Goal: Task Accomplishment & Management: Manage account settings

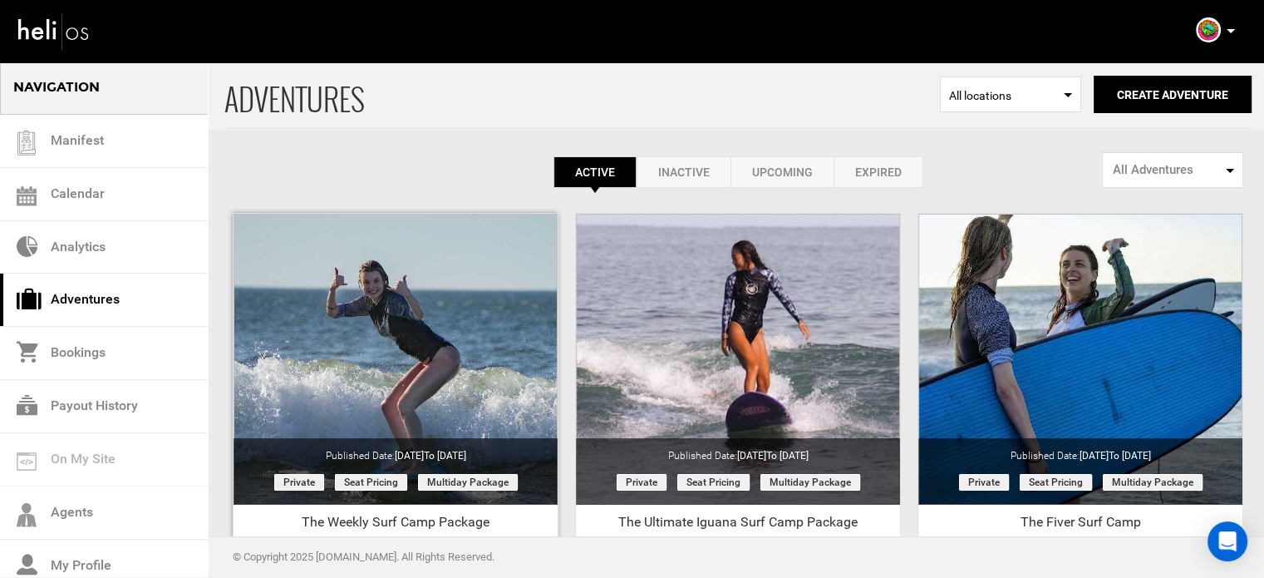
scroll to position [206, 0]
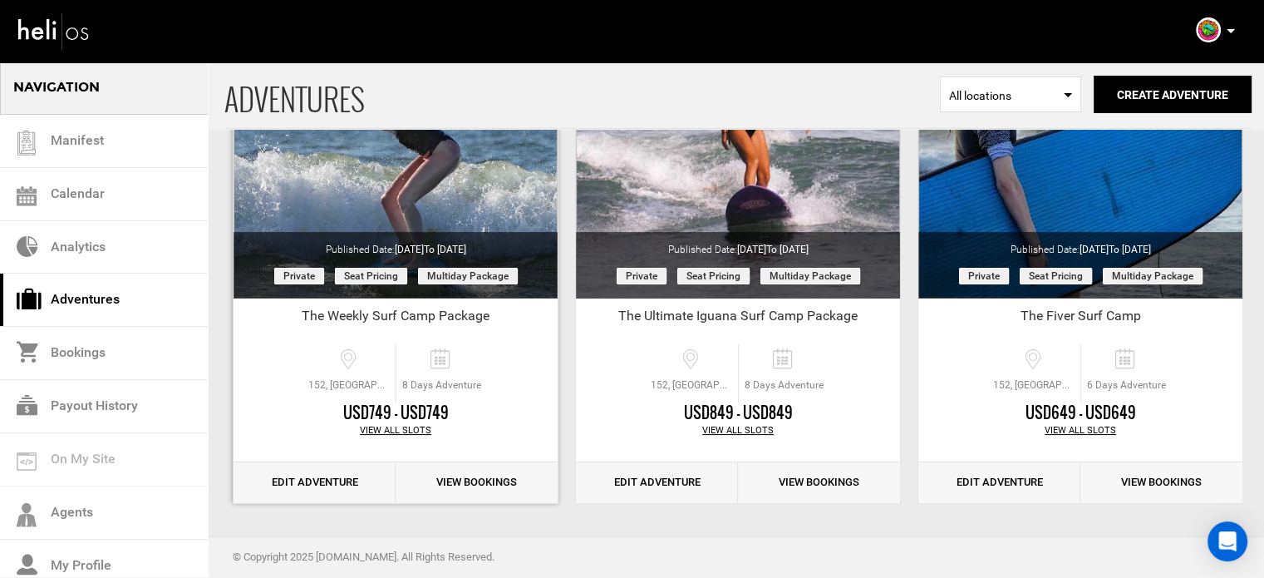
click at [333, 476] on link "Edit Adventure" at bounding box center [315, 482] width 162 height 41
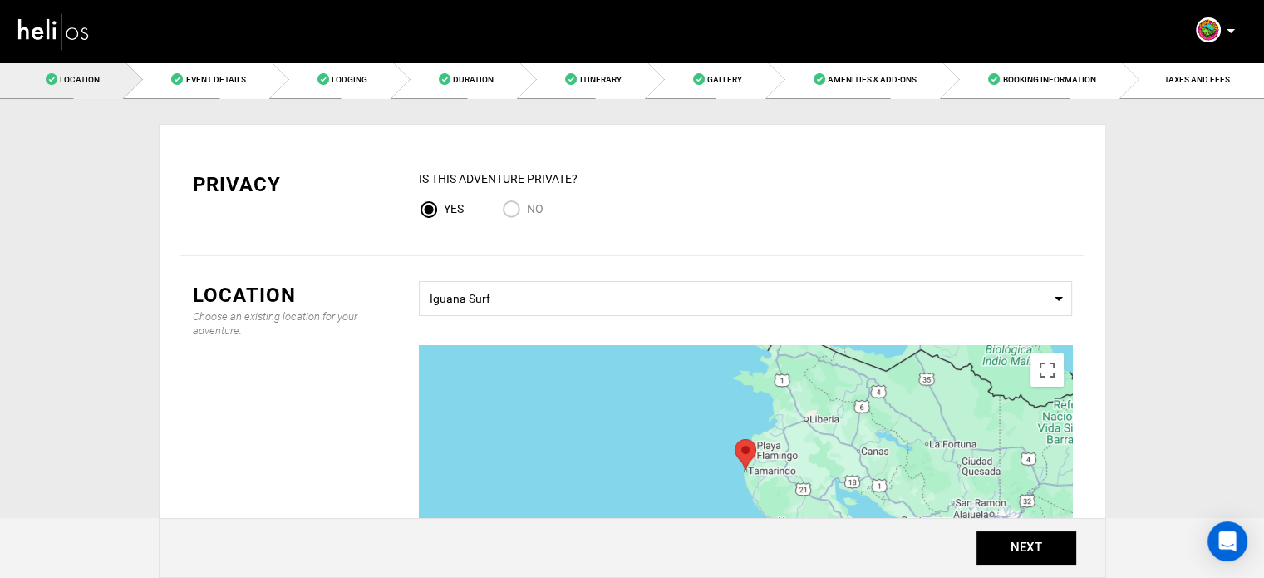
click at [536, 197] on div "IS this Adventure Private? Yes No" at bounding box center [745, 200] width 653 height 60
click at [535, 211] on span "No" at bounding box center [535, 208] width 17 height 13
click at [527, 211] on input "No" at bounding box center [514, 211] width 25 height 22
radio input "true"
radio input "false"
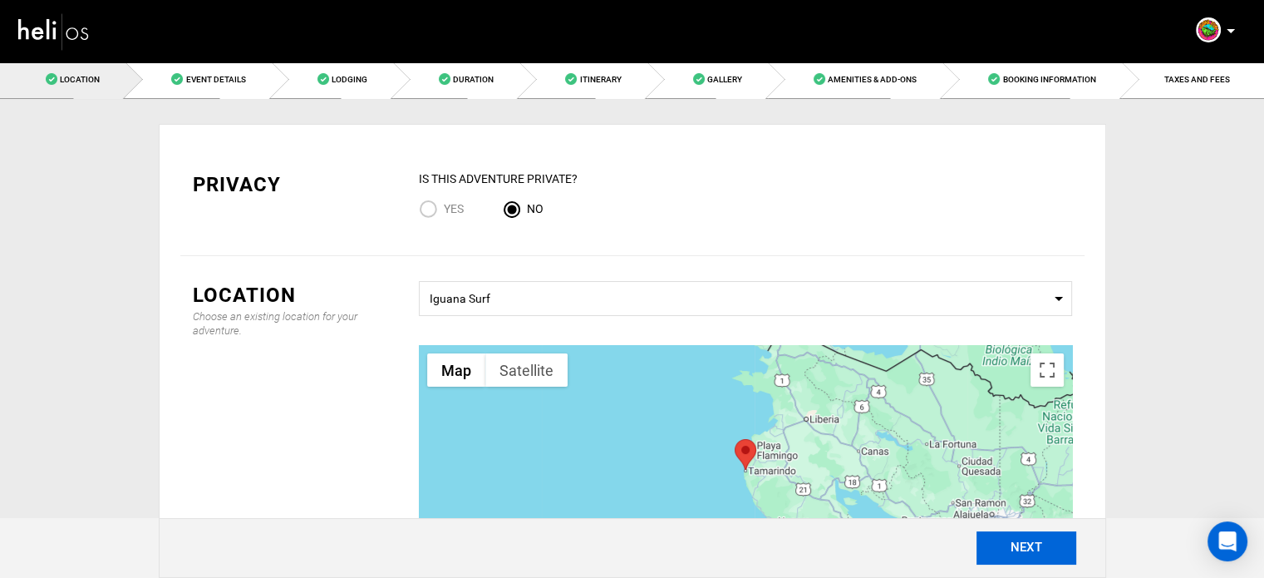
click at [1007, 539] on button "NEXT" at bounding box center [1027, 547] width 100 height 33
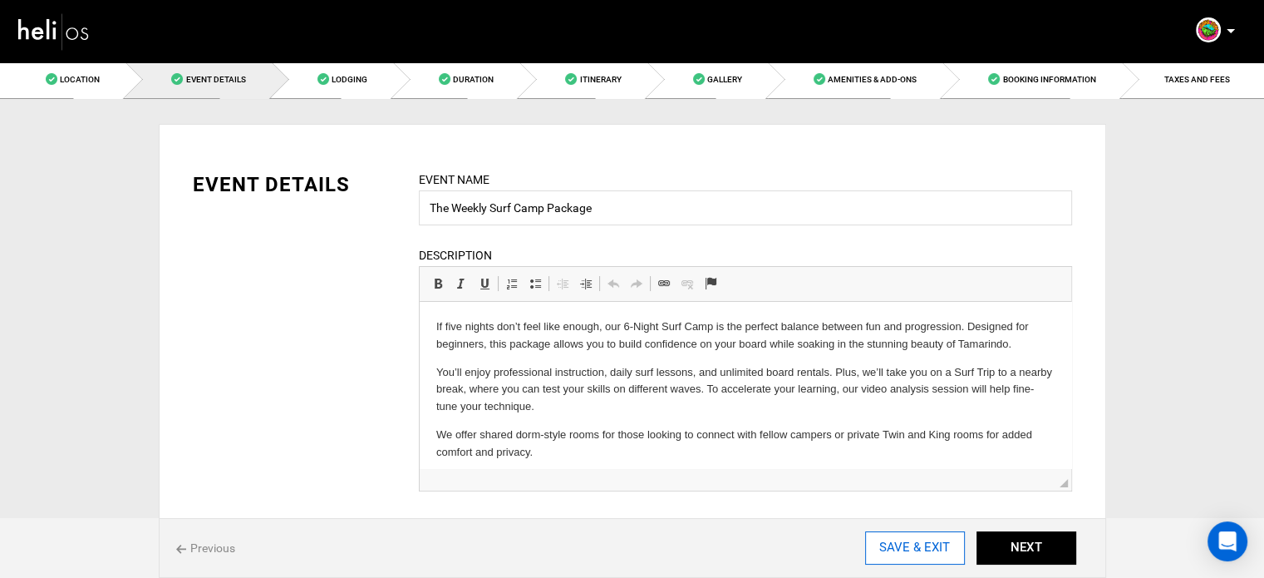
click at [909, 554] on input "SAVE & EXIT" at bounding box center [915, 547] width 100 height 33
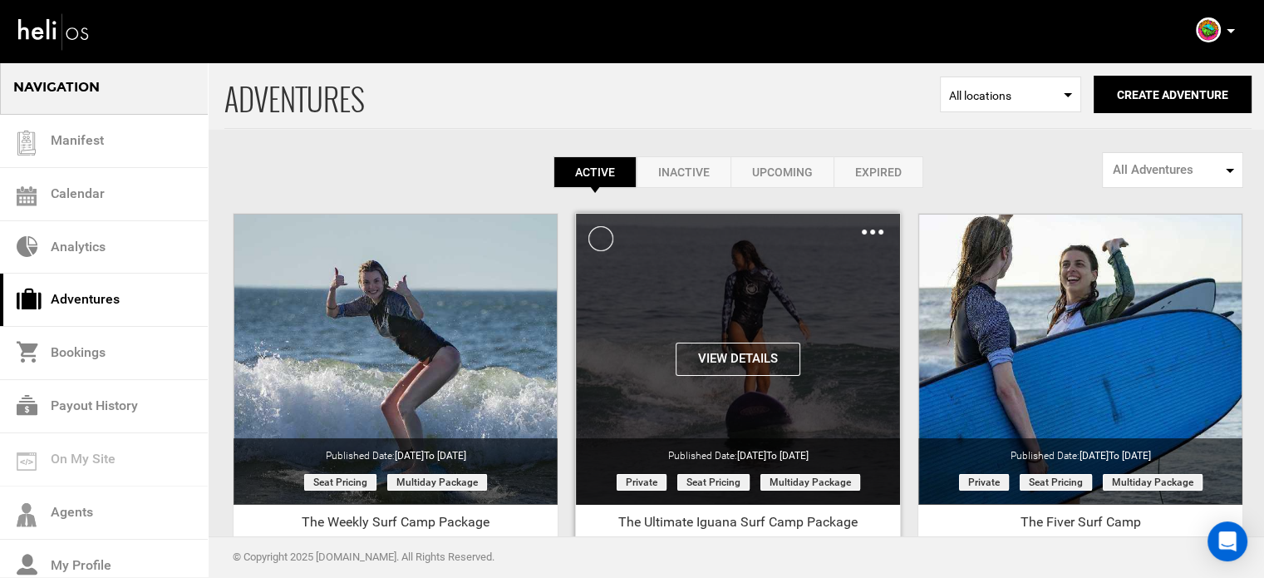
scroll to position [206, 0]
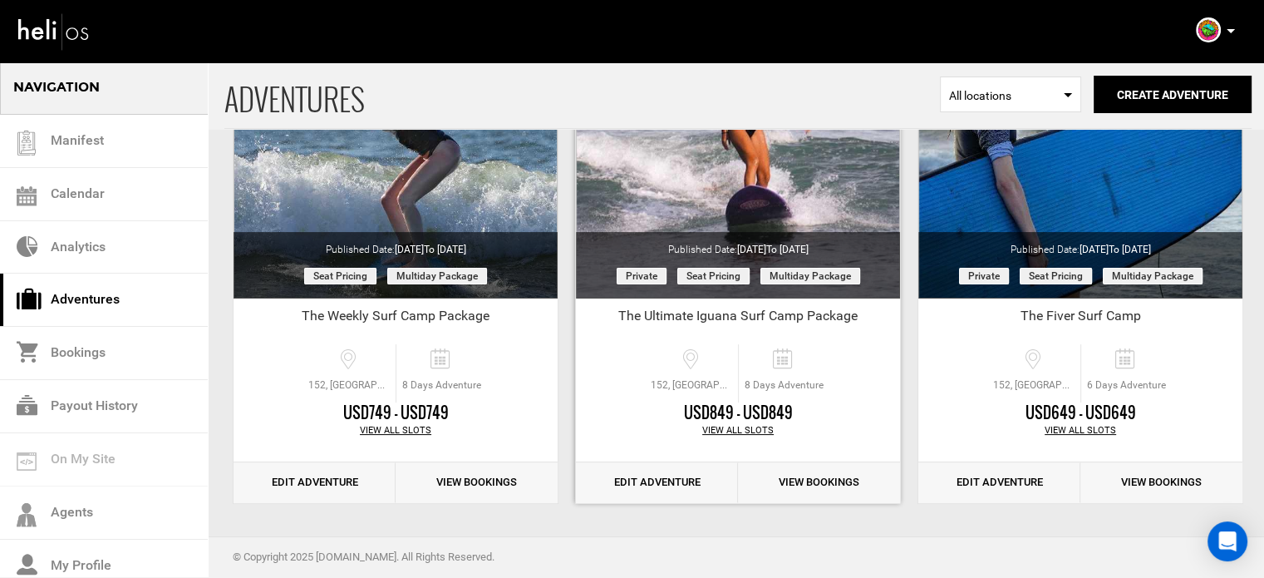
click at [676, 476] on link "Edit Adventure" at bounding box center [657, 482] width 162 height 41
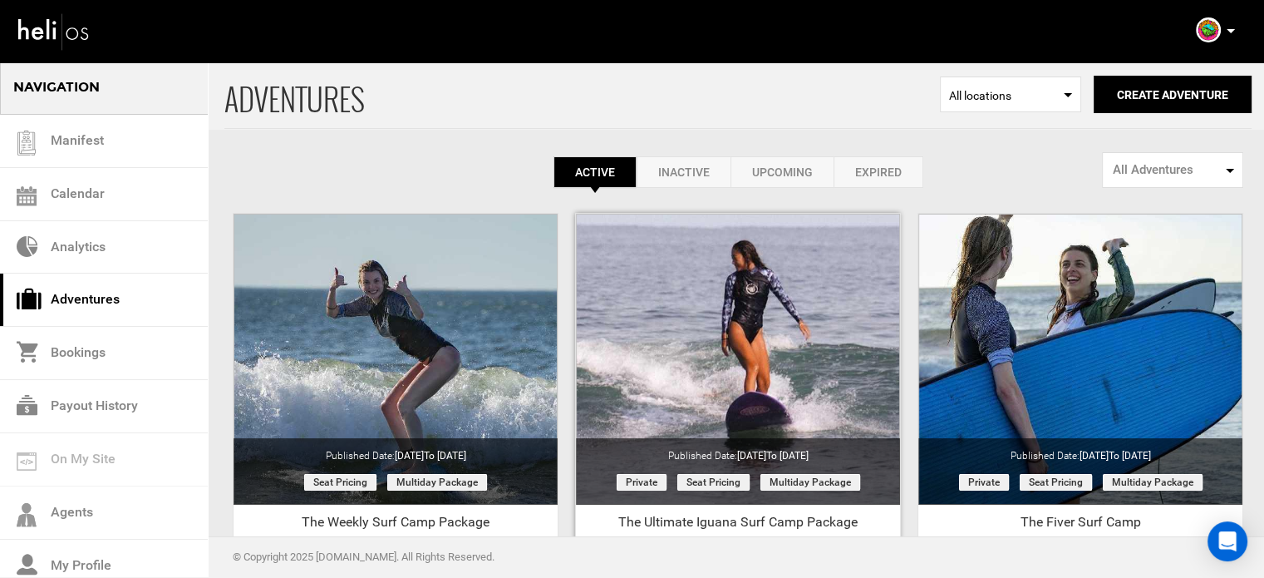
scroll to position [206, 0]
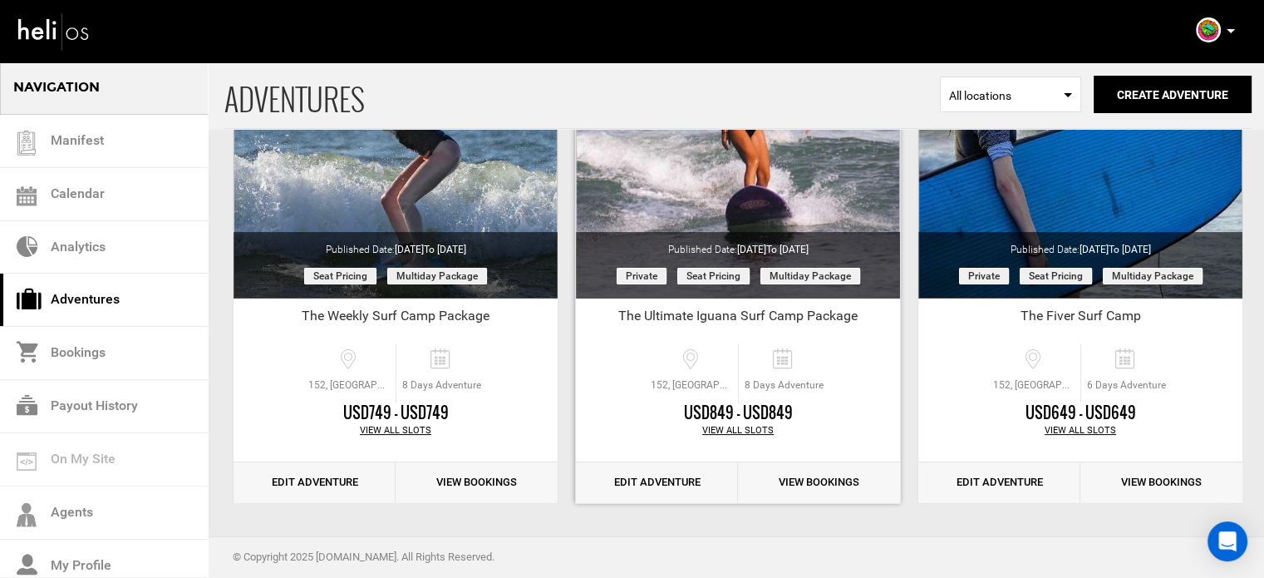
click at [662, 482] on link "Edit Adventure" at bounding box center [657, 482] width 162 height 41
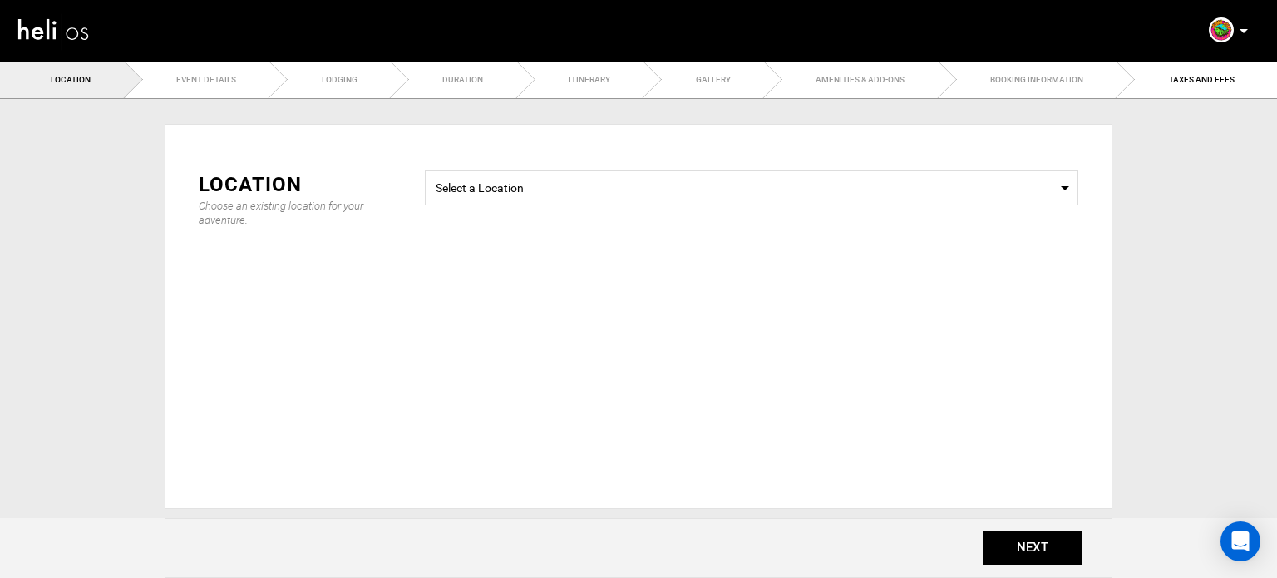
type input "The Ultimate Iguana Surf Camp Package"
checkbox input "true"
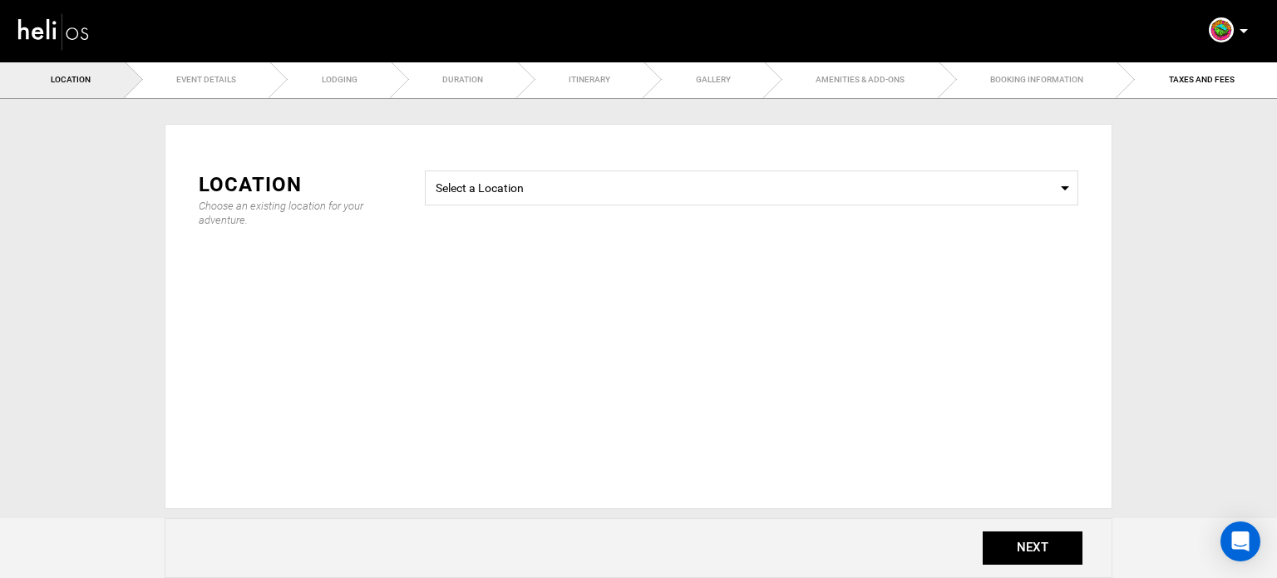
checkbox input "true"
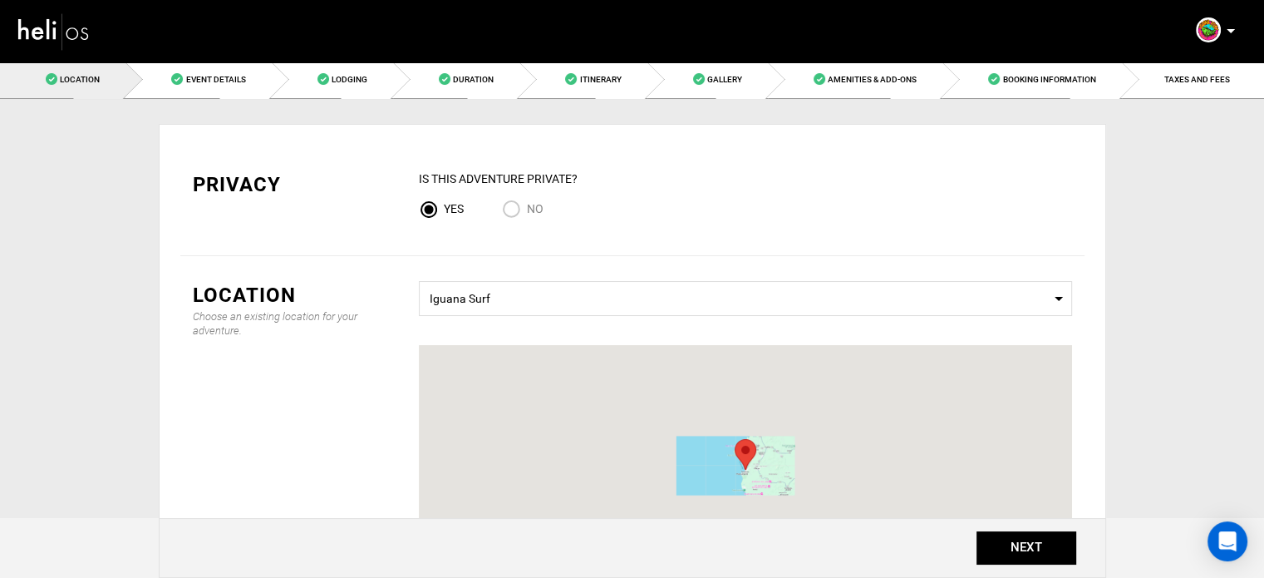
click at [514, 209] on input "No" at bounding box center [514, 211] width 25 height 22
radio input "true"
radio input "false"
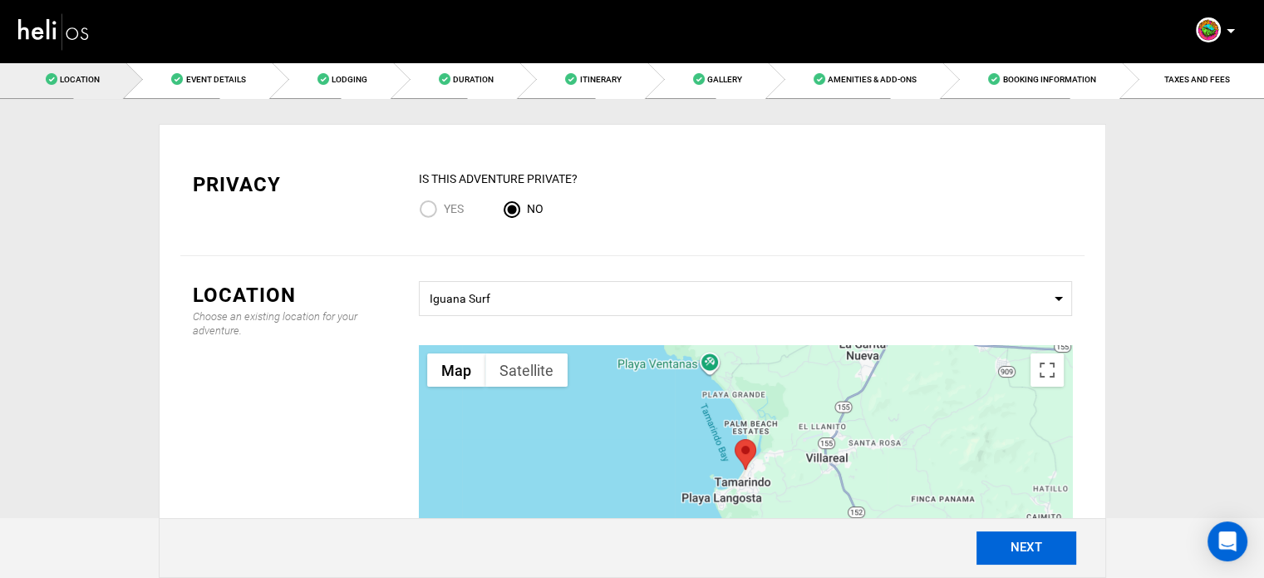
click at [1017, 554] on button "NEXT" at bounding box center [1027, 547] width 100 height 33
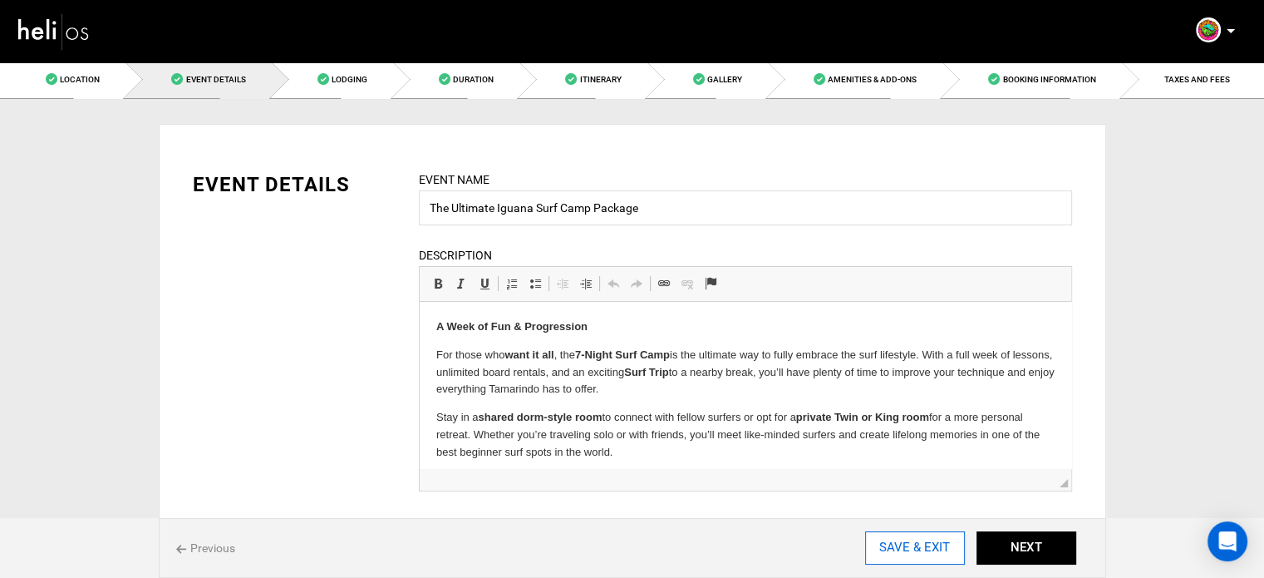
click at [908, 551] on input "SAVE & EXIT" at bounding box center [915, 547] width 100 height 33
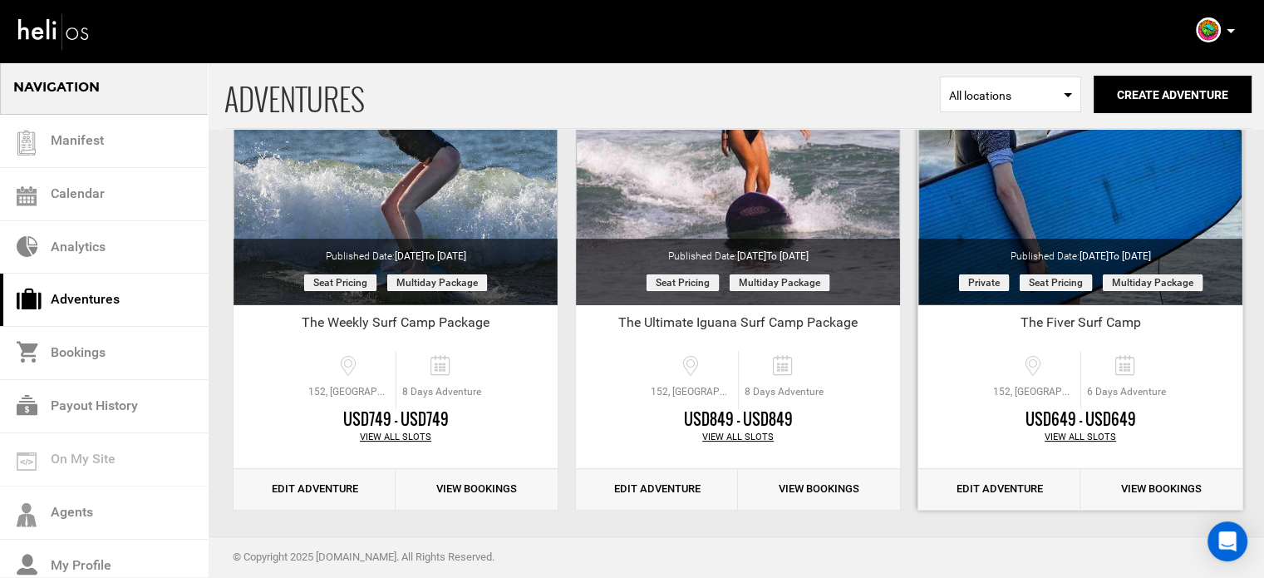
click at [971, 493] on link "Edit Adventure" at bounding box center [1000, 489] width 162 height 41
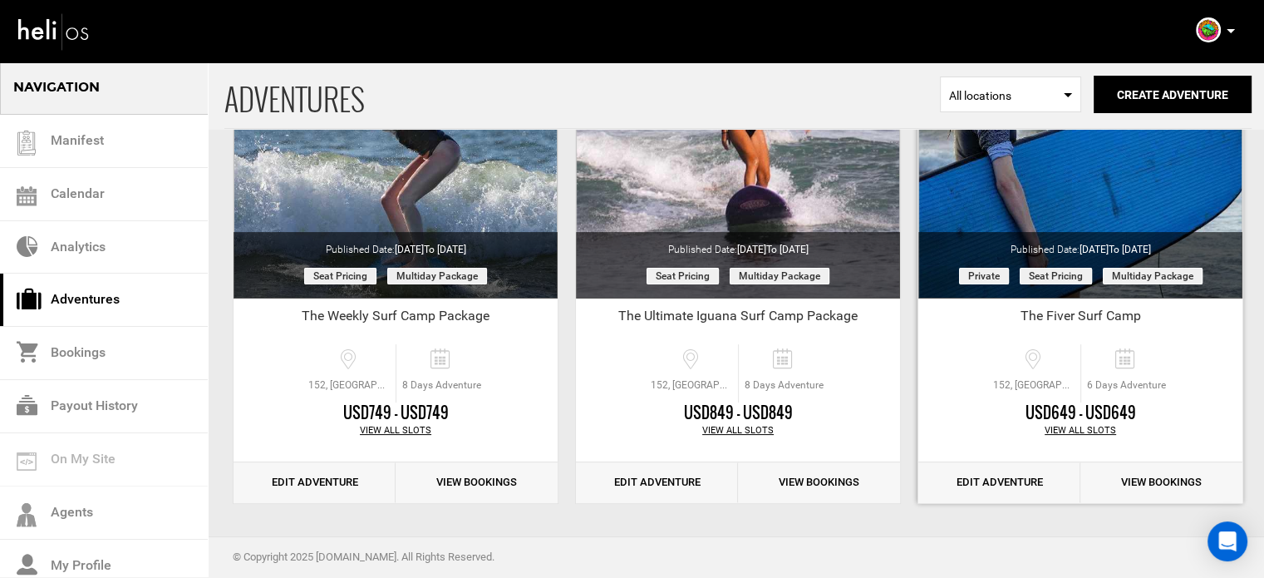
click at [961, 481] on link "Edit Adventure" at bounding box center [1000, 482] width 162 height 41
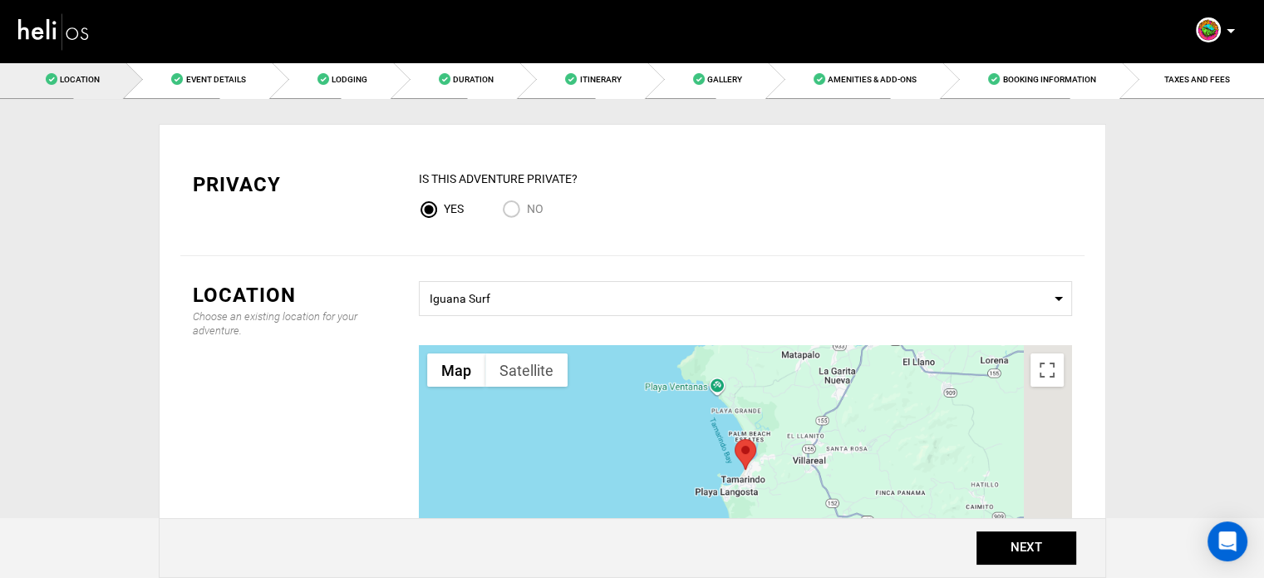
click at [519, 203] on input "No" at bounding box center [514, 211] width 25 height 22
radio input "true"
radio input "false"
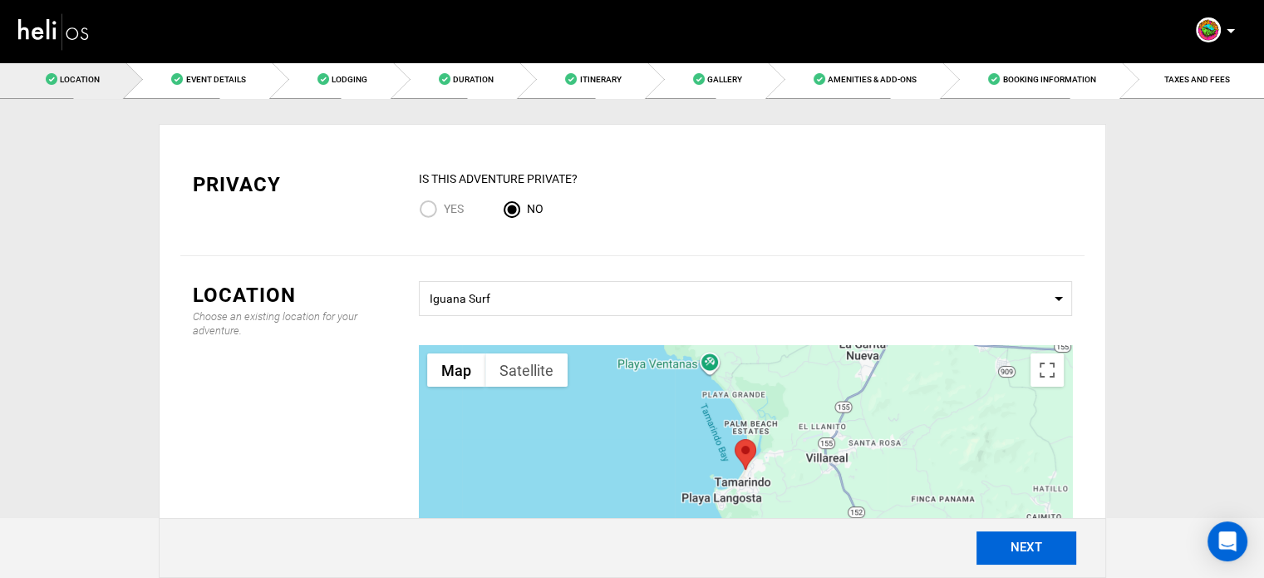
click at [1023, 558] on button "NEXT" at bounding box center [1027, 547] width 100 height 33
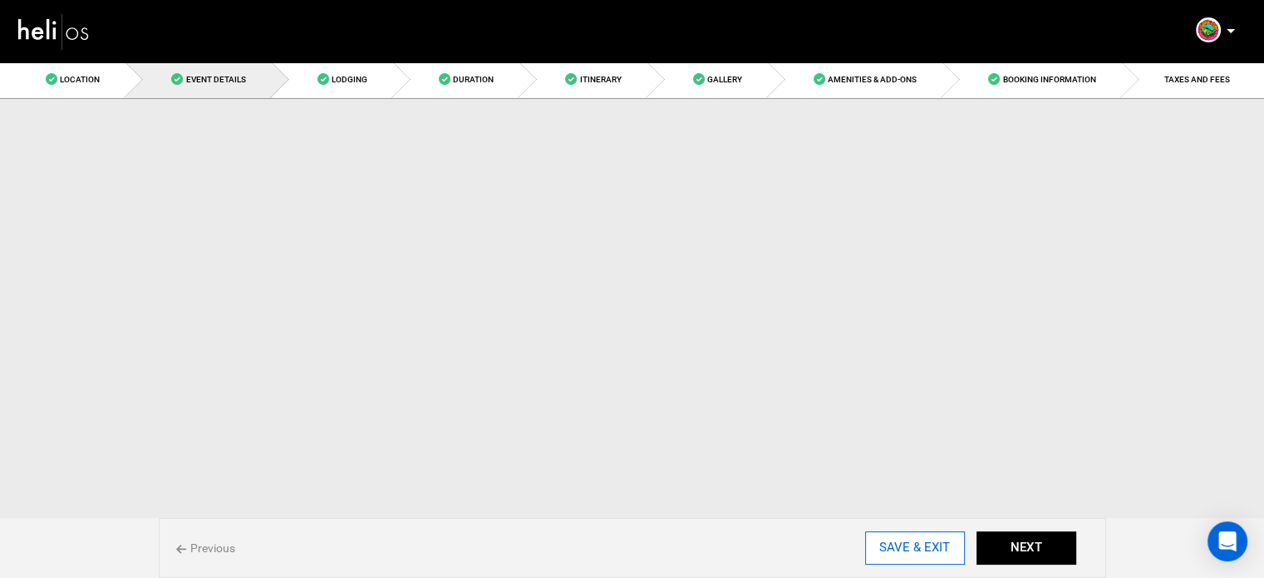
click at [943, 554] on input "SAVE & EXIT" at bounding box center [915, 547] width 100 height 33
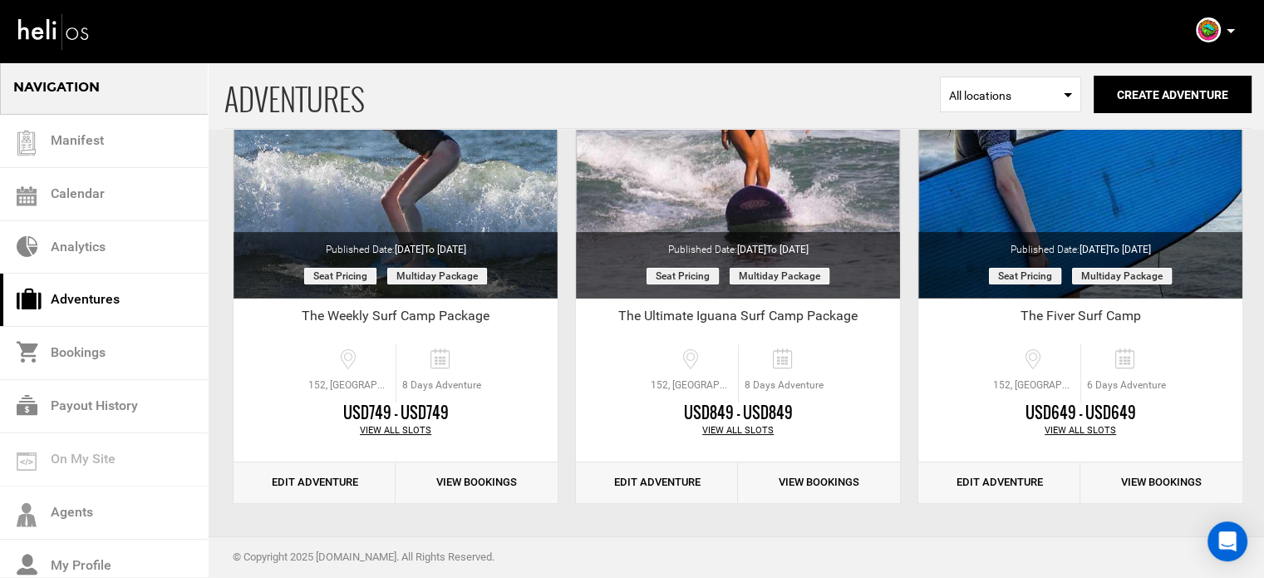
click at [1229, 31] on icon at bounding box center [1231, 31] width 8 height 4
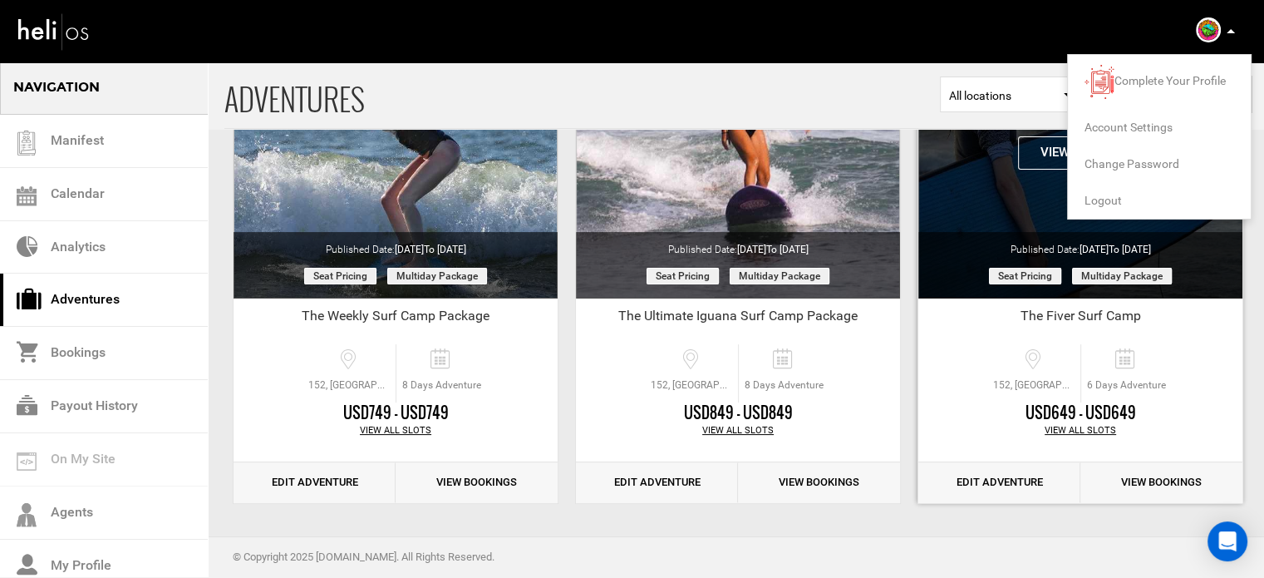
click at [1114, 199] on span "Logout" at bounding box center [1103, 200] width 37 height 13
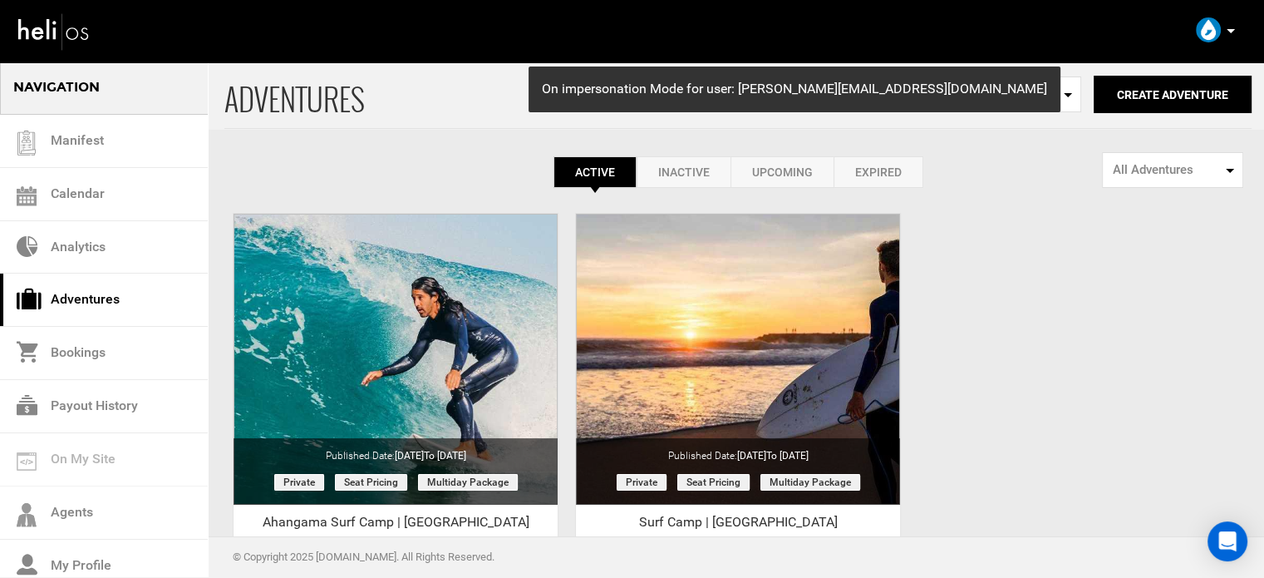
scroll to position [206, 0]
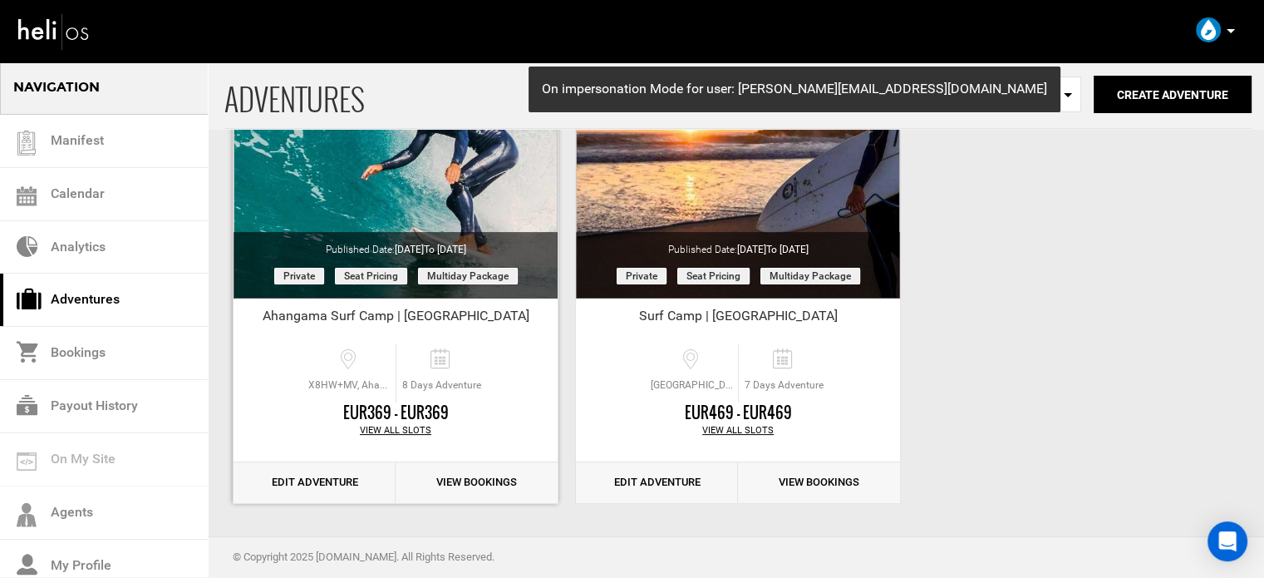
click at [308, 475] on link "Edit Adventure" at bounding box center [315, 482] width 162 height 41
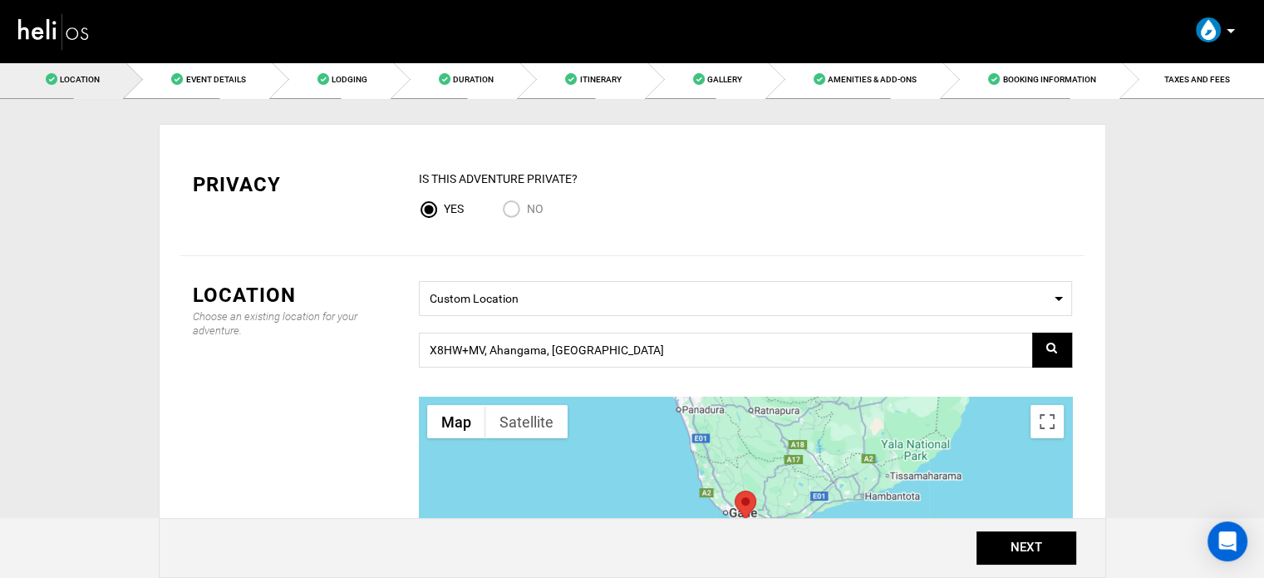
click at [527, 204] on span "No" at bounding box center [535, 208] width 17 height 13
click at [527, 204] on input "No" at bounding box center [514, 211] width 25 height 22
radio input "true"
radio input "false"
click at [1021, 550] on button "NEXT" at bounding box center [1027, 547] width 100 height 33
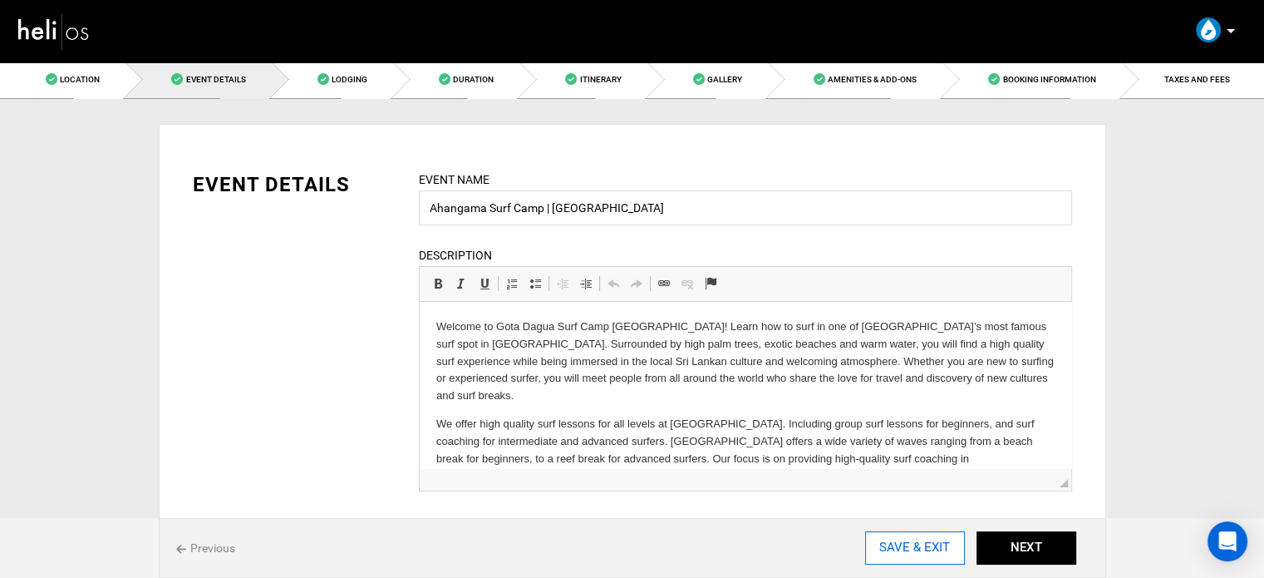
click at [868, 549] on input "SAVE & EXIT" at bounding box center [915, 547] width 100 height 33
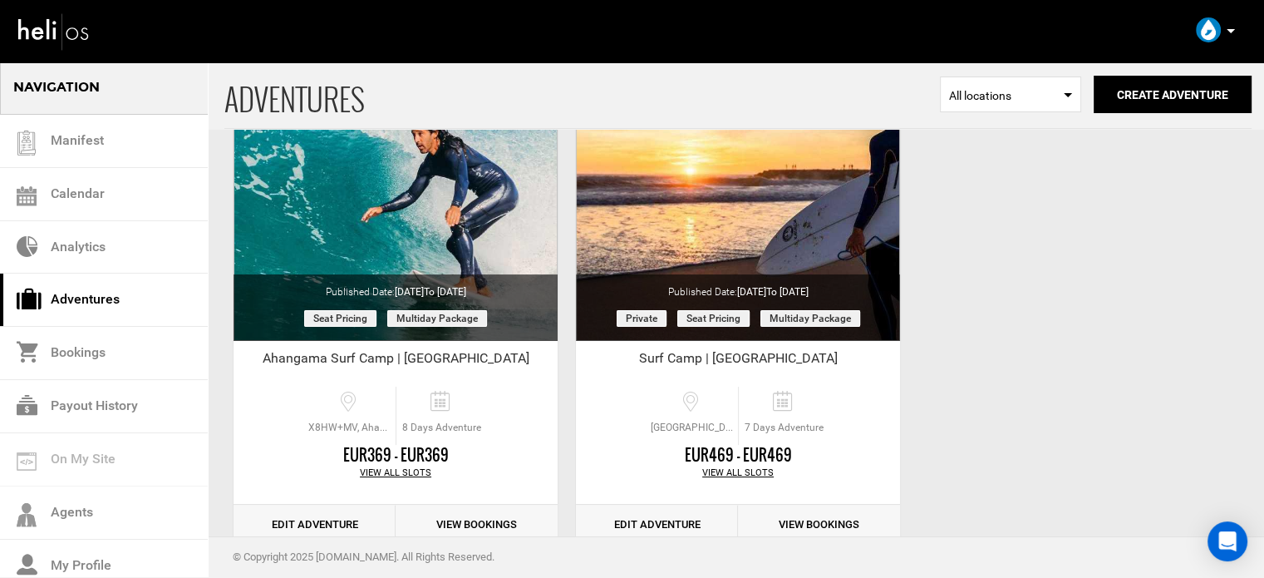
scroll to position [166, 0]
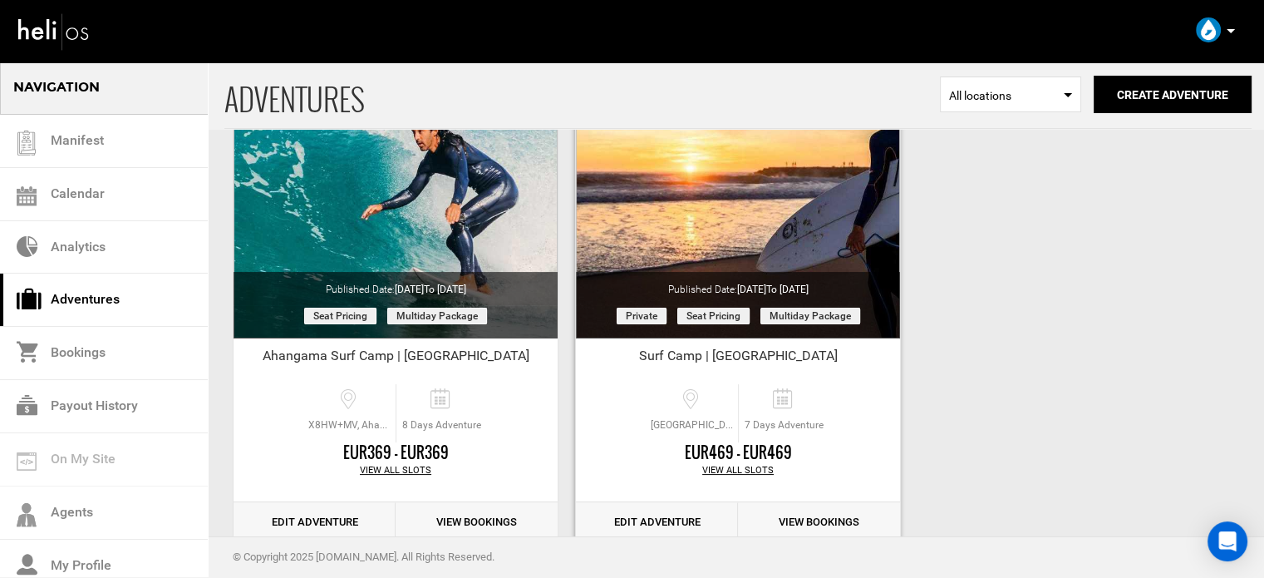
click at [681, 520] on link "Edit Adventure" at bounding box center [657, 522] width 162 height 41
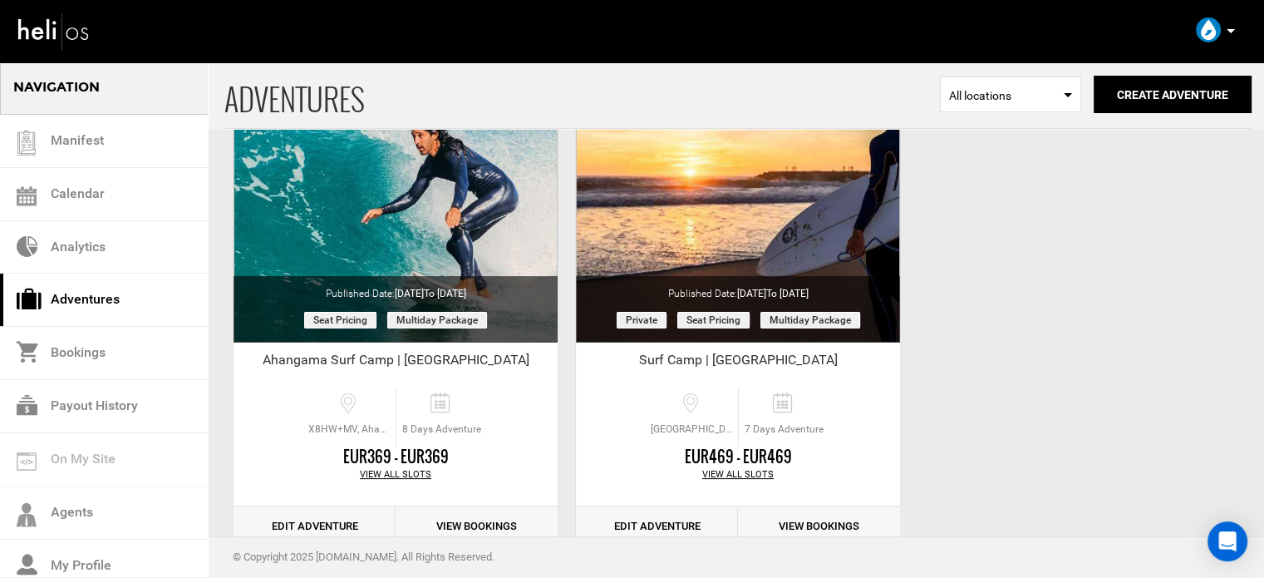
scroll to position [206, 0]
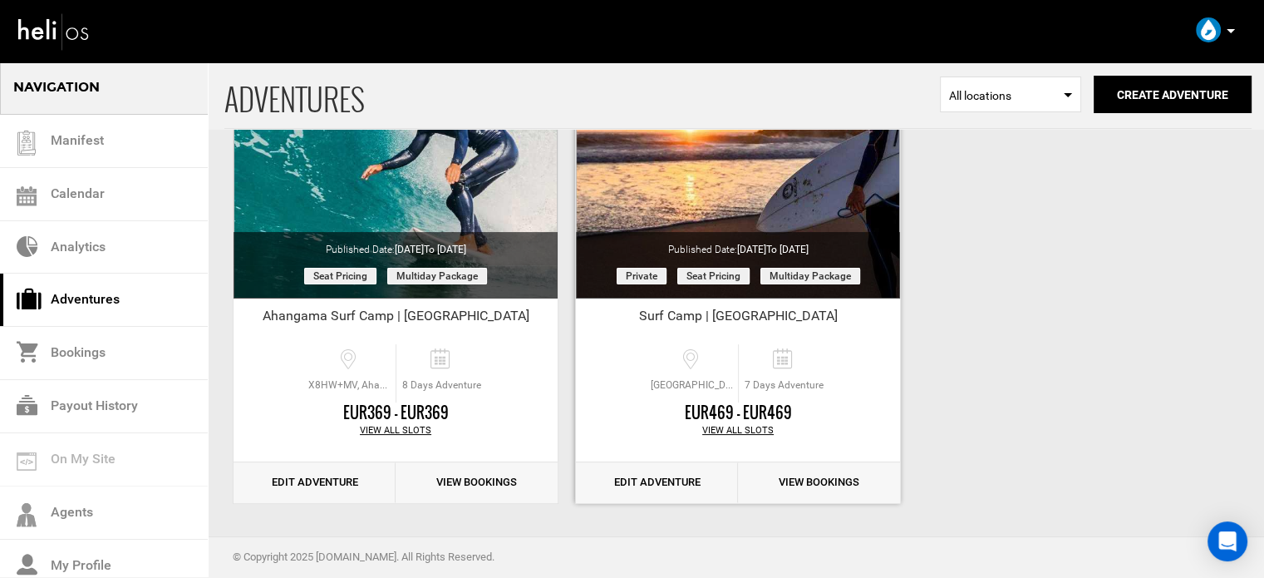
click at [654, 465] on link "Edit Adventure" at bounding box center [657, 482] width 162 height 41
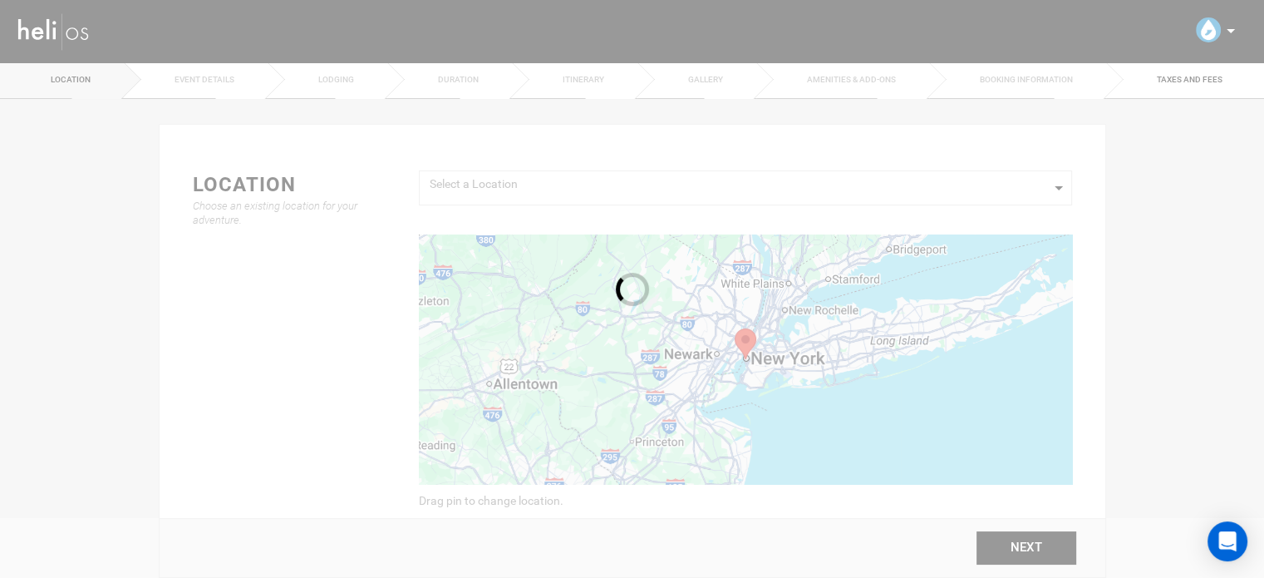
type input "Surf Camp | Lisbon"
checkbox input "true"
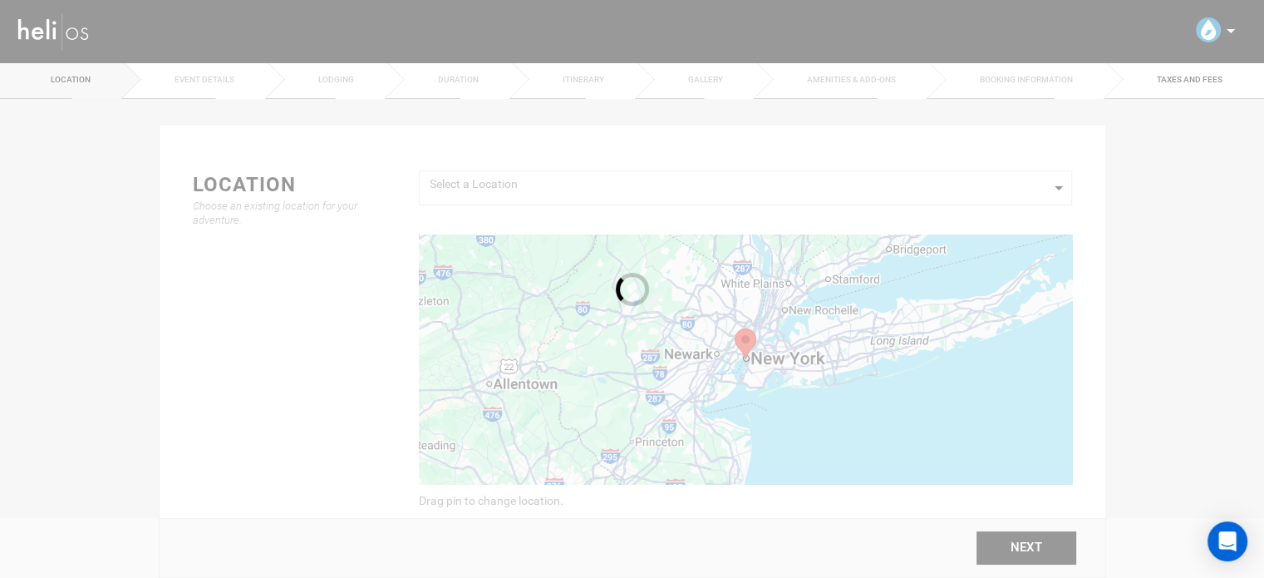
checkbox input "true"
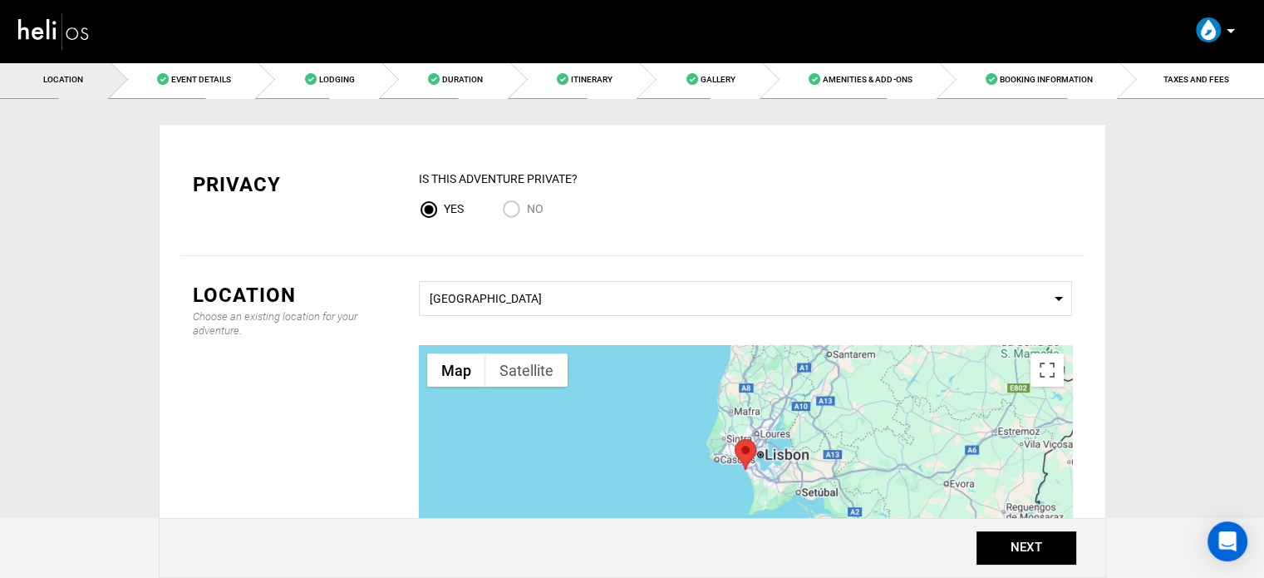
click at [506, 211] on input "No" at bounding box center [514, 211] width 25 height 22
radio input "true"
radio input "false"
click at [1057, 559] on button "NEXT" at bounding box center [1027, 547] width 100 height 33
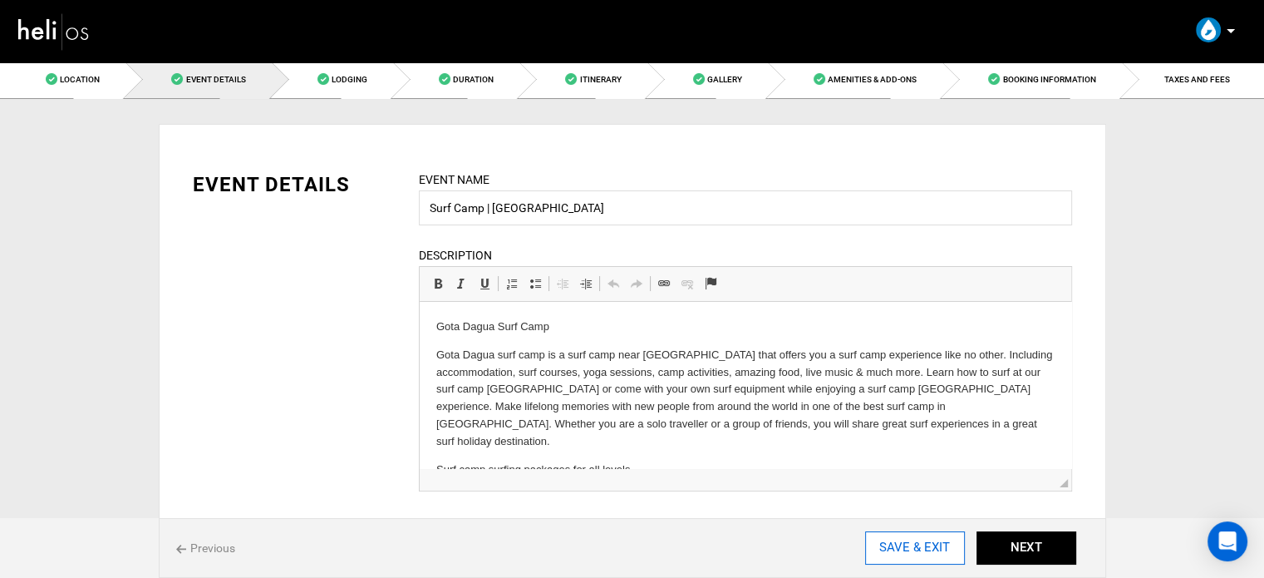
click at [928, 551] on input "SAVE & EXIT" at bounding box center [915, 547] width 100 height 33
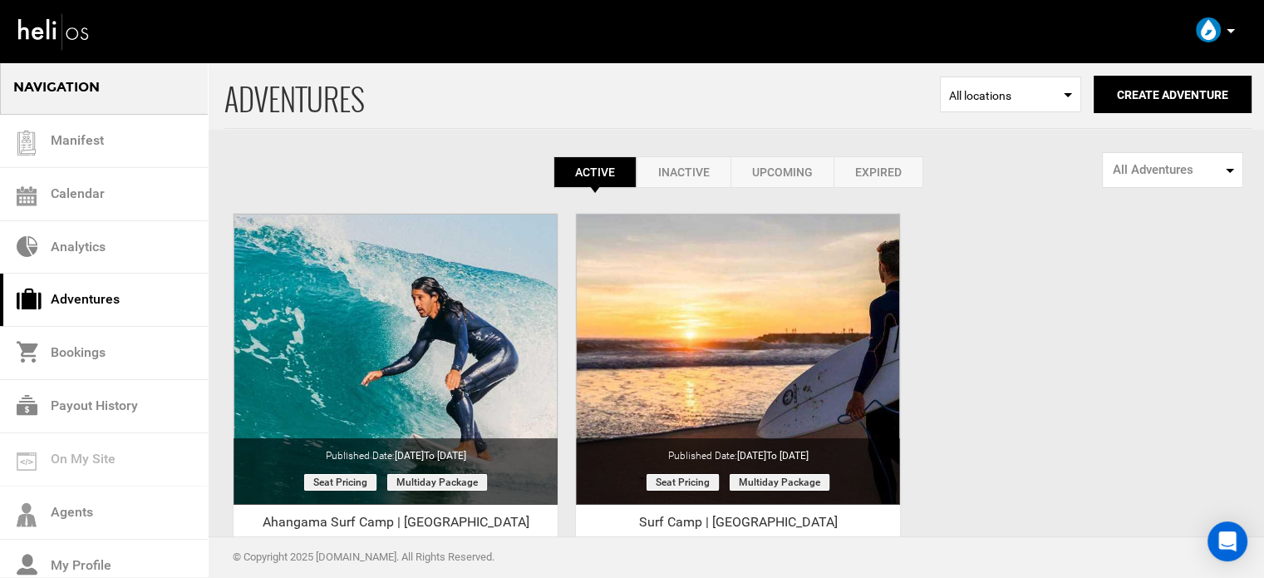
click at [1229, 31] on icon at bounding box center [1231, 31] width 8 height 4
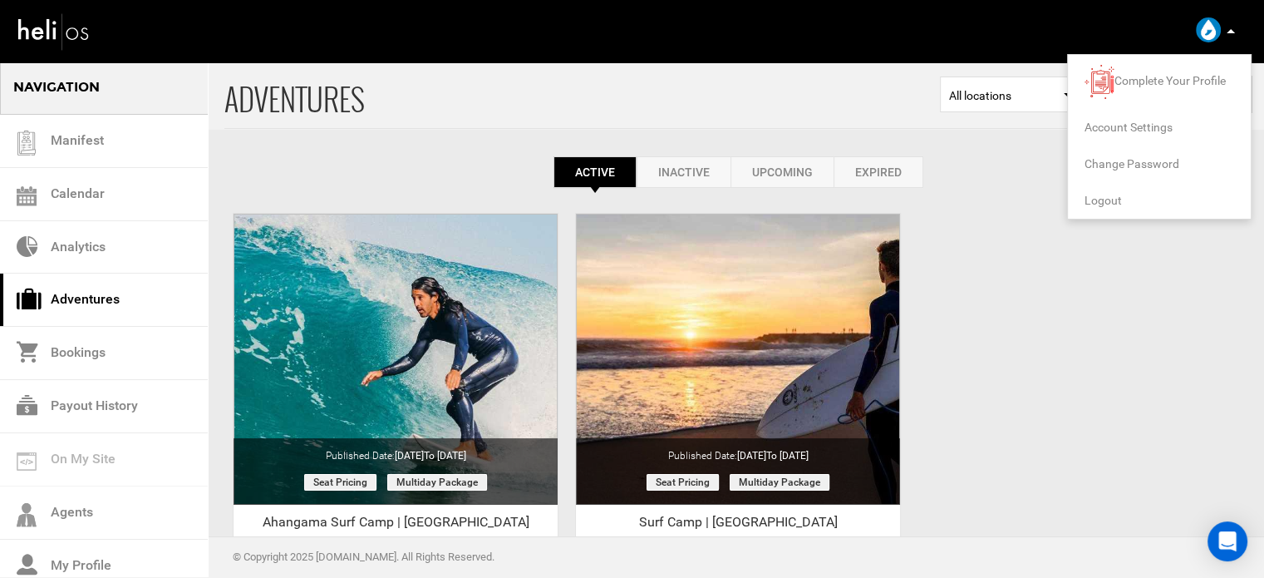
click at [1102, 201] on span "Logout" at bounding box center [1103, 200] width 37 height 13
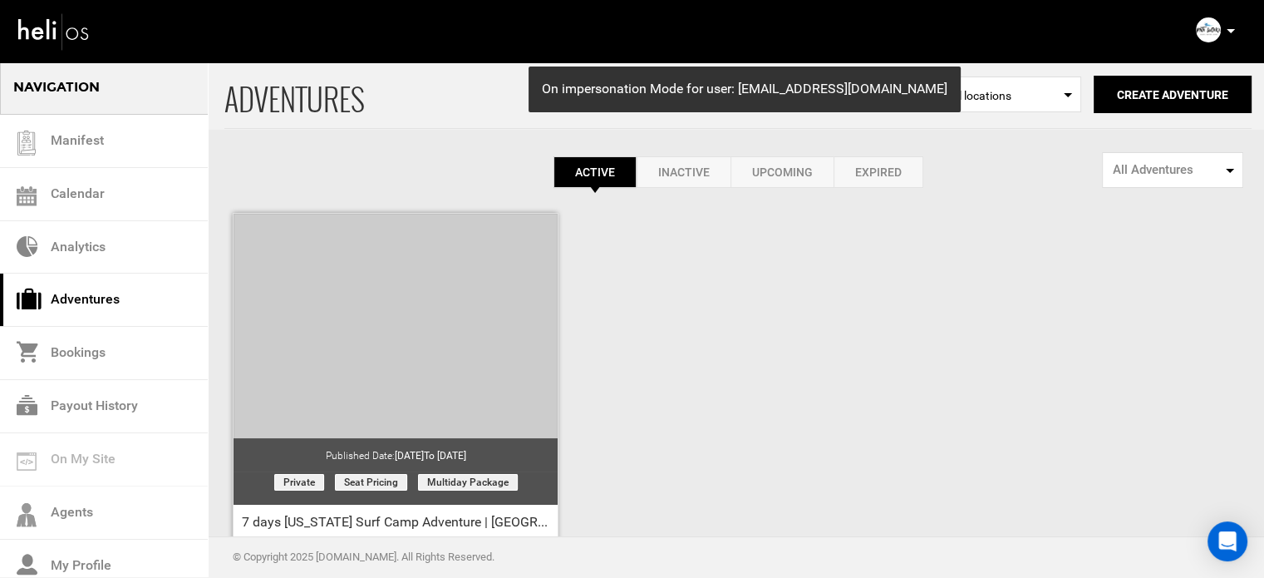
scroll to position [206, 0]
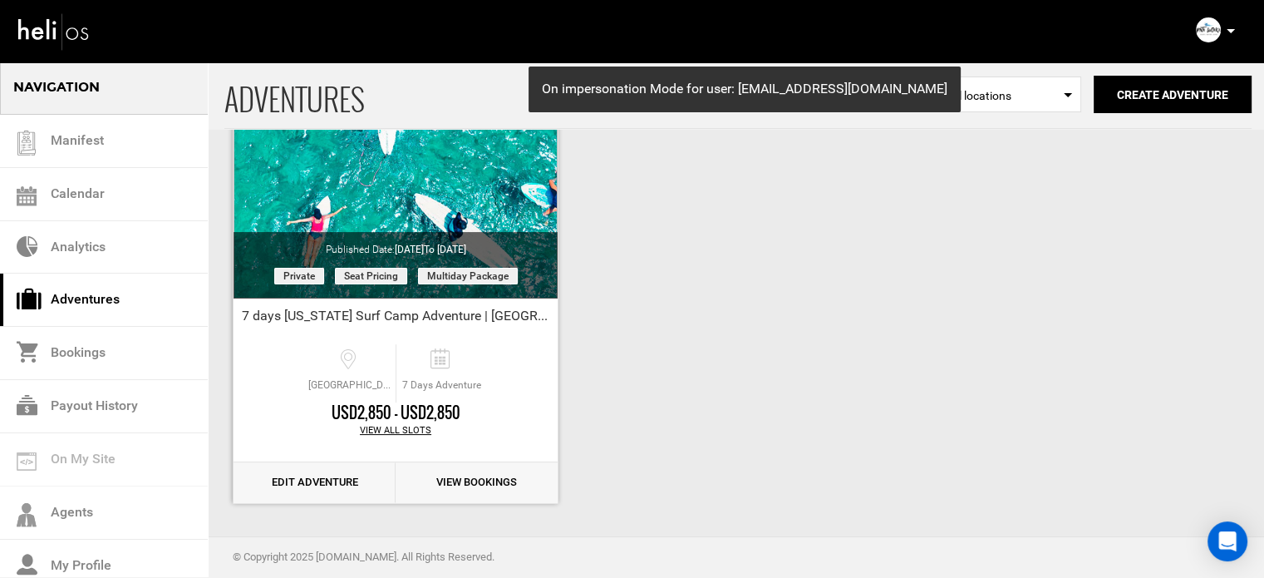
click at [342, 493] on link "Edit Adventure" at bounding box center [315, 482] width 162 height 41
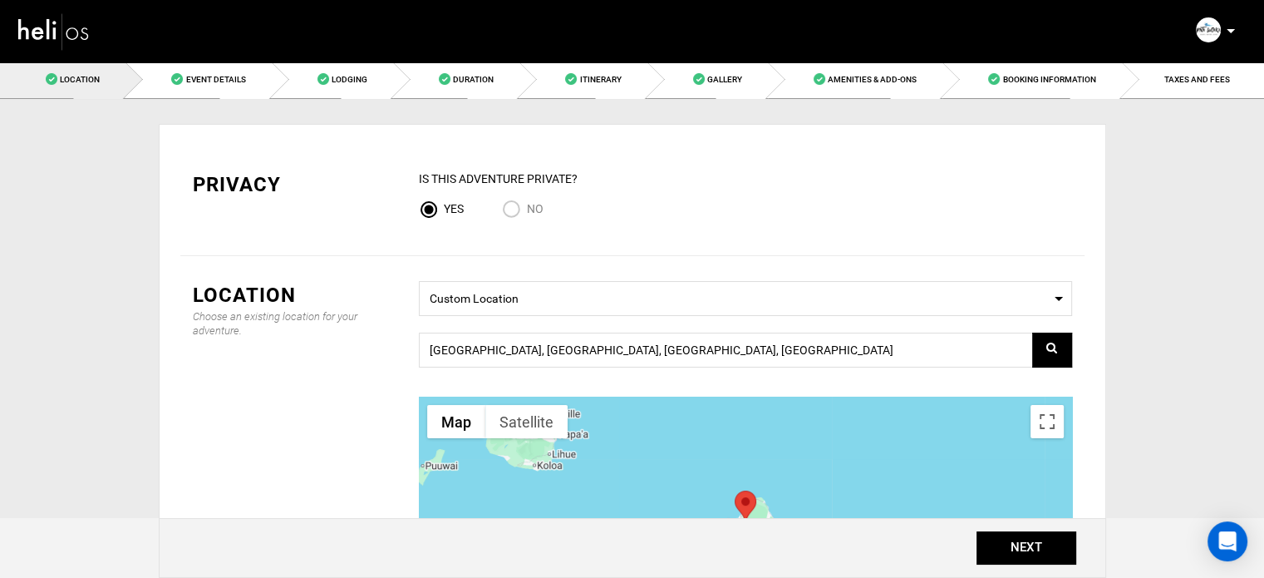
click at [530, 209] on span "No" at bounding box center [535, 208] width 17 height 13
click at [527, 209] on input "No" at bounding box center [514, 211] width 25 height 22
radio input "true"
radio input "false"
click at [1018, 548] on button "NEXT" at bounding box center [1027, 547] width 100 height 33
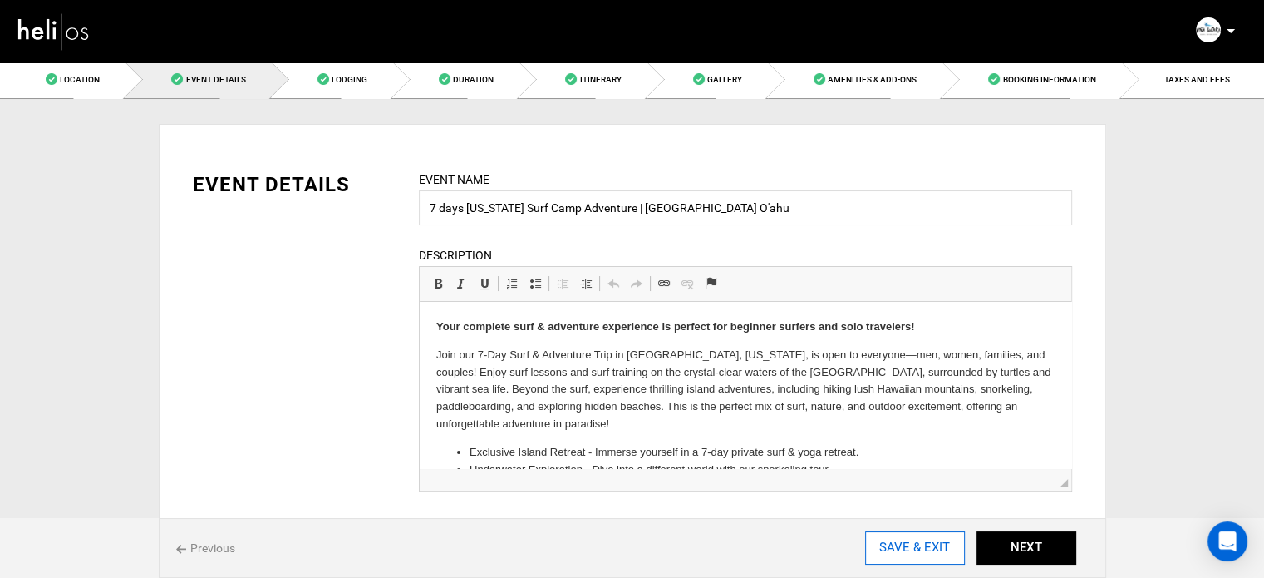
click at [929, 543] on input "SAVE & EXIT" at bounding box center [915, 547] width 100 height 33
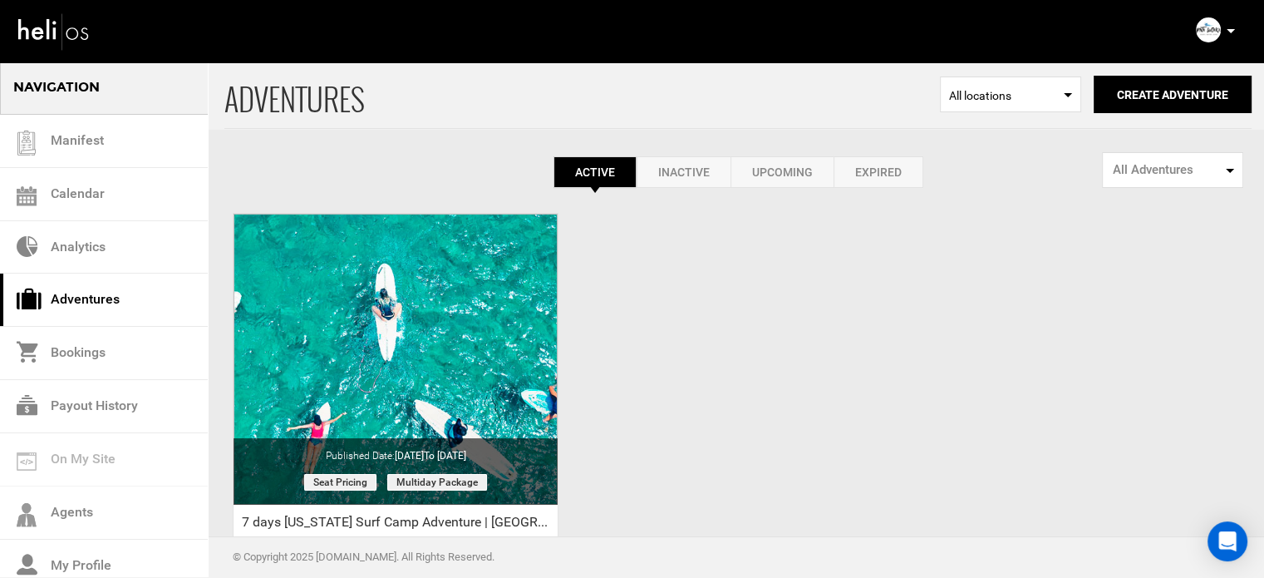
click at [1235, 33] on div "Complete Your Profile Account Settings Change Password Logout" at bounding box center [1218, 30] width 60 height 32
click at [1229, 32] on icon at bounding box center [1231, 31] width 8 height 4
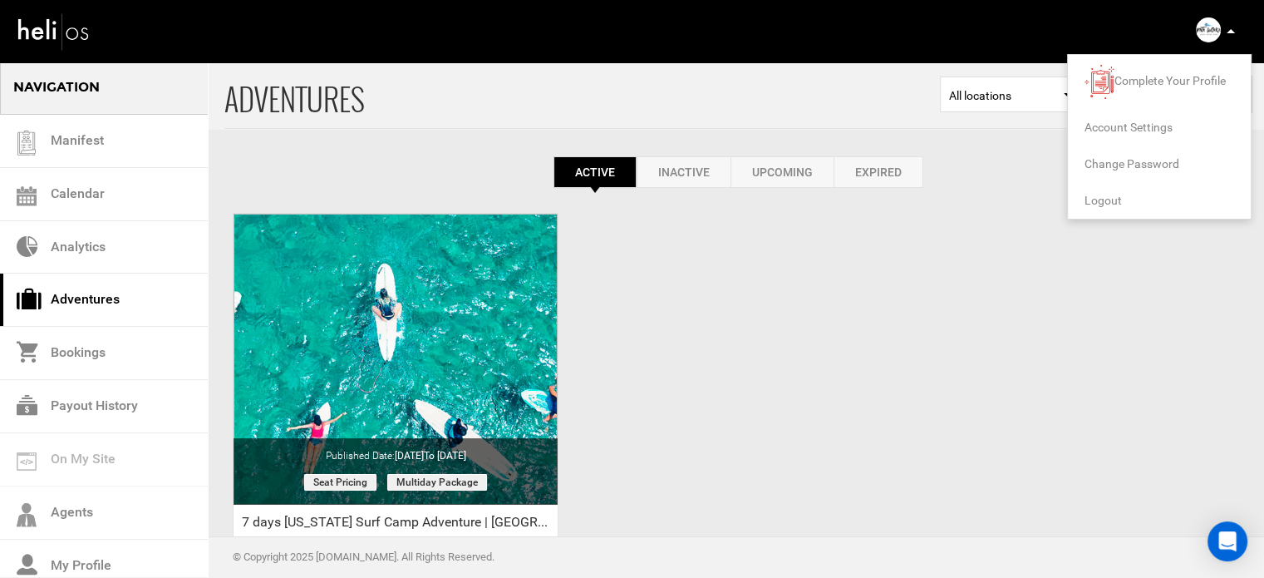
click at [1101, 201] on span "Logout" at bounding box center [1103, 200] width 37 height 13
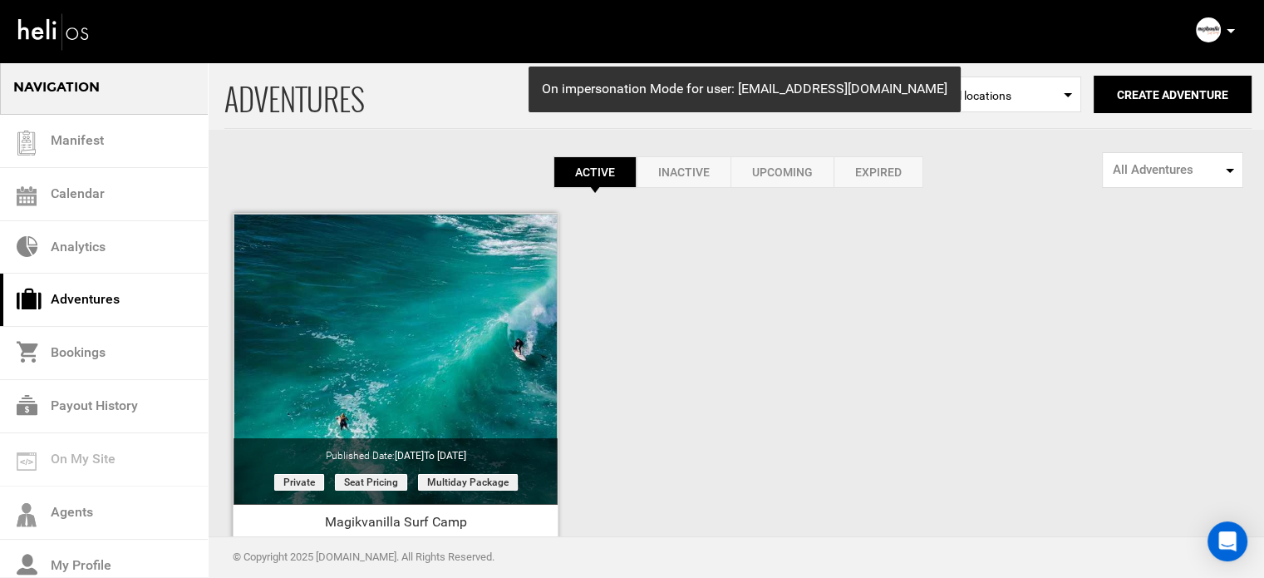
scroll to position [206, 0]
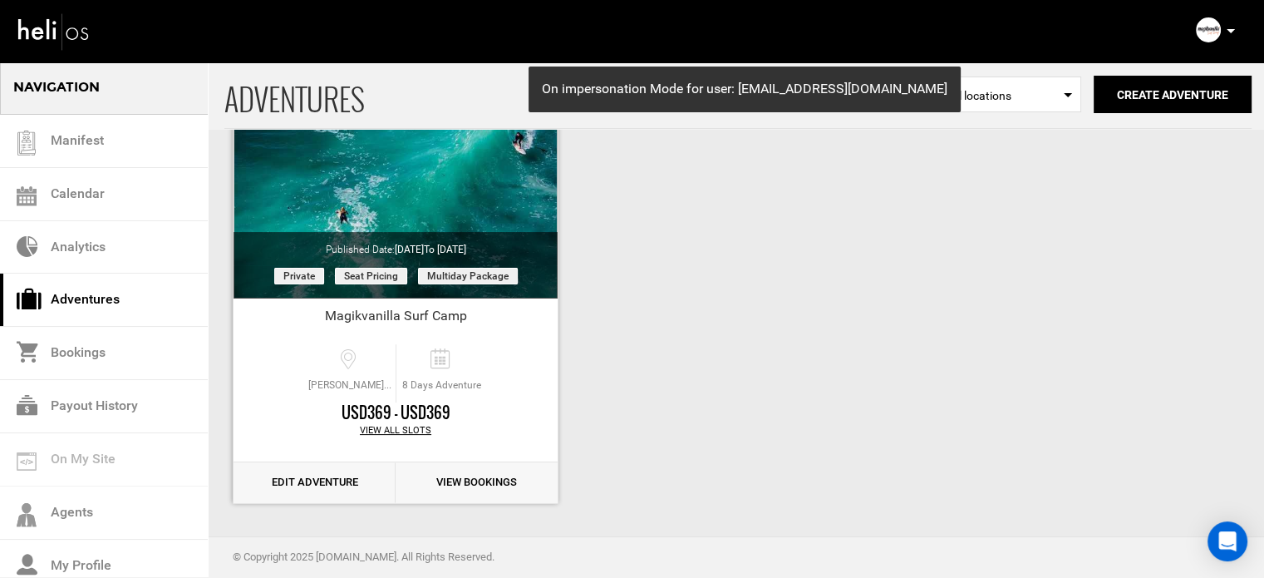
click at [300, 481] on link "Edit Adventure" at bounding box center [315, 482] width 162 height 41
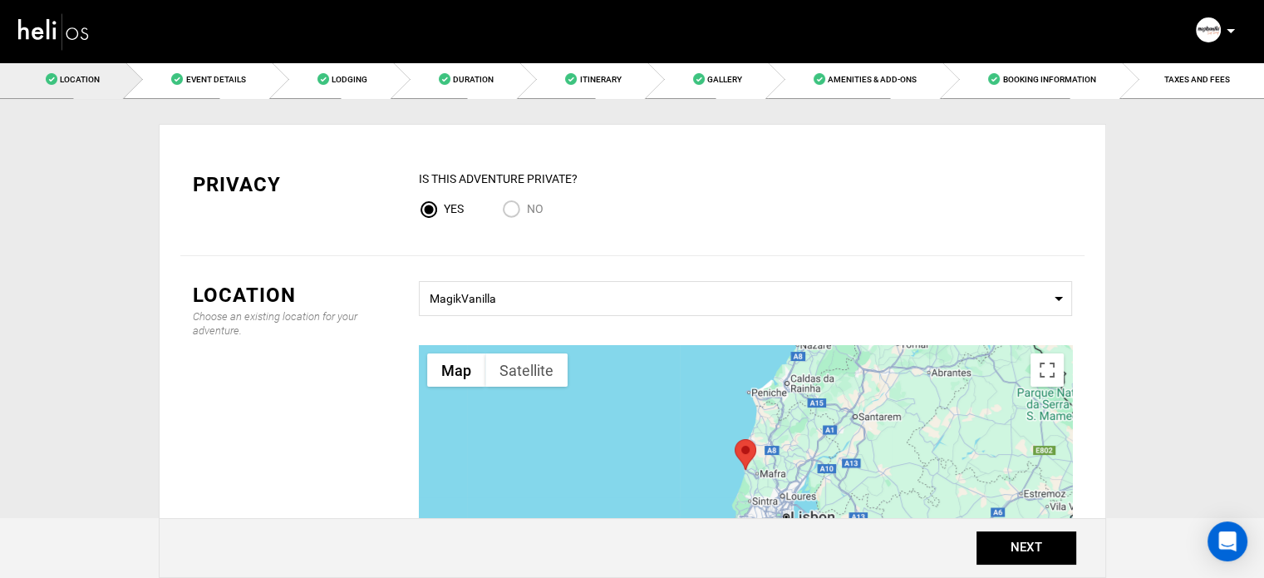
click at [509, 213] on input "No" at bounding box center [514, 211] width 25 height 22
radio input "true"
radio input "false"
click at [1001, 548] on button "NEXT" at bounding box center [1027, 547] width 100 height 33
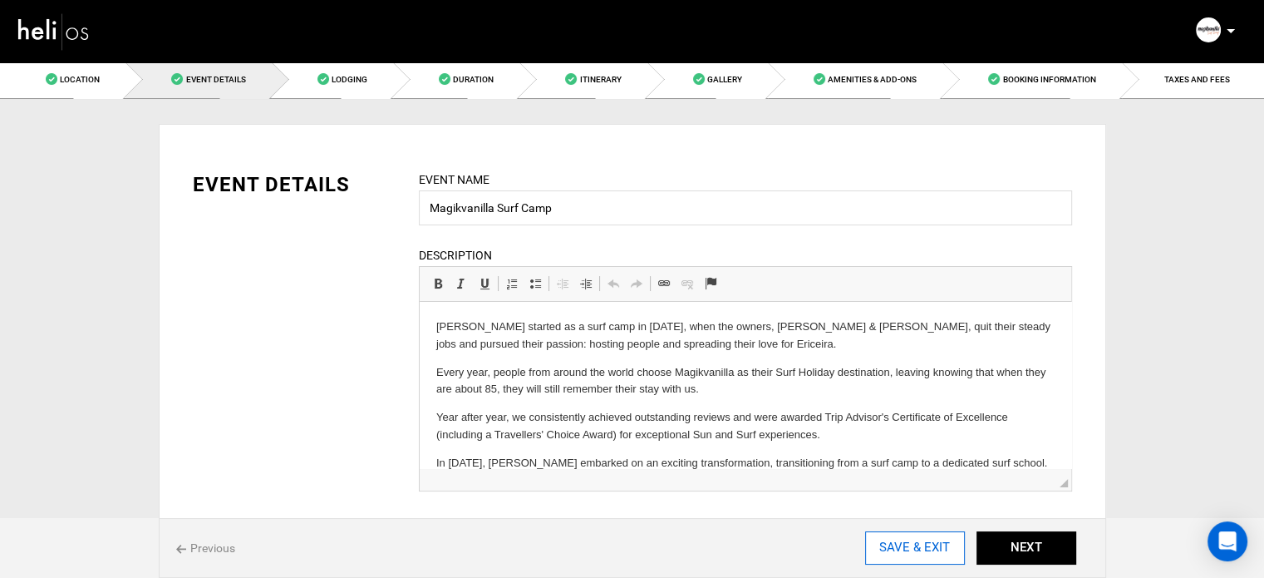
click at [928, 544] on input "SAVE & EXIT" at bounding box center [915, 547] width 100 height 33
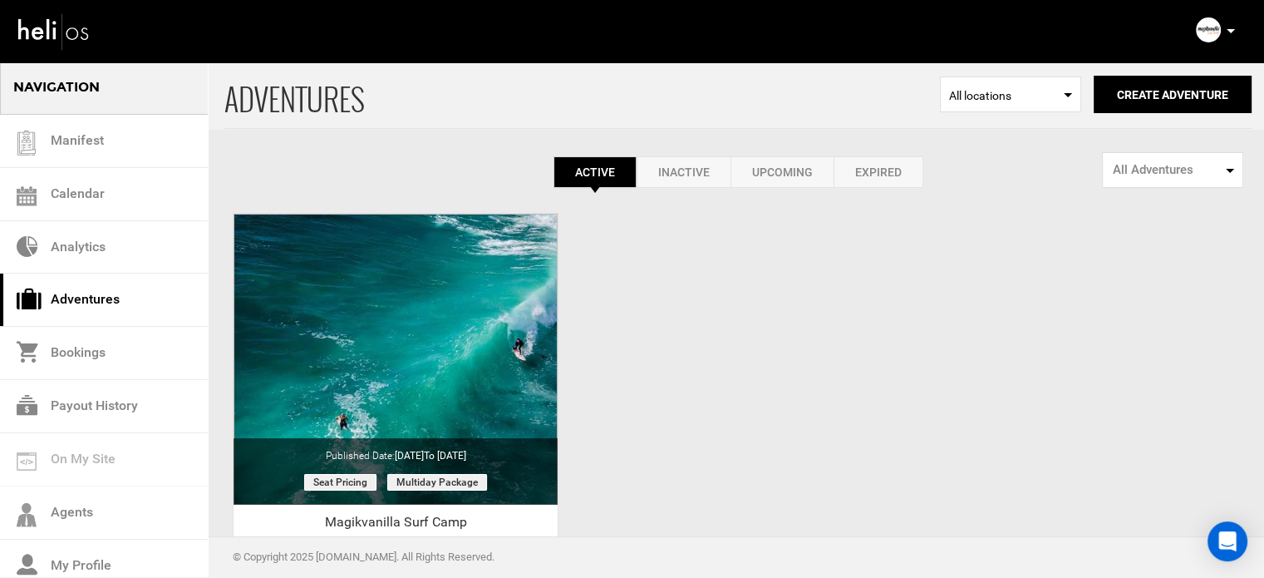
click at [1227, 23] on p at bounding box center [1230, 31] width 10 height 19
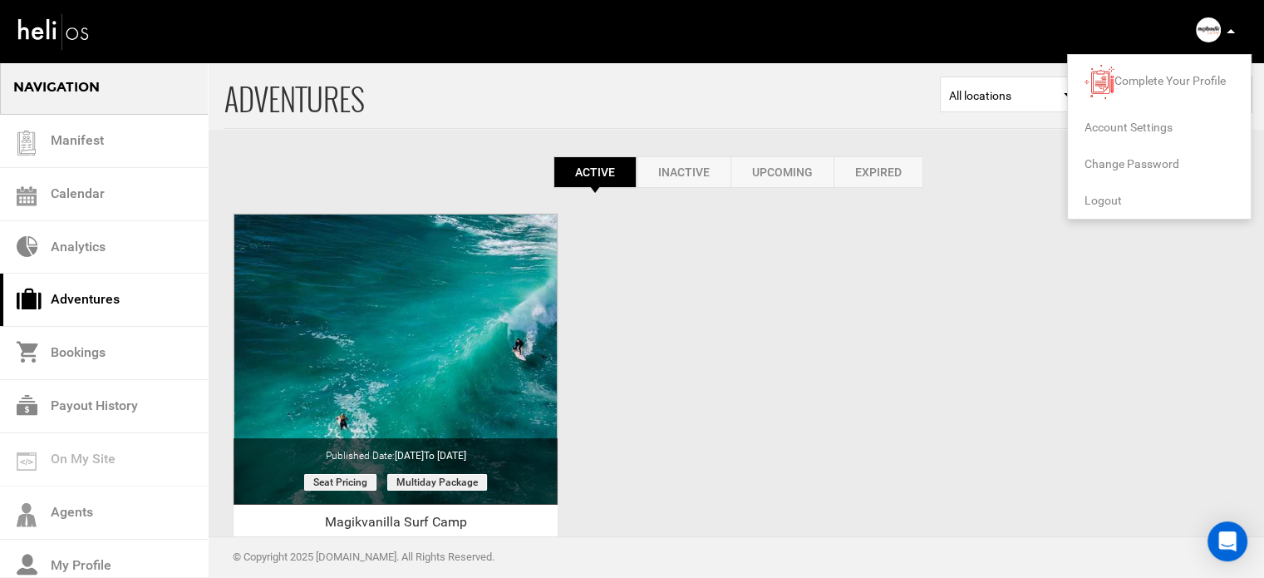
click at [1121, 204] on li "Logout" at bounding box center [1159, 200] width 183 height 37
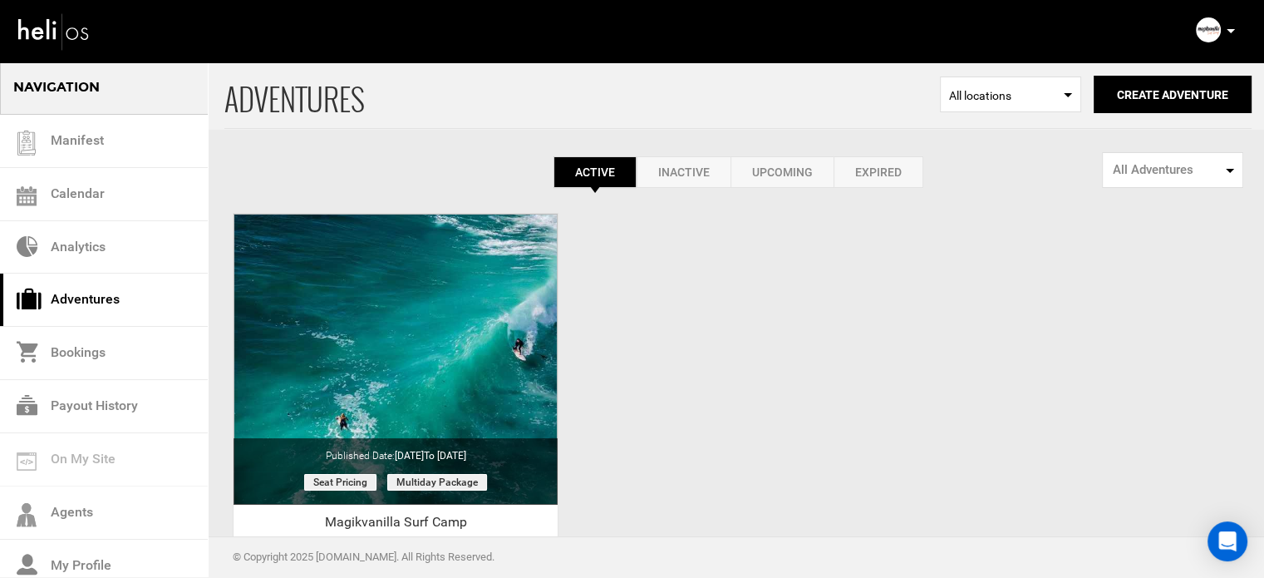
click at [1225, 29] on p at bounding box center [1230, 31] width 10 height 19
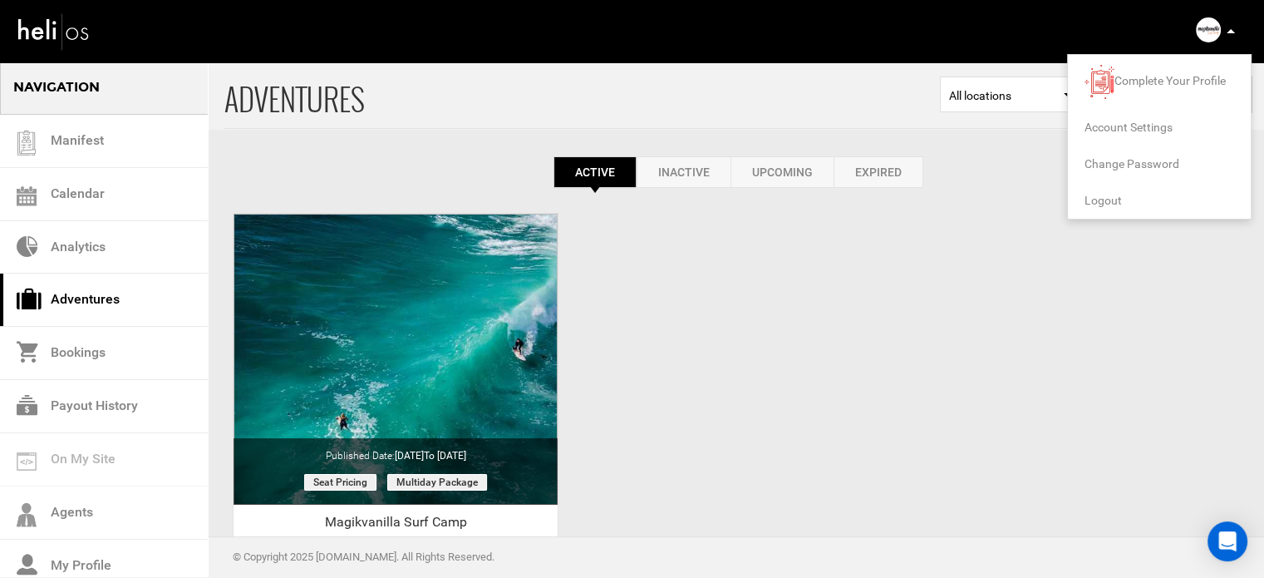
click at [1094, 203] on span "Logout" at bounding box center [1103, 200] width 37 height 13
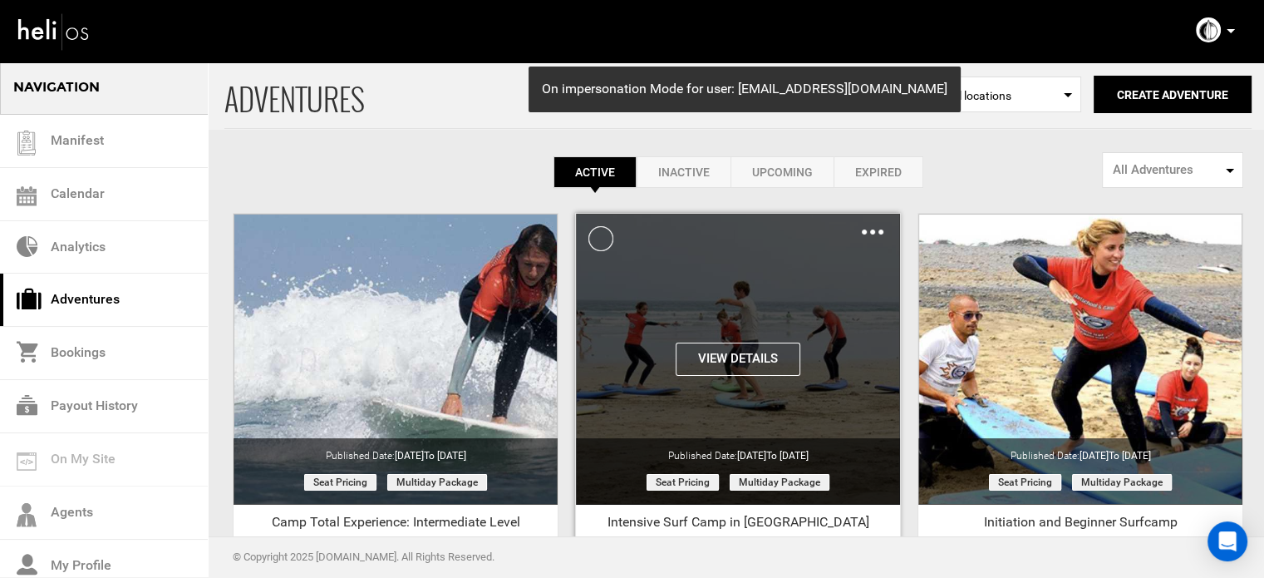
scroll to position [206, 0]
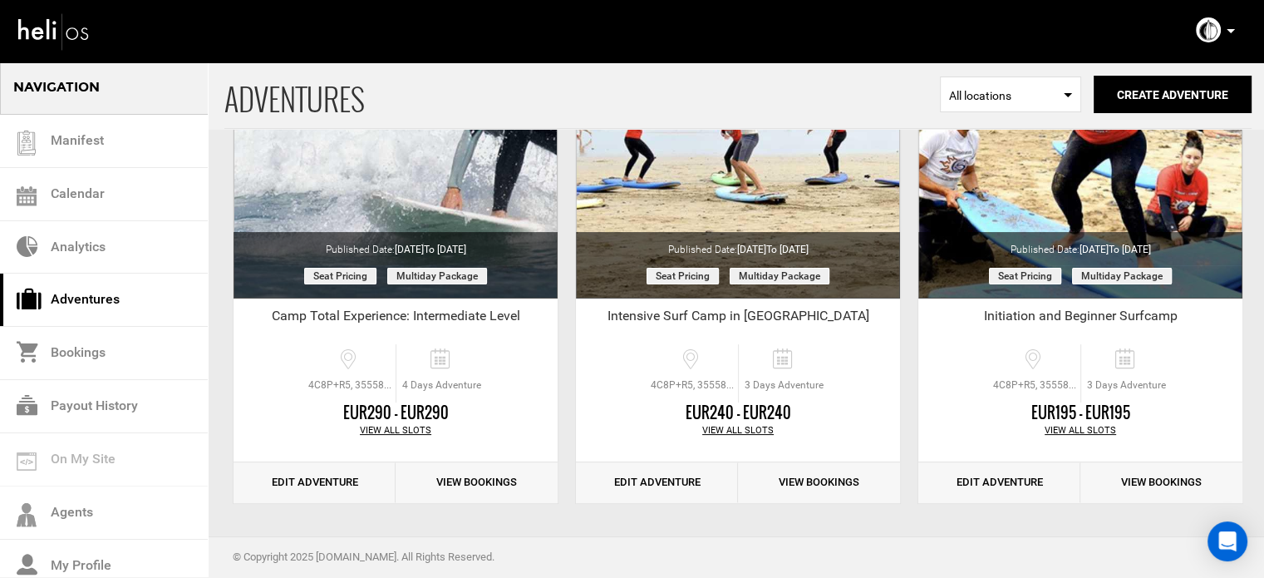
click at [1225, 27] on p at bounding box center [1230, 31] width 10 height 19
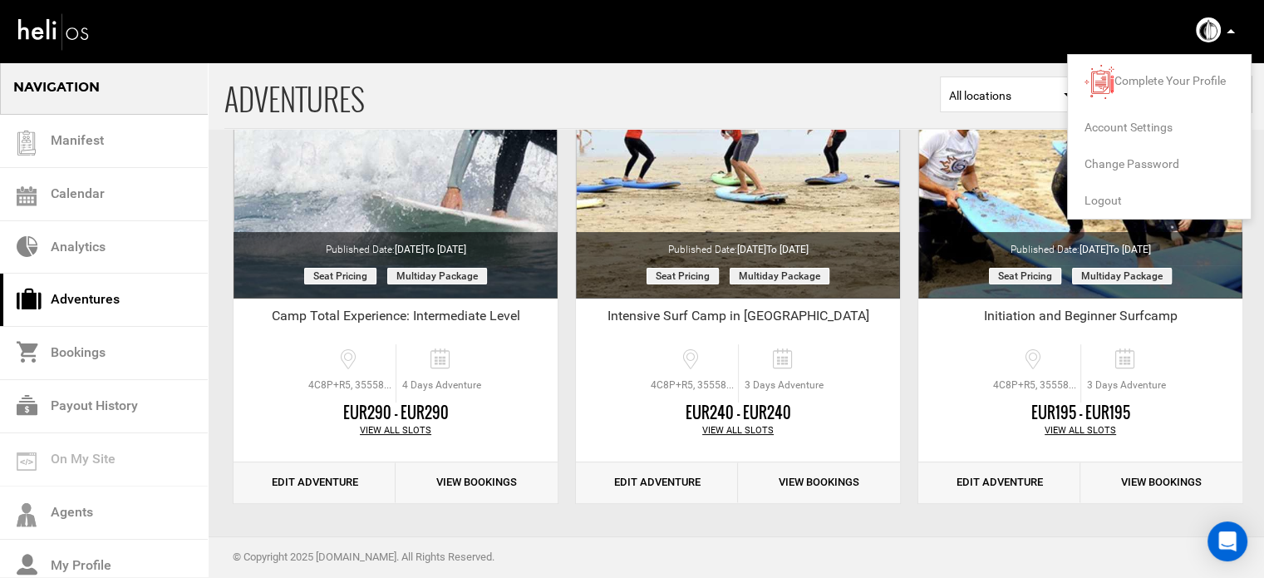
click at [1097, 185] on li "Logout" at bounding box center [1159, 200] width 183 height 37
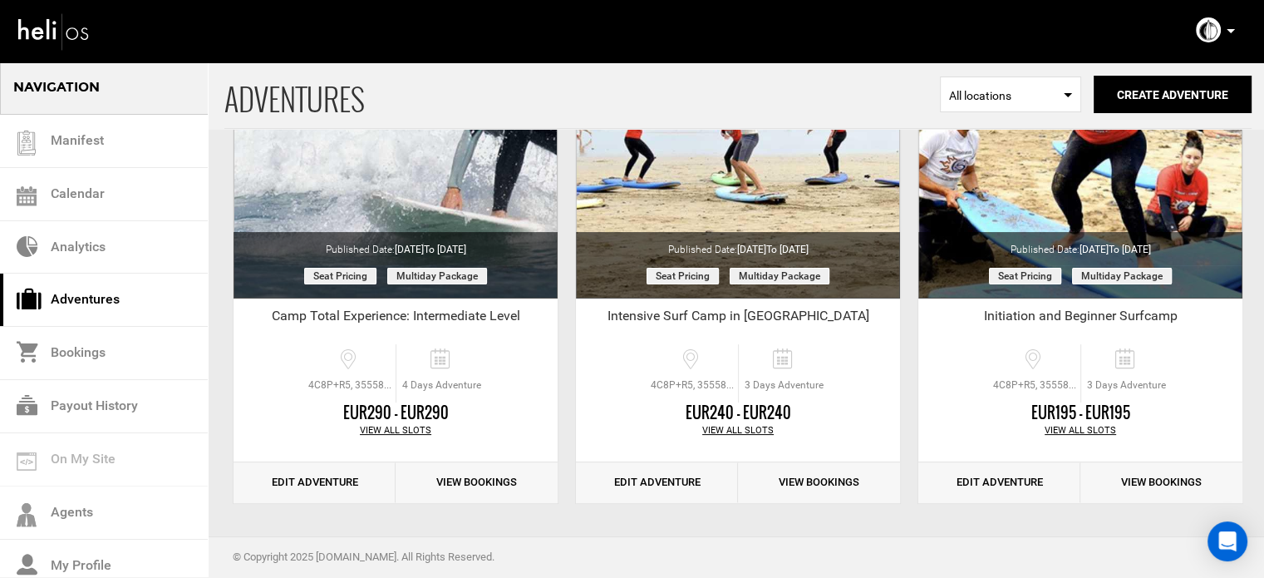
click at [1227, 28] on p at bounding box center [1230, 31] width 10 height 19
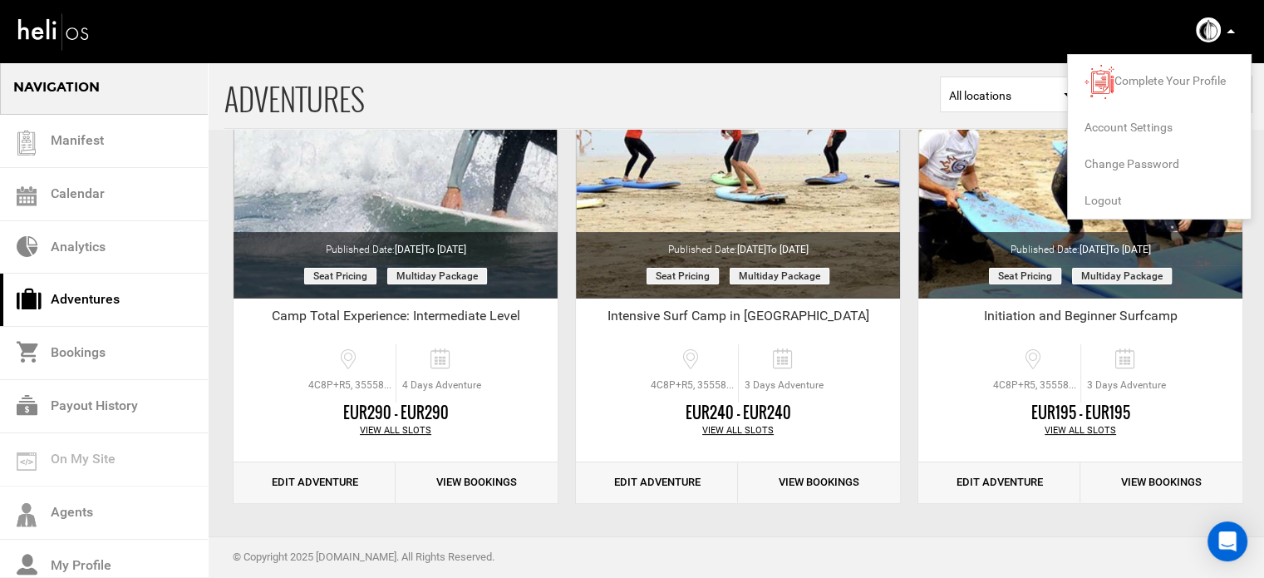
click at [1104, 195] on span "Logout" at bounding box center [1103, 200] width 37 height 13
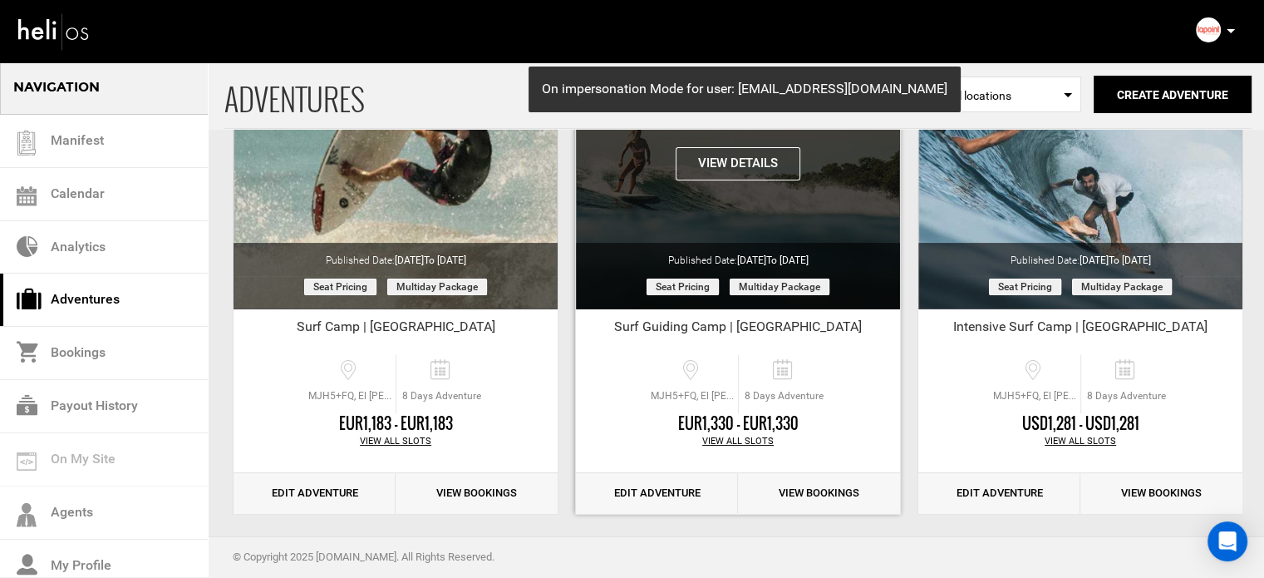
scroll to position [206, 0]
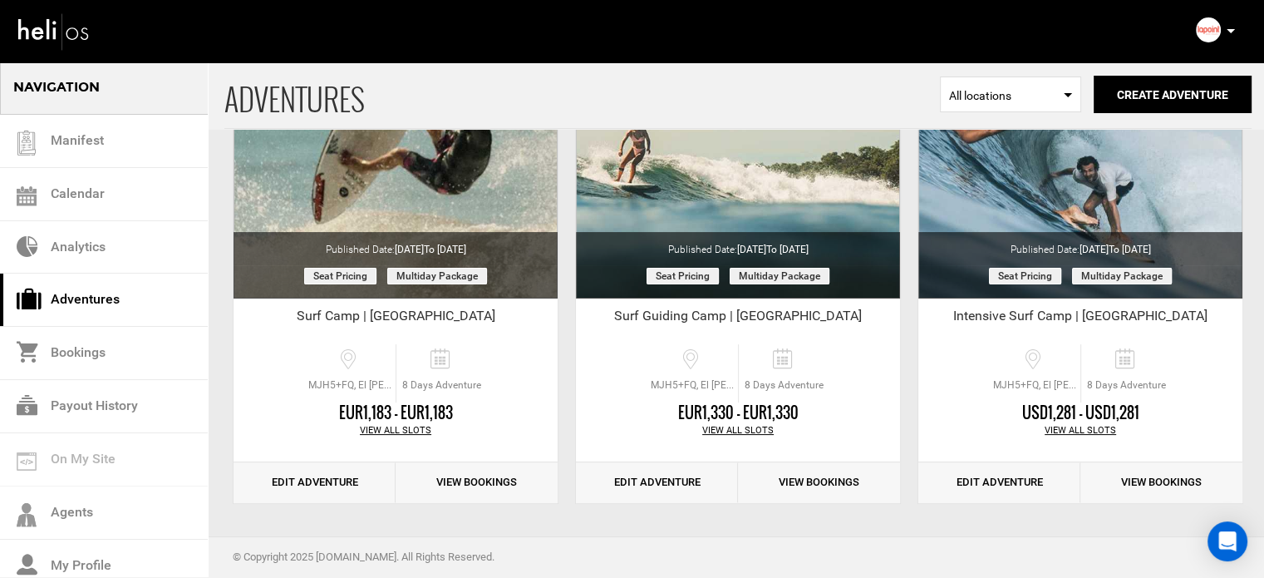
click at [1229, 33] on p at bounding box center [1230, 31] width 10 height 19
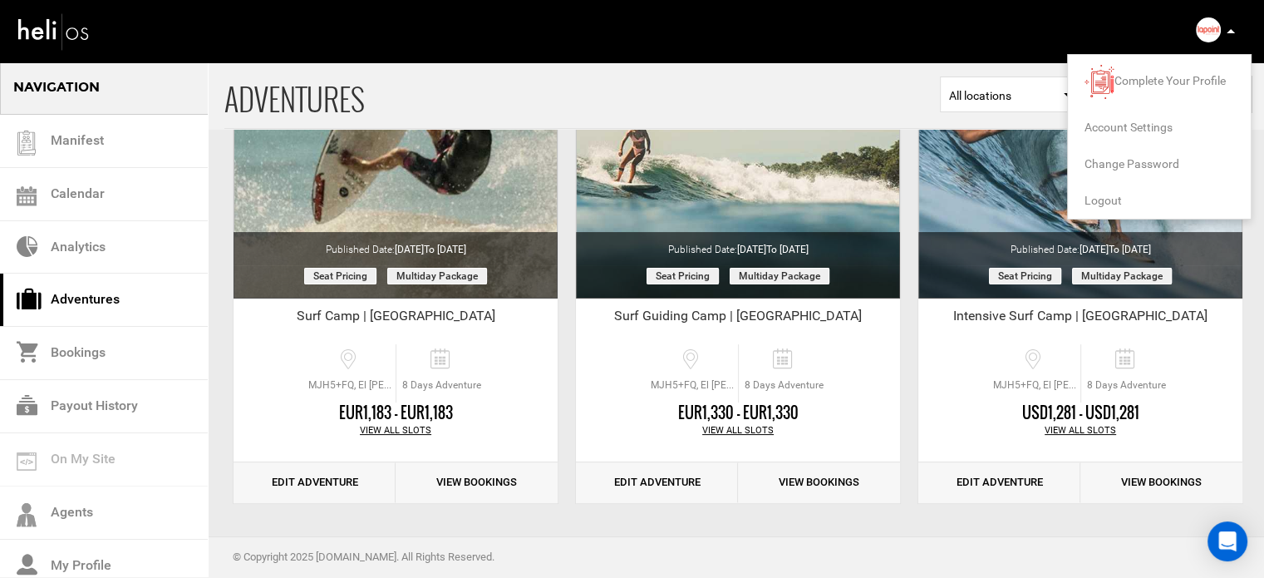
click at [1105, 195] on span "Logout" at bounding box center [1103, 200] width 37 height 13
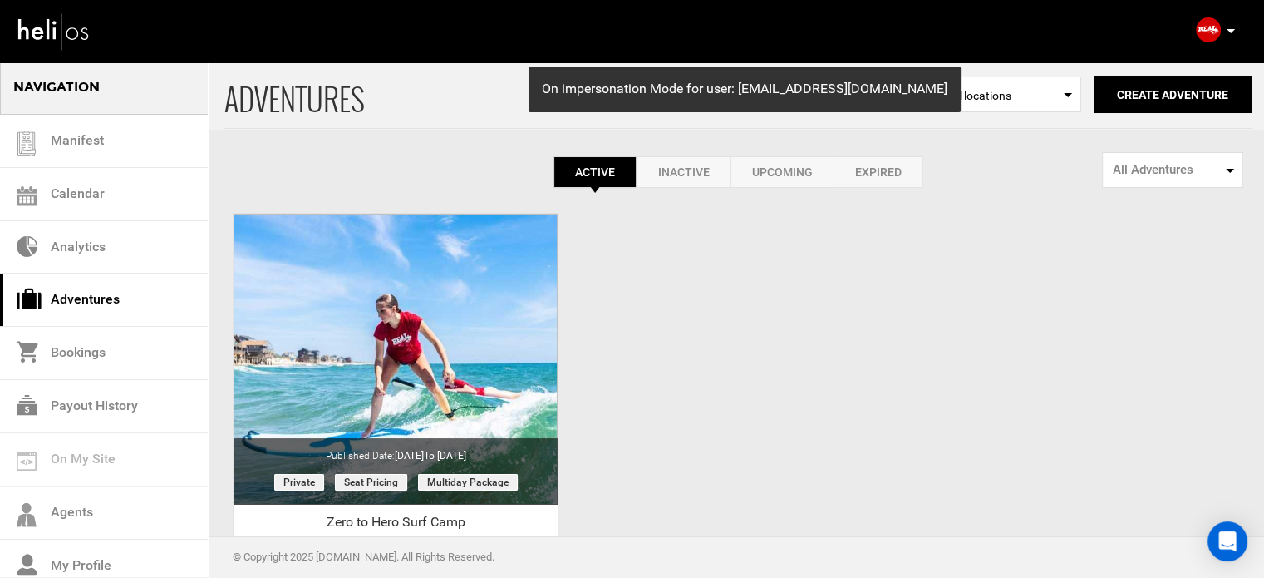
click at [868, 165] on link "Expired" at bounding box center [879, 172] width 90 height 32
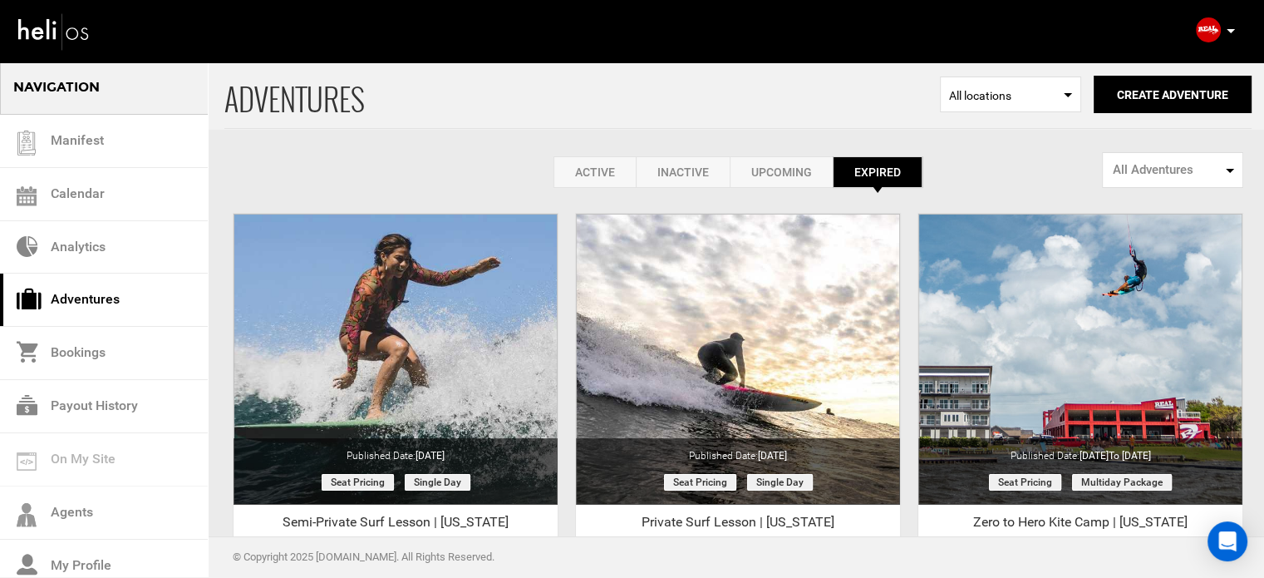
click at [586, 179] on link "Active" at bounding box center [595, 172] width 82 height 32
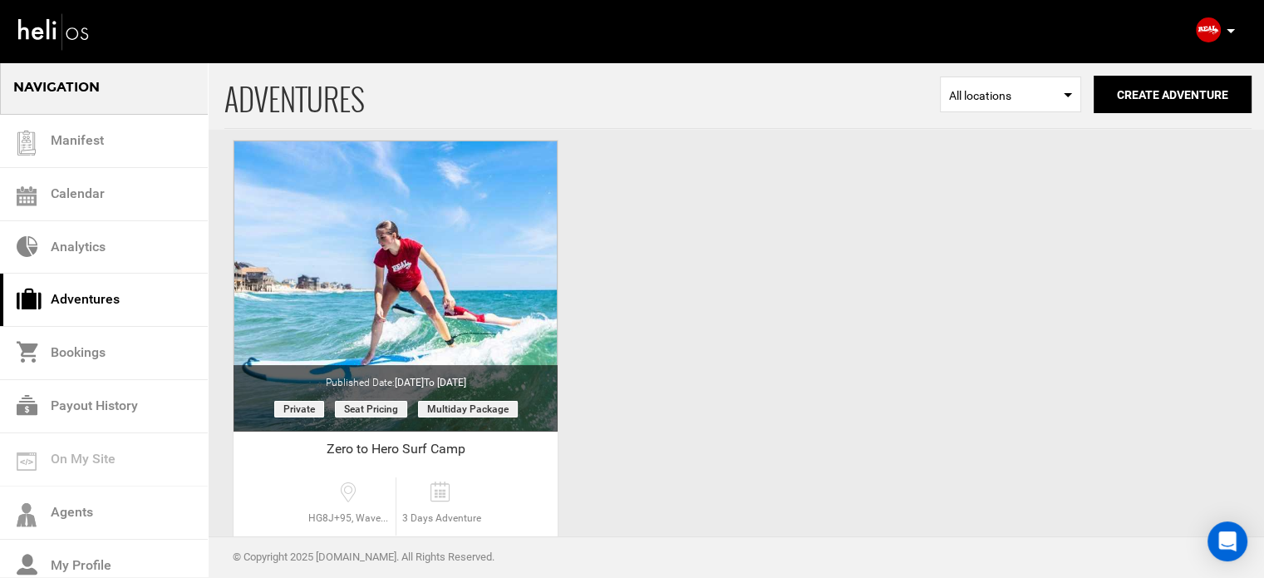
scroll to position [206, 0]
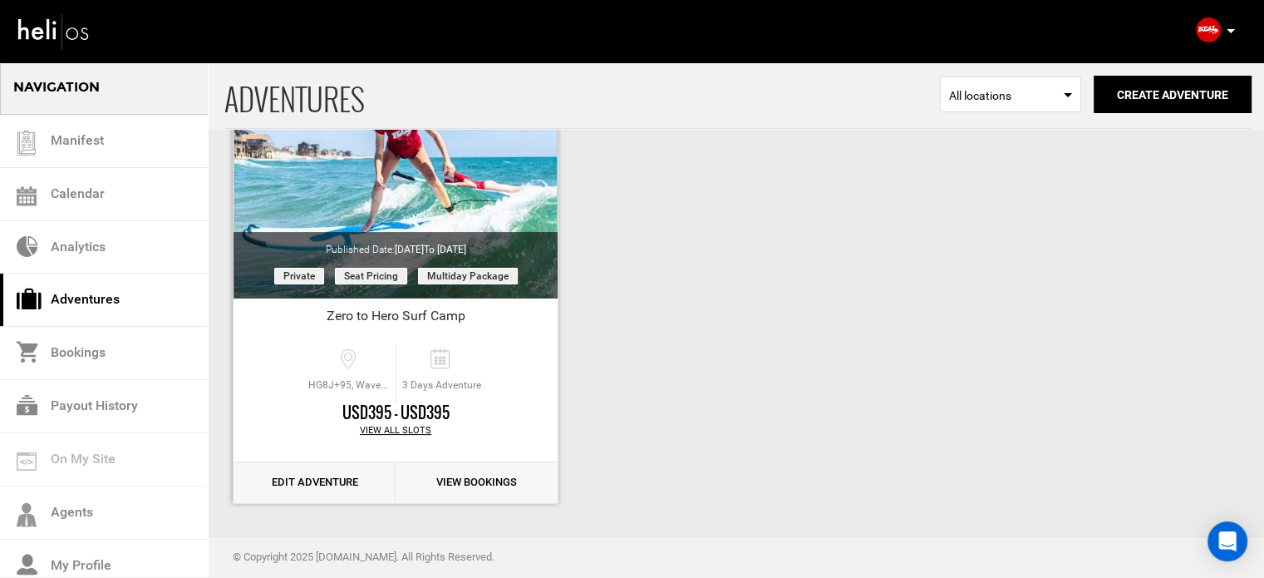
click at [336, 465] on link "Edit Adventure" at bounding box center [315, 482] width 162 height 41
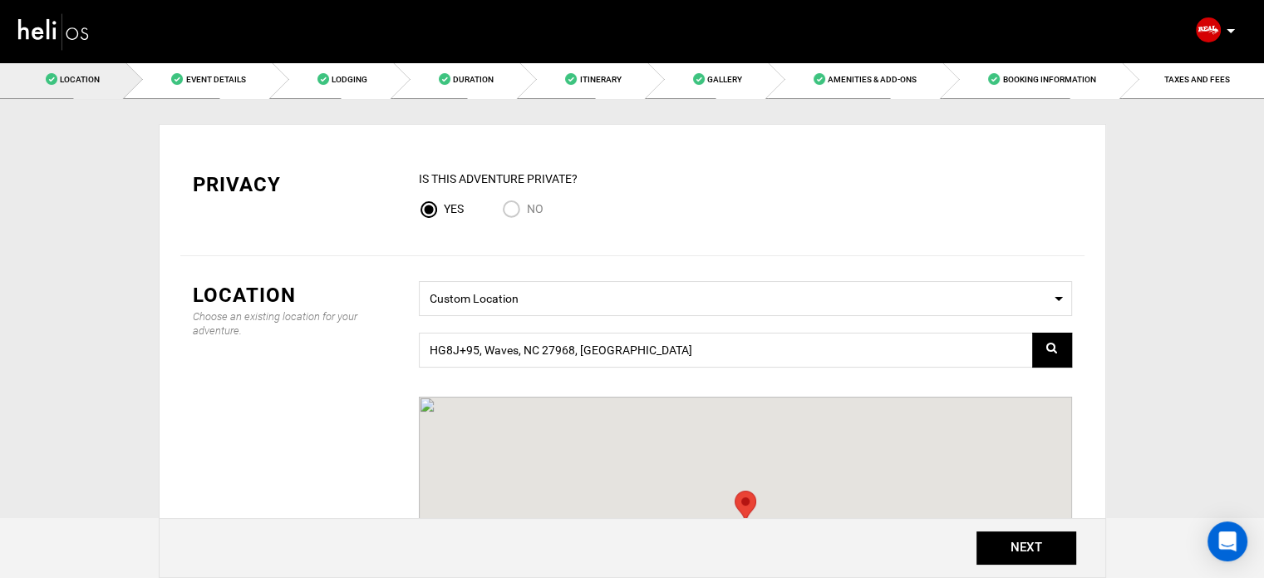
click at [538, 209] on span "No" at bounding box center [535, 208] width 17 height 13
click at [527, 209] on input "No" at bounding box center [514, 211] width 25 height 22
radio input "true"
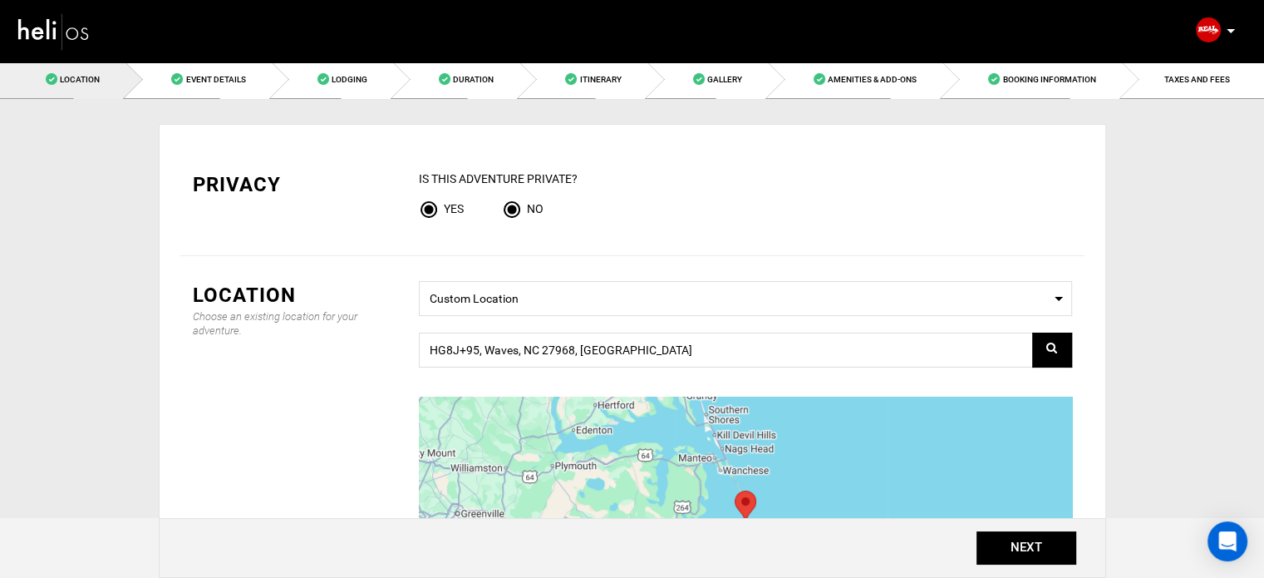
radio input "false"
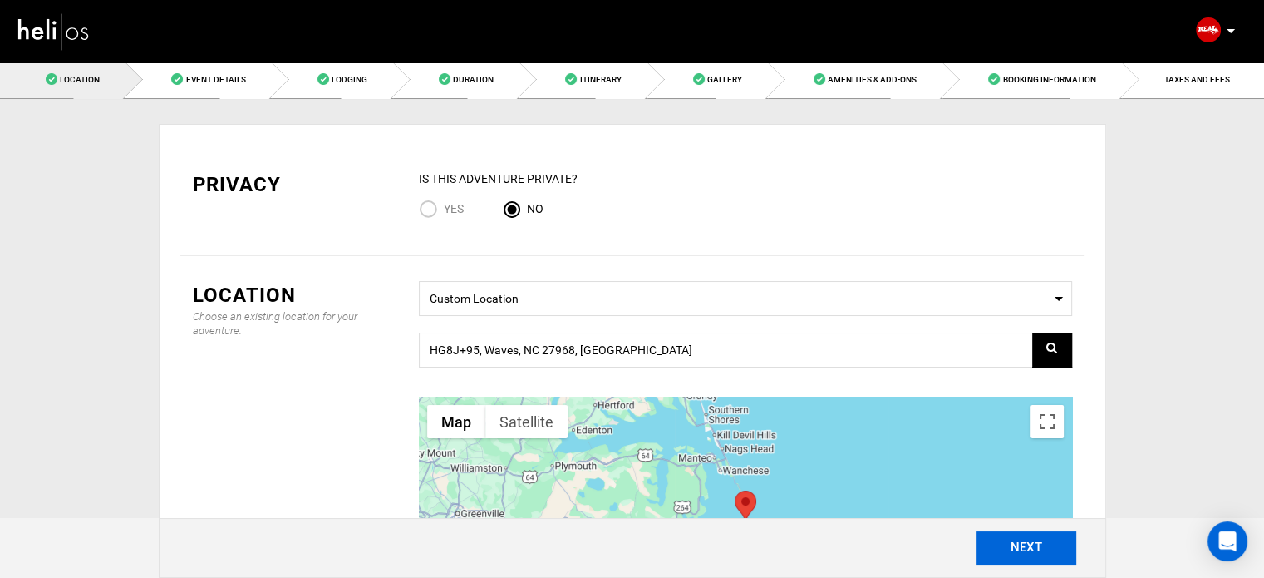
click at [1007, 544] on button "NEXT" at bounding box center [1027, 547] width 100 height 33
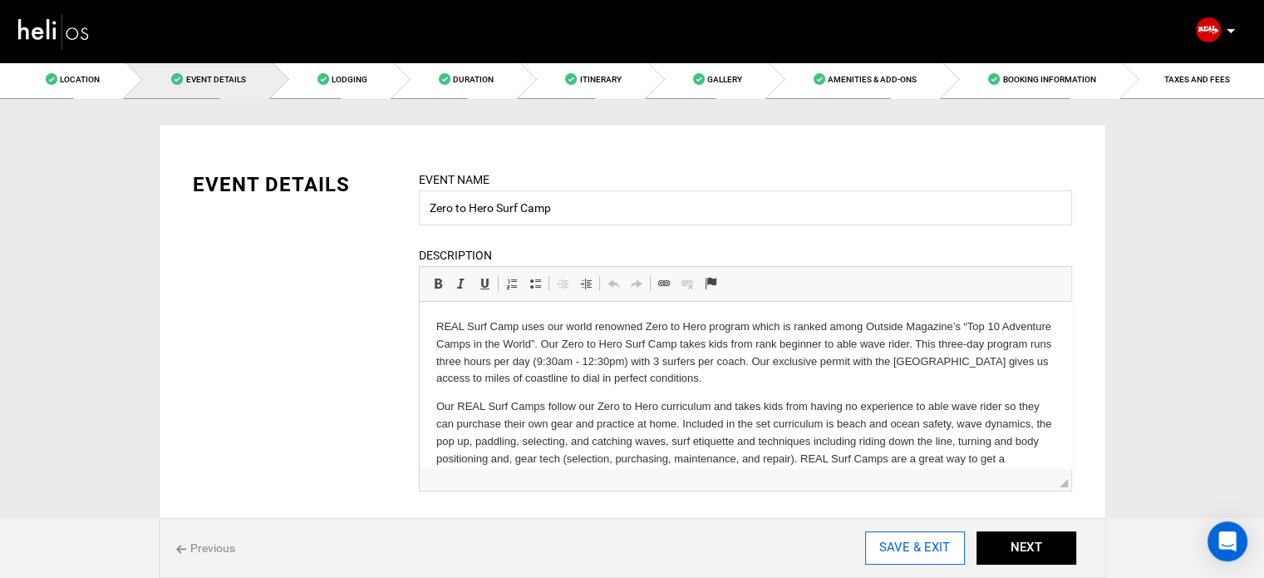
click at [900, 549] on input "SAVE & EXIT" at bounding box center [915, 547] width 100 height 33
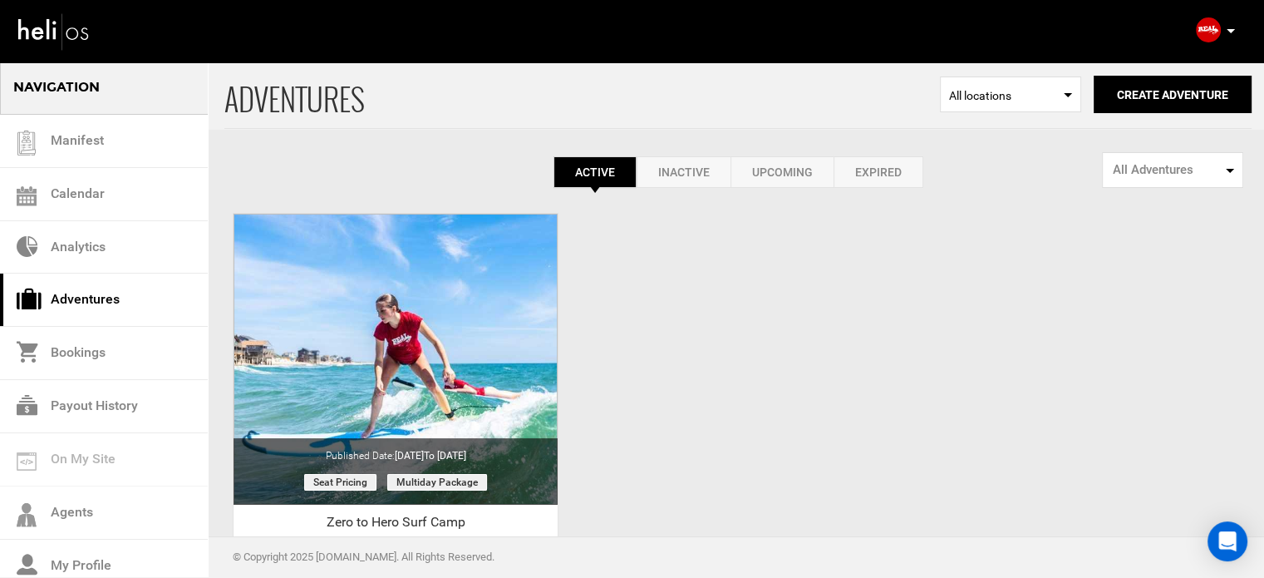
click at [1227, 30] on icon at bounding box center [1231, 31] width 8 height 4
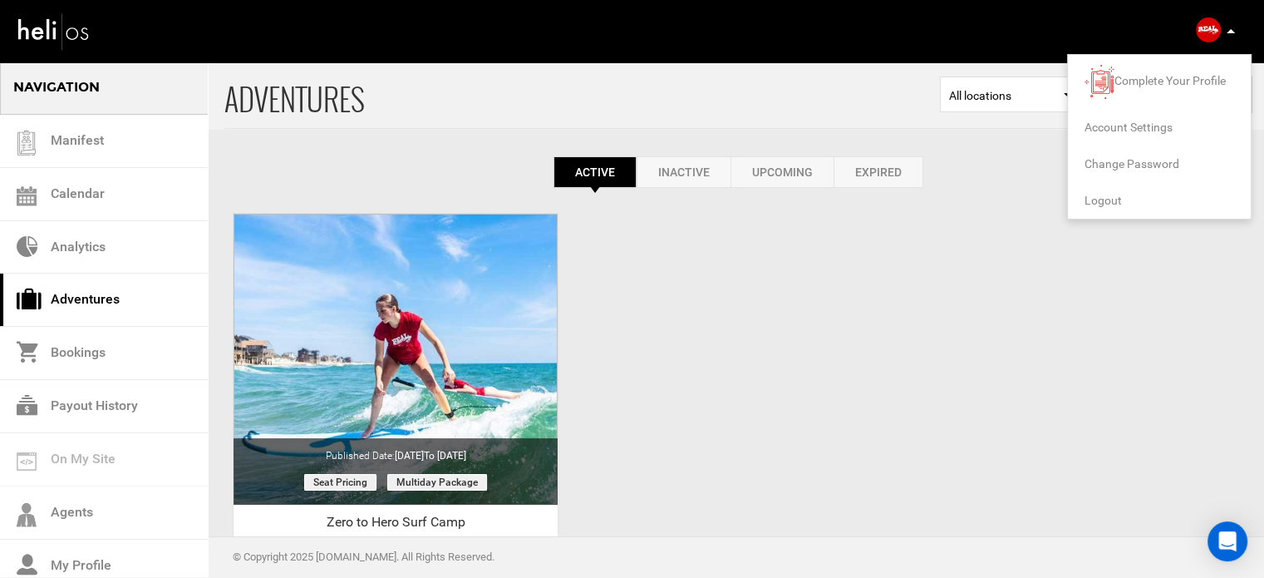
click at [1119, 199] on span "Logout" at bounding box center [1103, 200] width 37 height 13
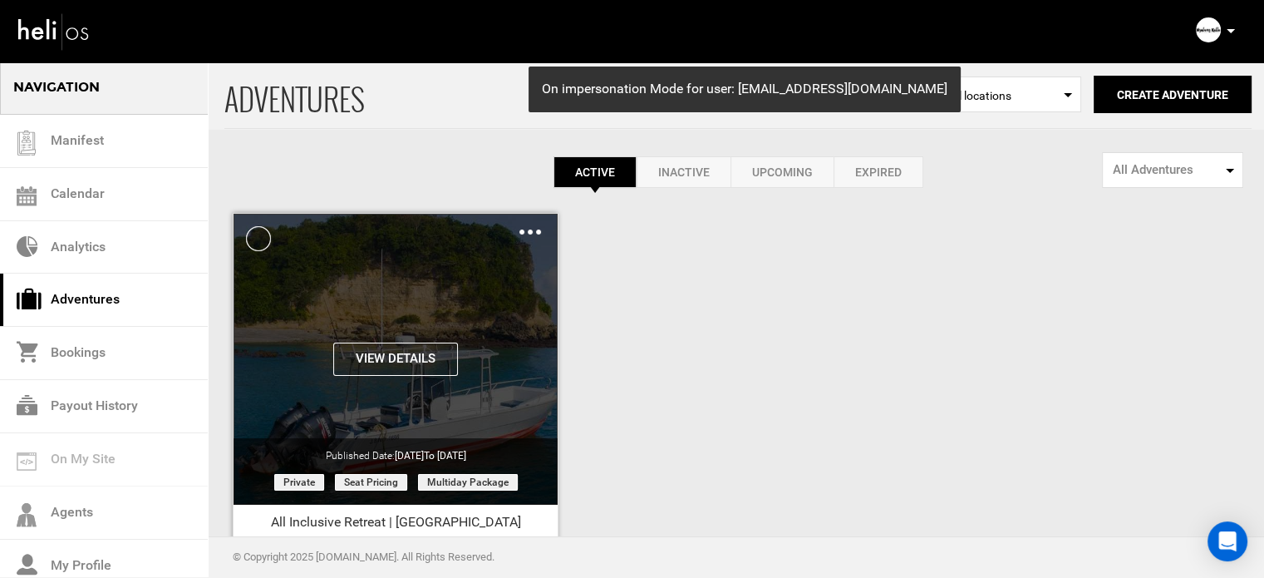
scroll to position [206, 0]
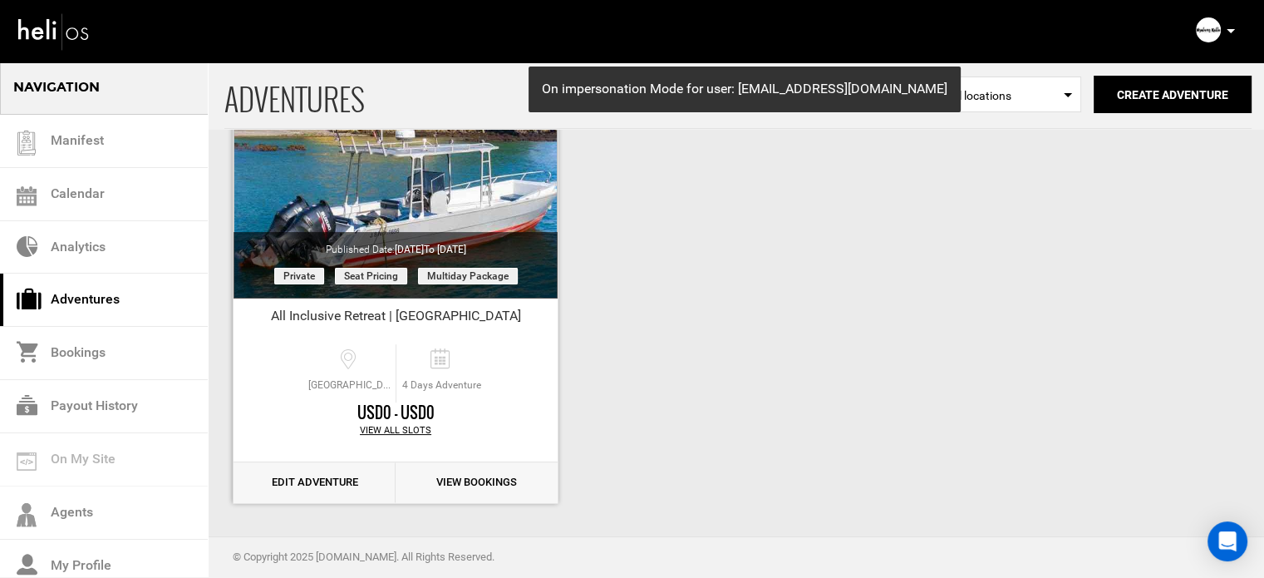
click at [323, 471] on link "Edit Adventure" at bounding box center [315, 482] width 162 height 41
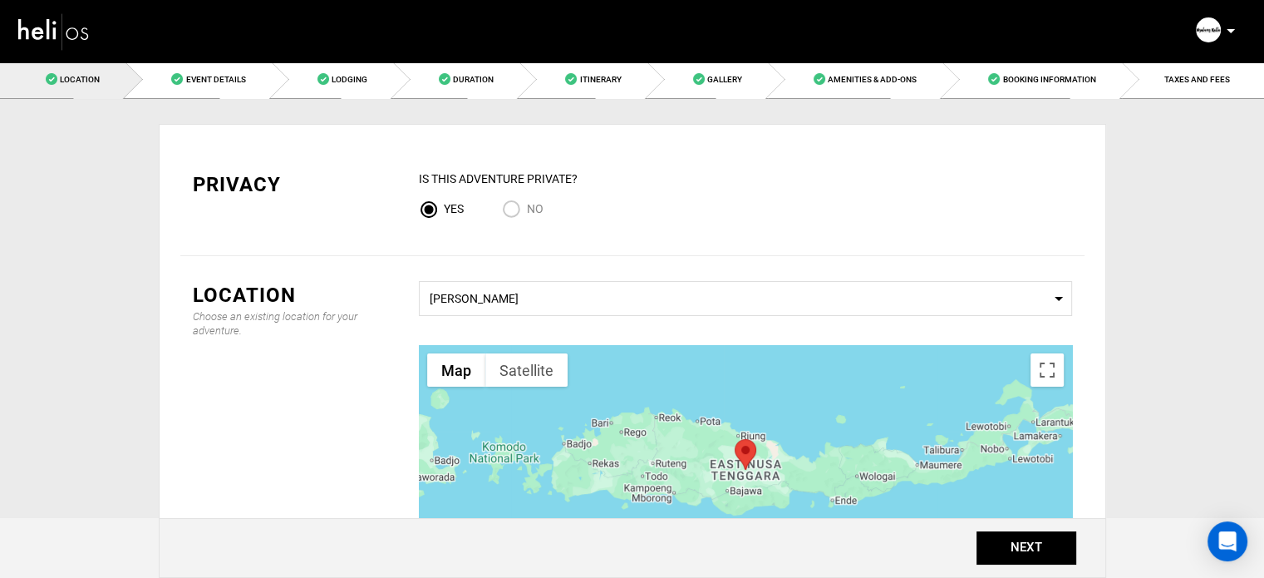
click at [532, 200] on label "No" at bounding box center [523, 210] width 42 height 20
click at [527, 200] on input "No" at bounding box center [514, 211] width 25 height 22
radio input "true"
radio input "false"
click at [1002, 544] on button "NEXT" at bounding box center [1027, 547] width 100 height 33
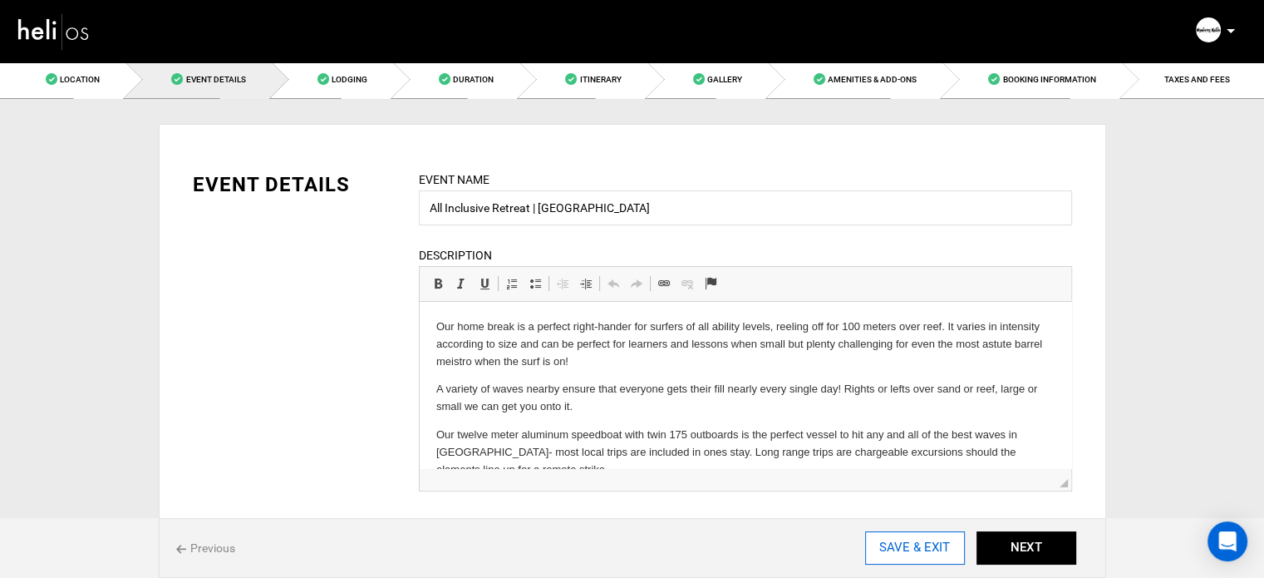
click at [886, 554] on input "SAVE & EXIT" at bounding box center [915, 547] width 100 height 33
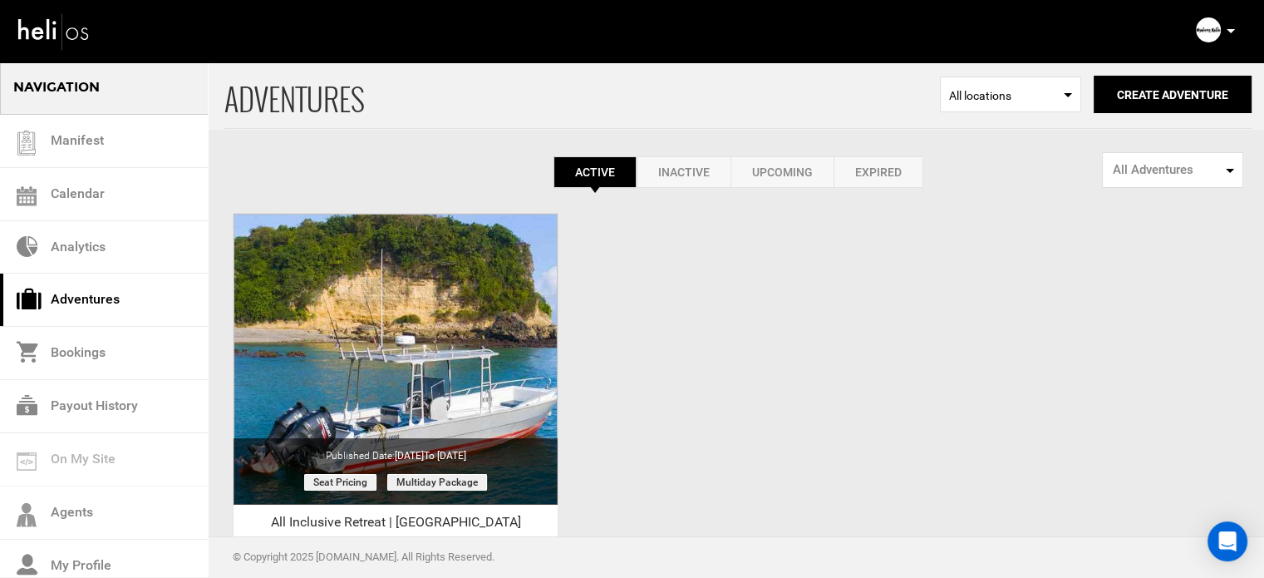
click at [1227, 30] on icon at bounding box center [1231, 31] width 8 height 4
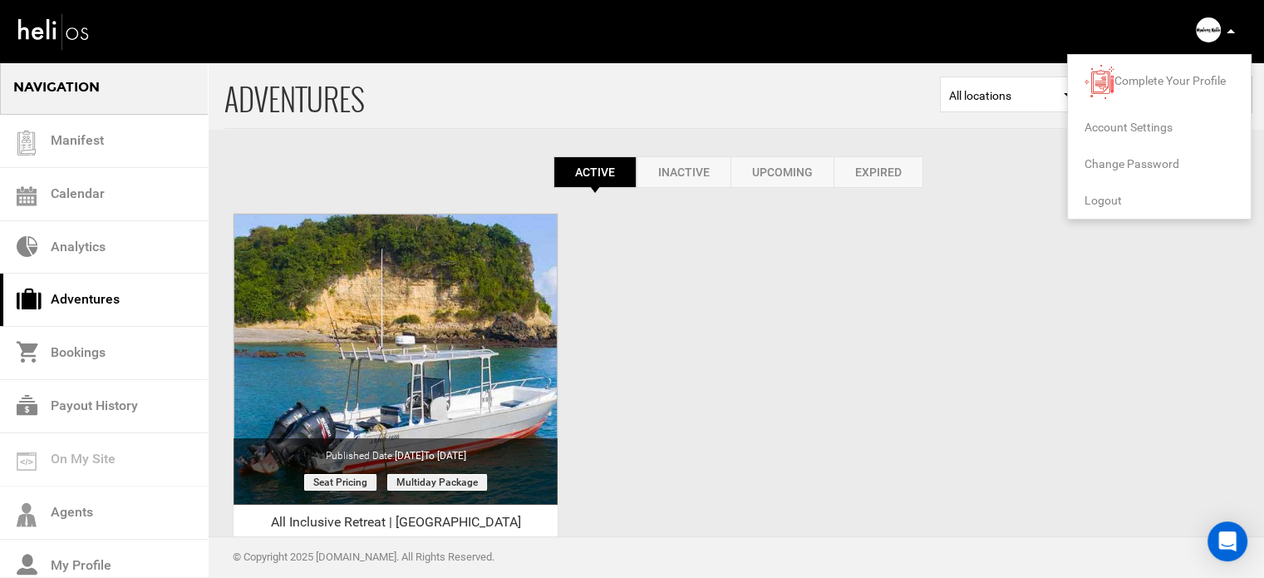
click at [1110, 200] on span "Logout" at bounding box center [1103, 200] width 37 height 13
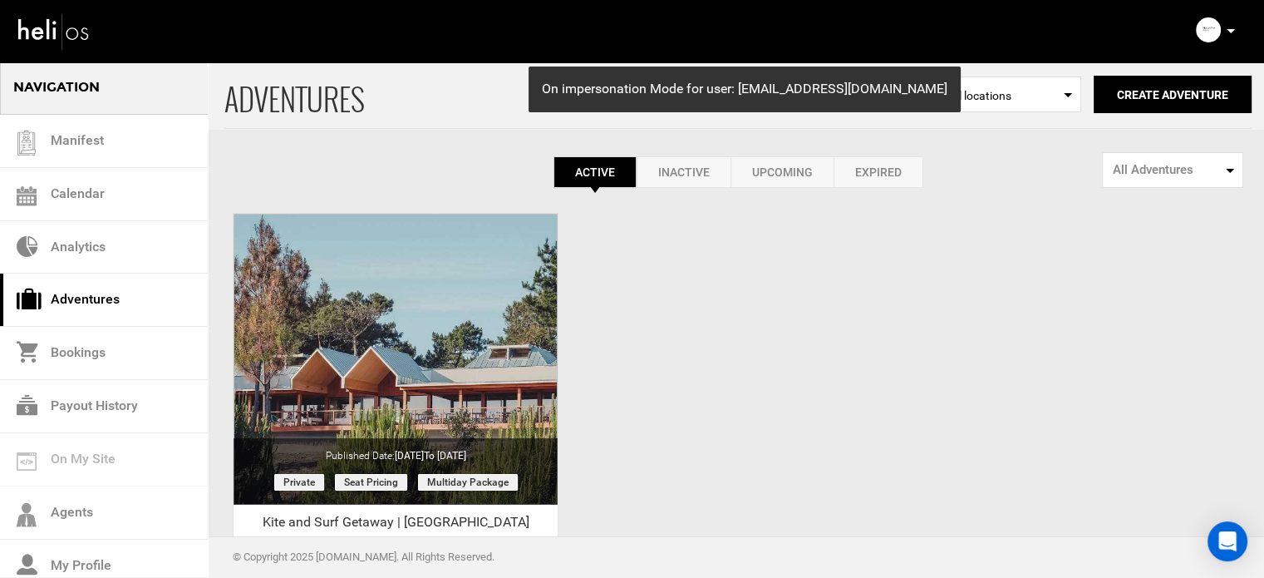
scroll to position [206, 0]
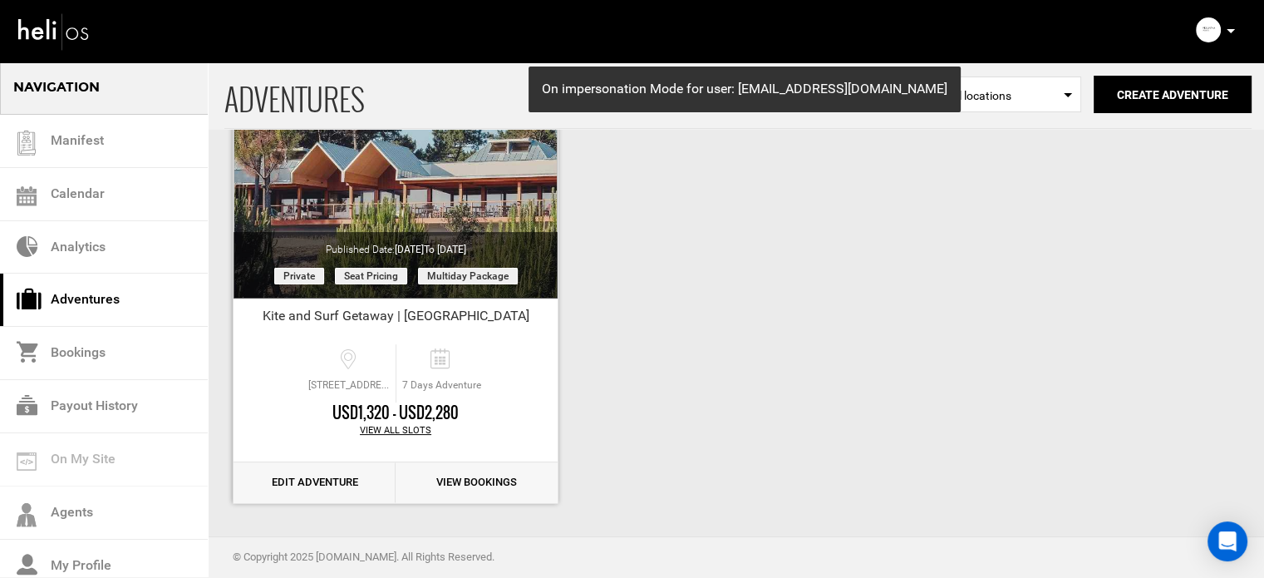
click at [319, 481] on link "Edit Adventure" at bounding box center [315, 482] width 162 height 41
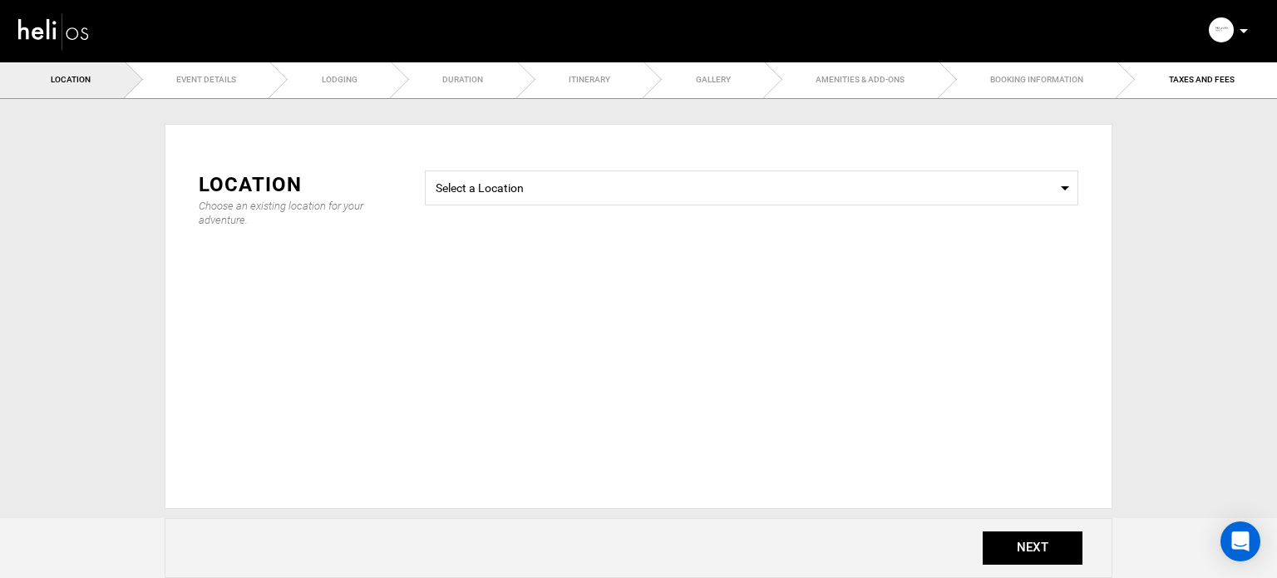
type input "Kite and Surf Getaway | [GEOGRAPHIC_DATA]"
checkbox input "true"
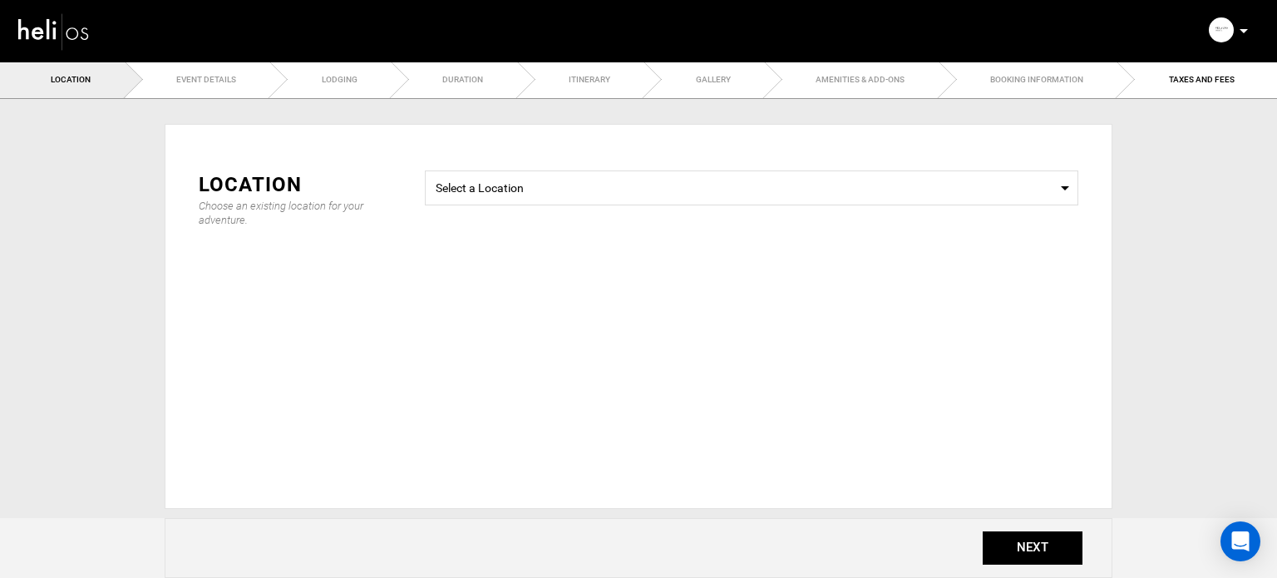
checkbox input "true"
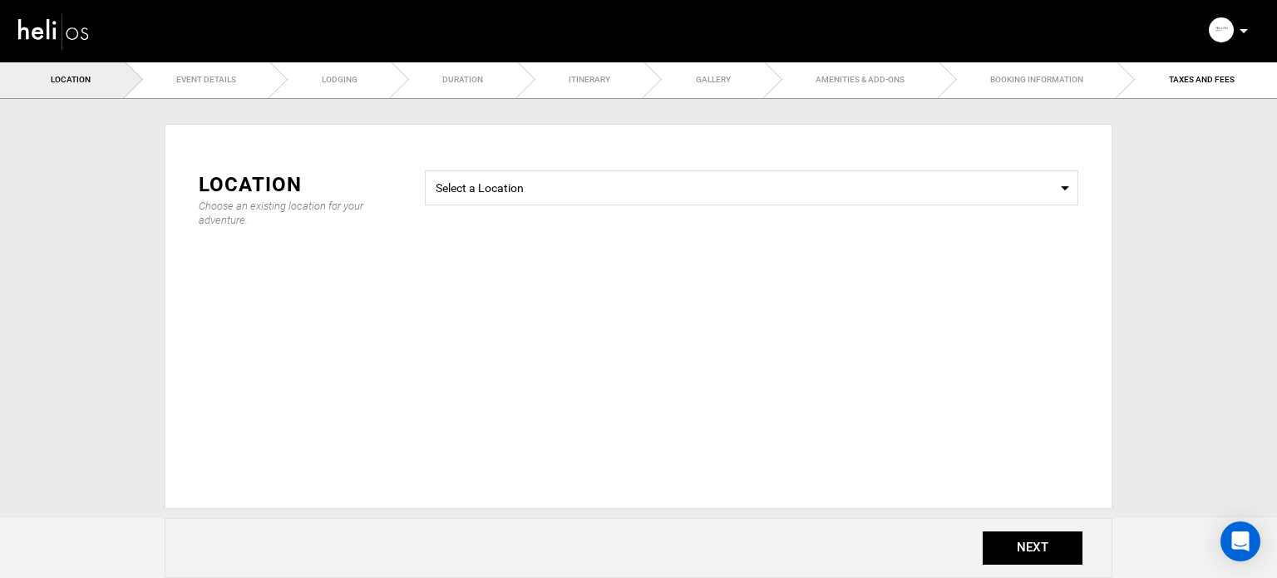
checkbox input "true"
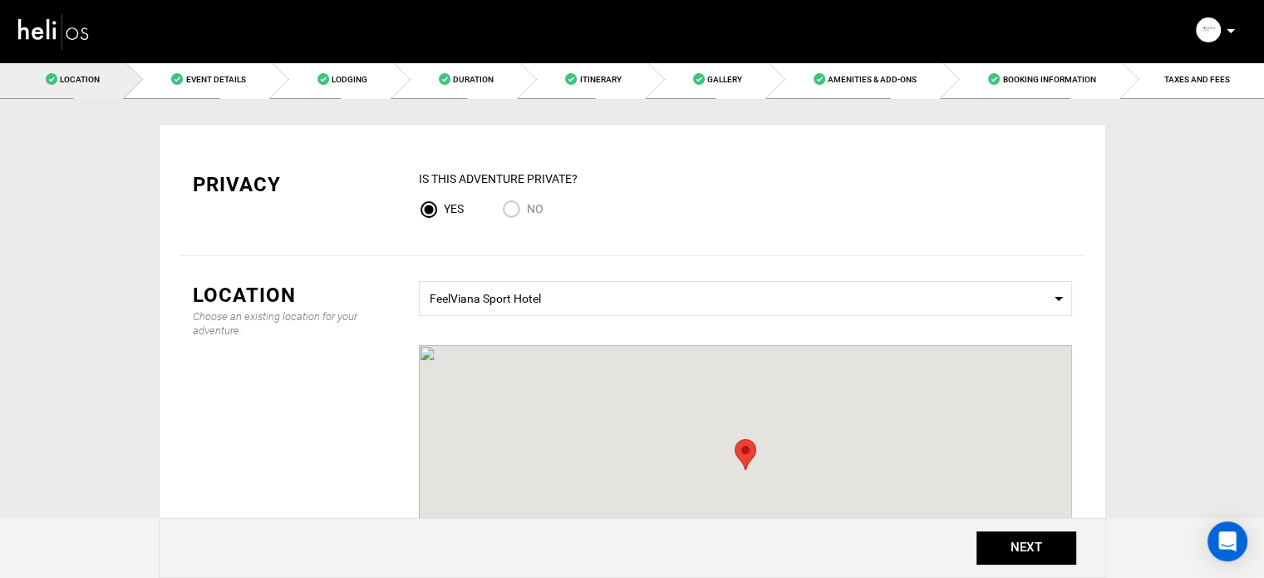
click at [502, 206] on input "No" at bounding box center [514, 211] width 25 height 22
radio input "true"
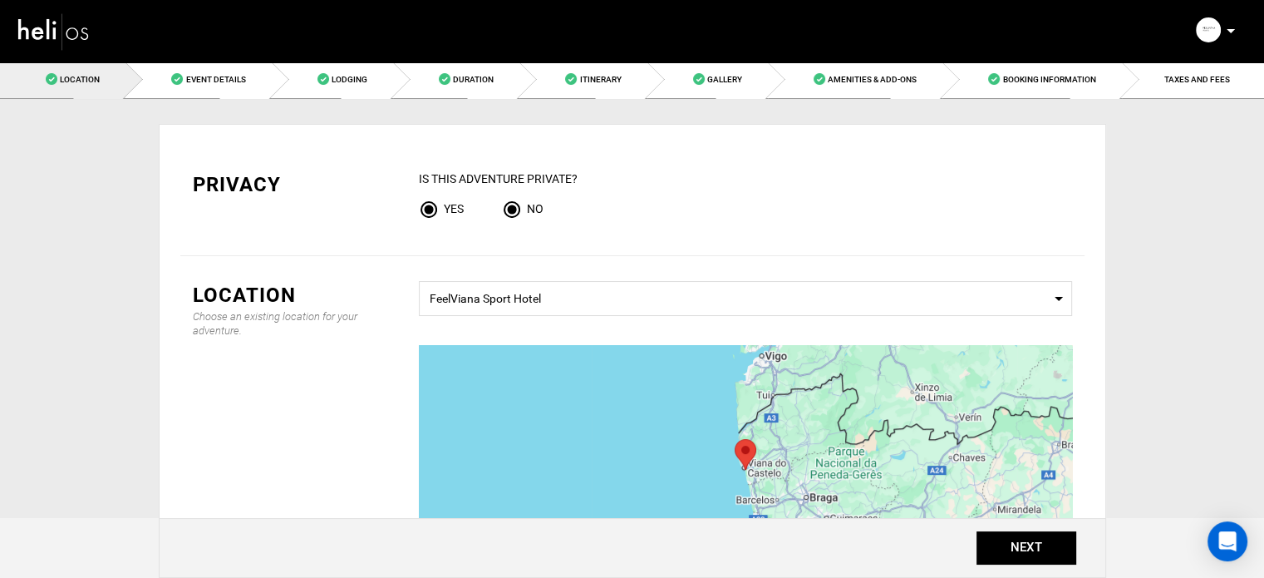
radio input "false"
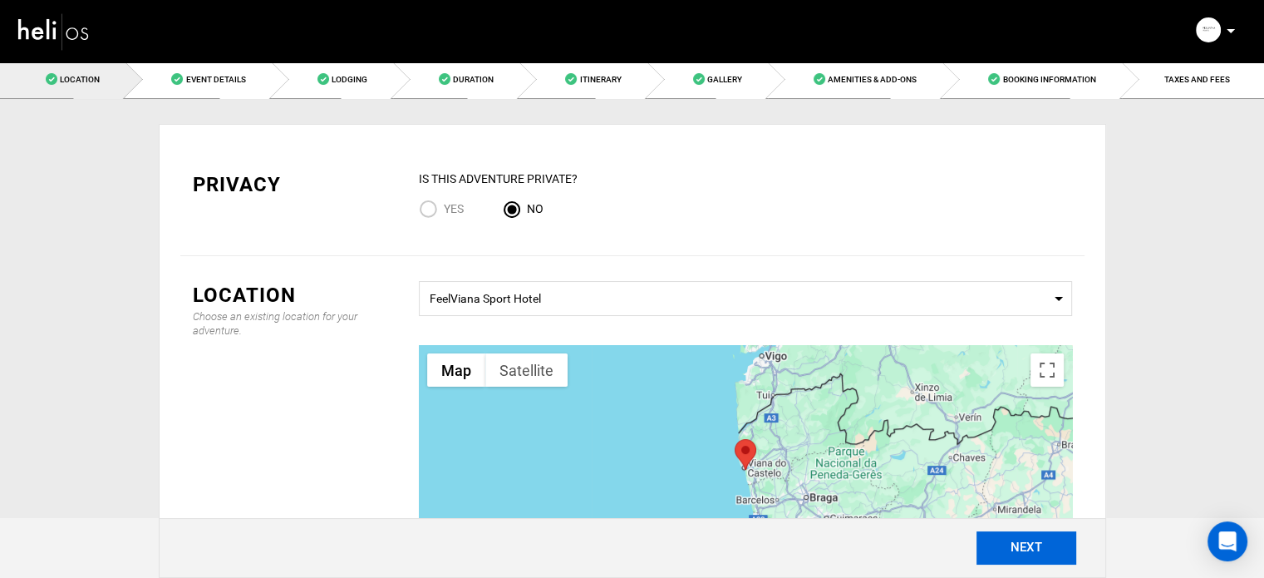
click at [1001, 540] on button "NEXT" at bounding box center [1027, 547] width 100 height 33
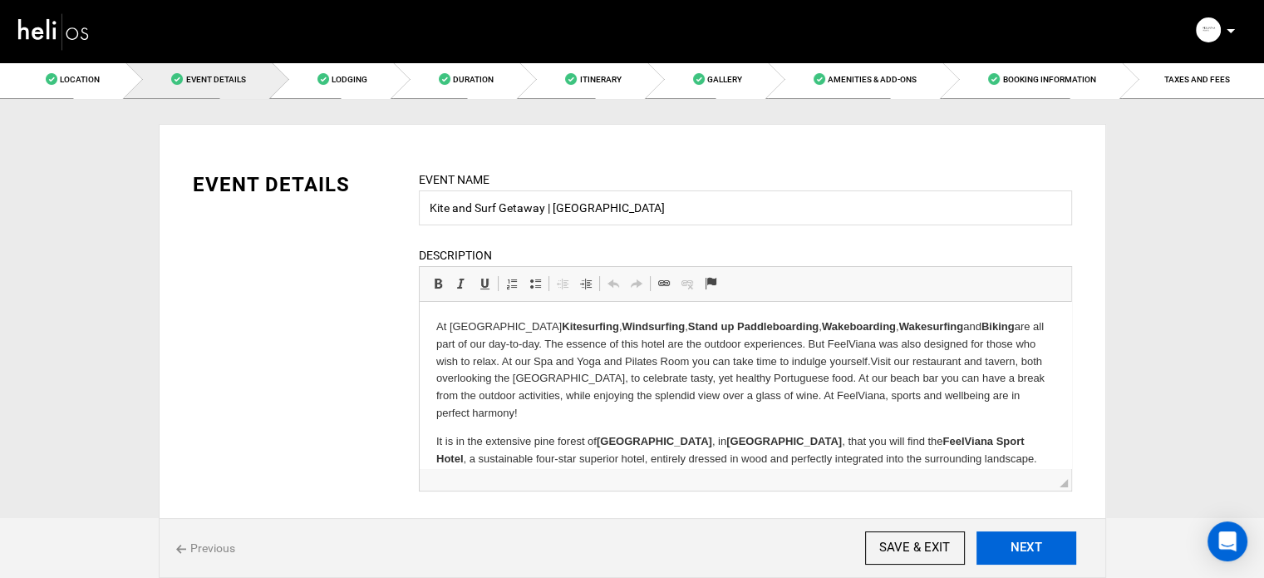
click at [1024, 547] on button "NEXT" at bounding box center [1027, 547] width 100 height 33
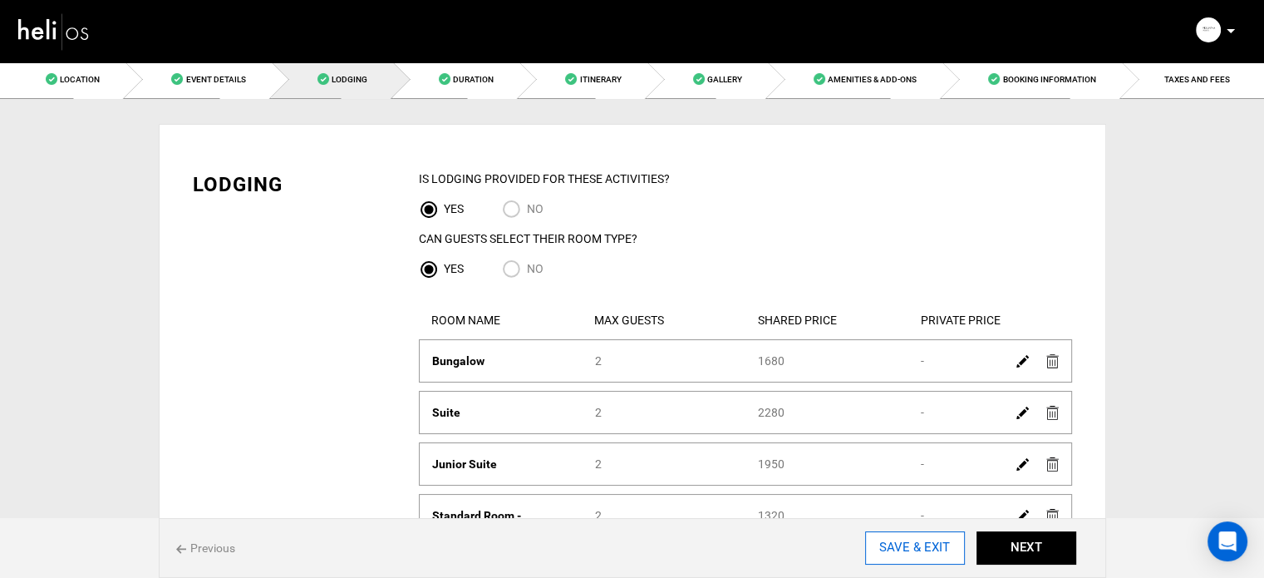
click at [936, 548] on input "SAVE & EXIT" at bounding box center [915, 547] width 100 height 33
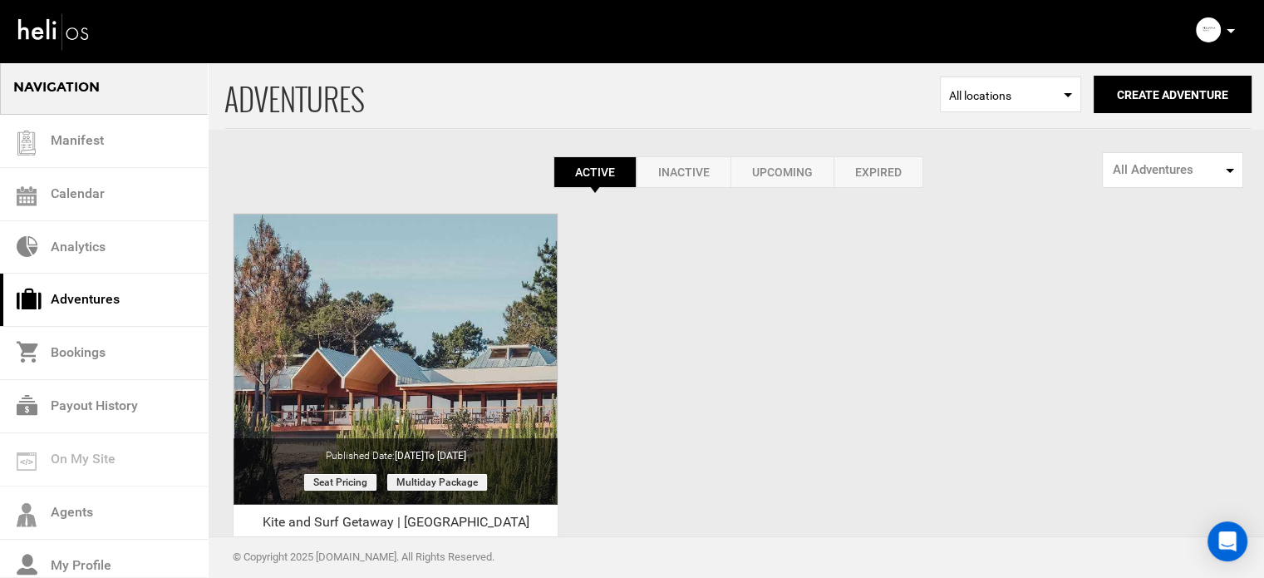
click at [1229, 27] on p at bounding box center [1230, 31] width 10 height 19
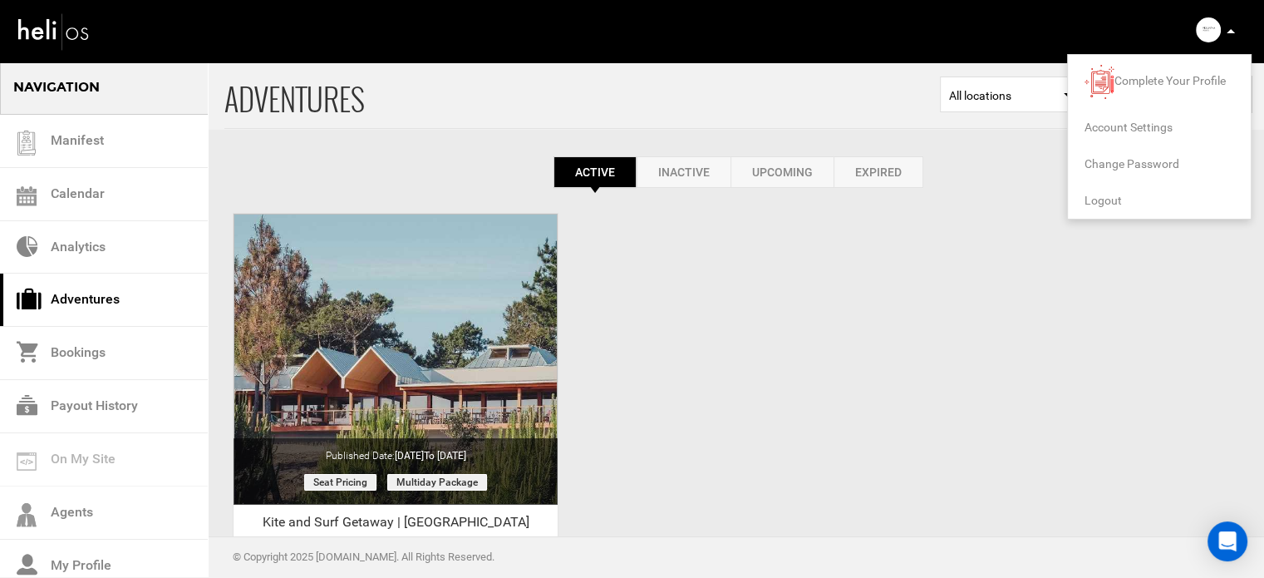
click at [1107, 189] on li "Logout" at bounding box center [1159, 200] width 183 height 37
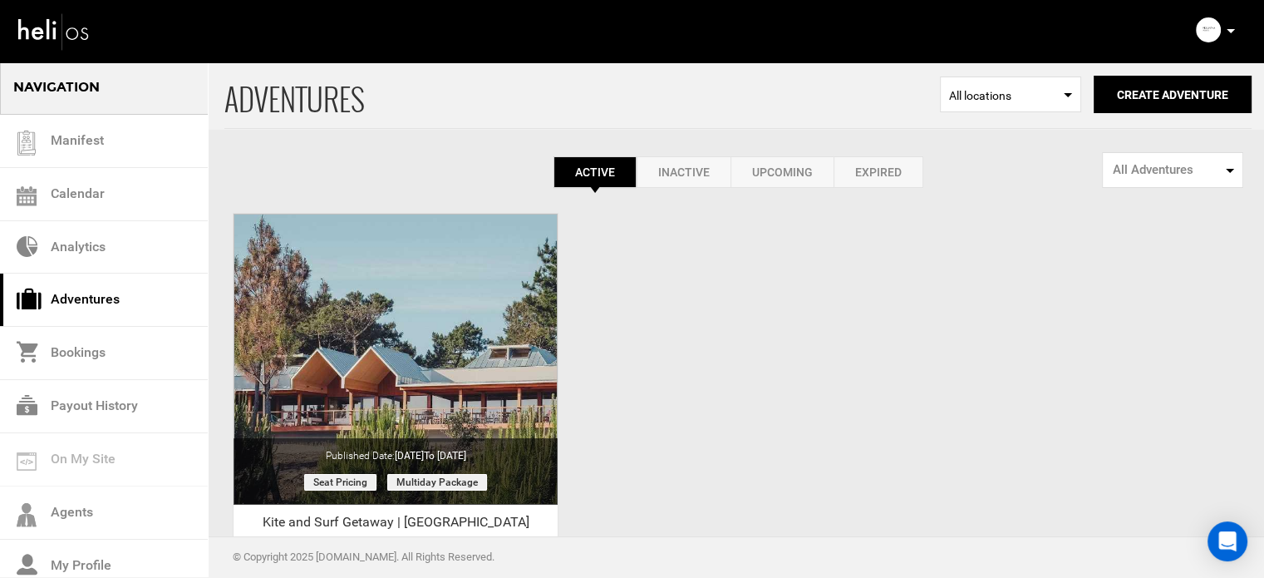
click at [1227, 32] on icon at bounding box center [1231, 31] width 8 height 4
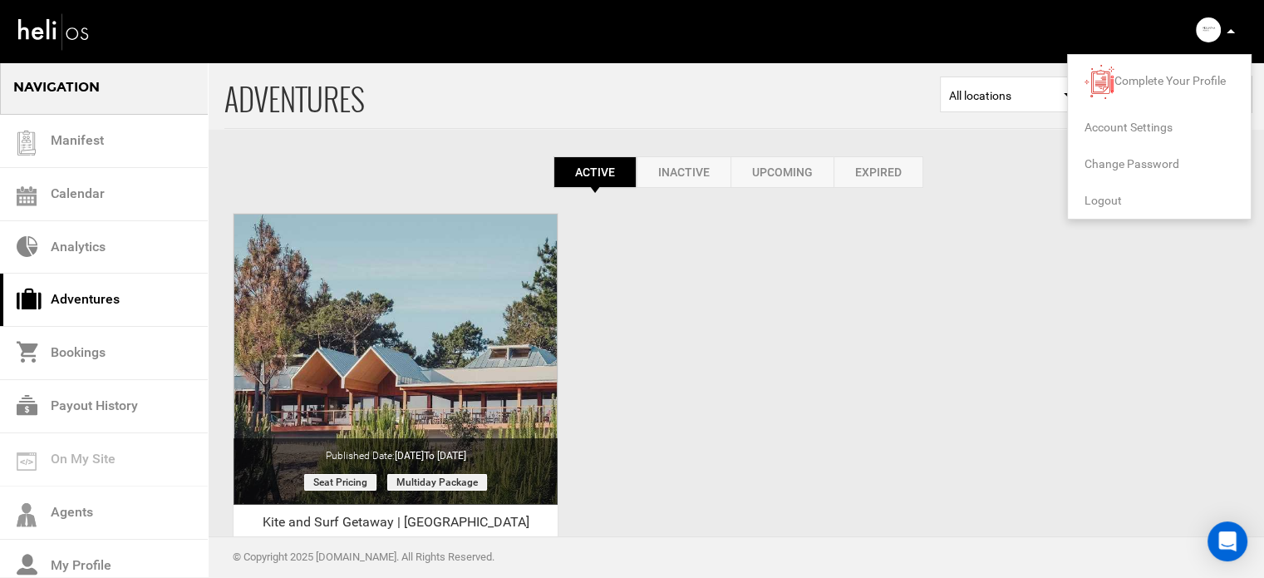
click at [1110, 202] on span "Logout" at bounding box center [1103, 200] width 37 height 13
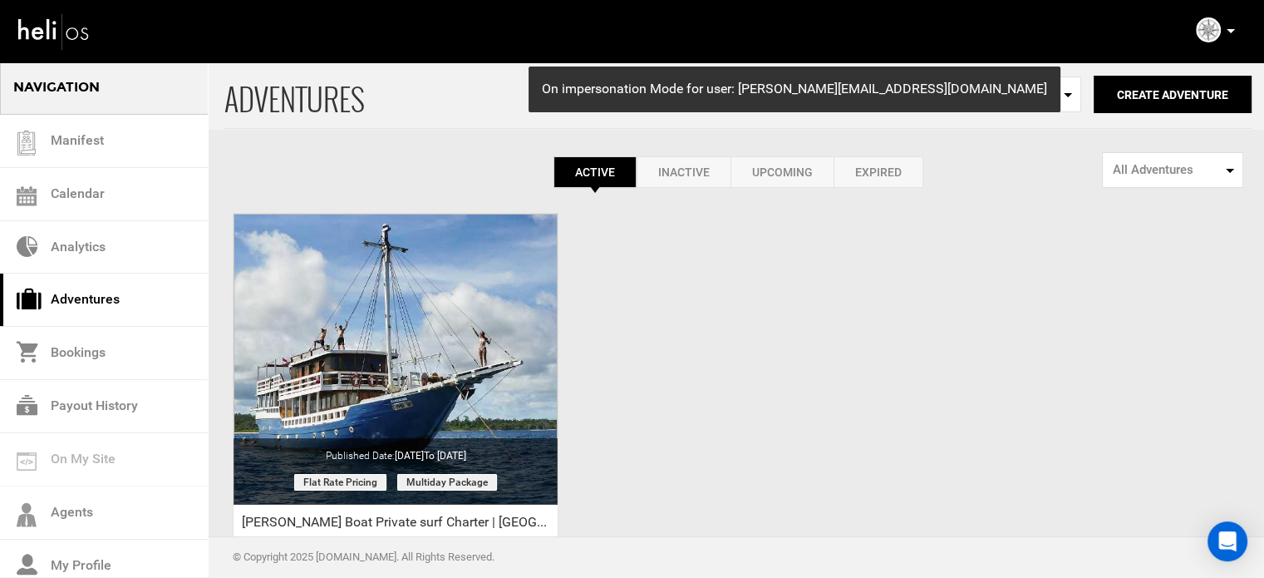
click at [1233, 22] on p at bounding box center [1230, 31] width 10 height 19
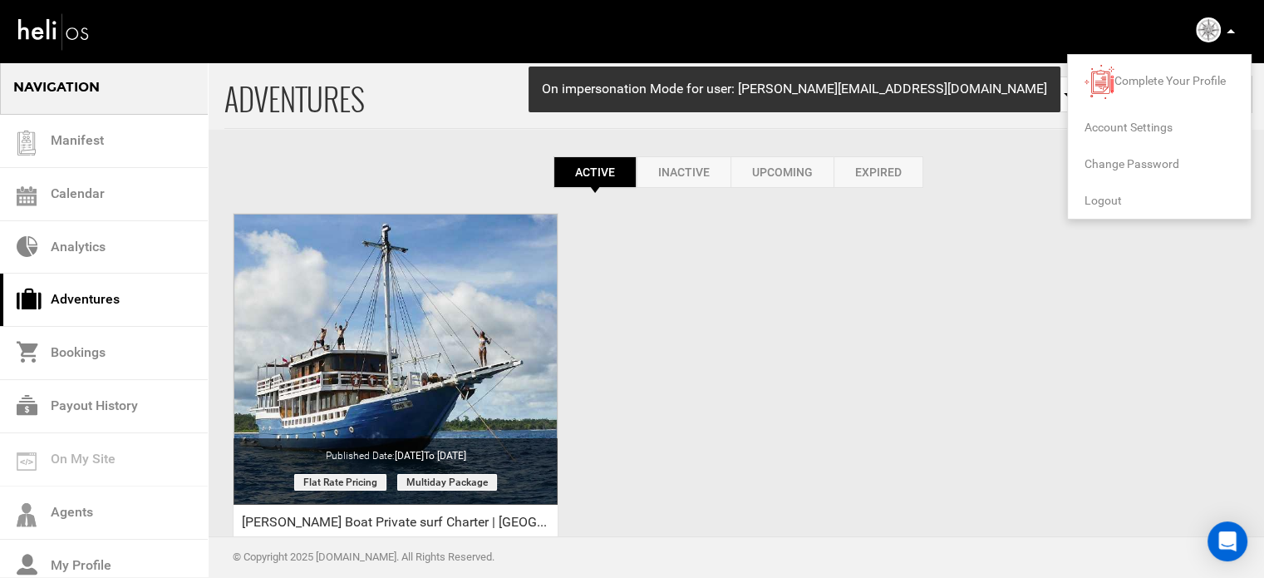
click at [1115, 202] on span "Logout" at bounding box center [1103, 200] width 37 height 13
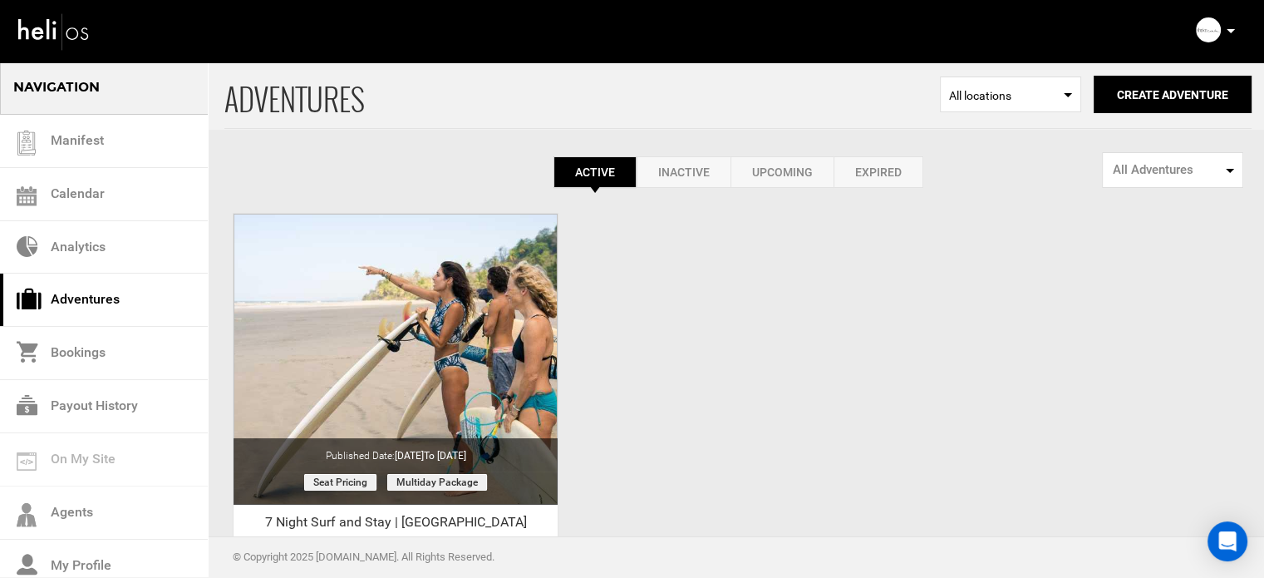
click at [1229, 30] on icon at bounding box center [1231, 31] width 8 height 4
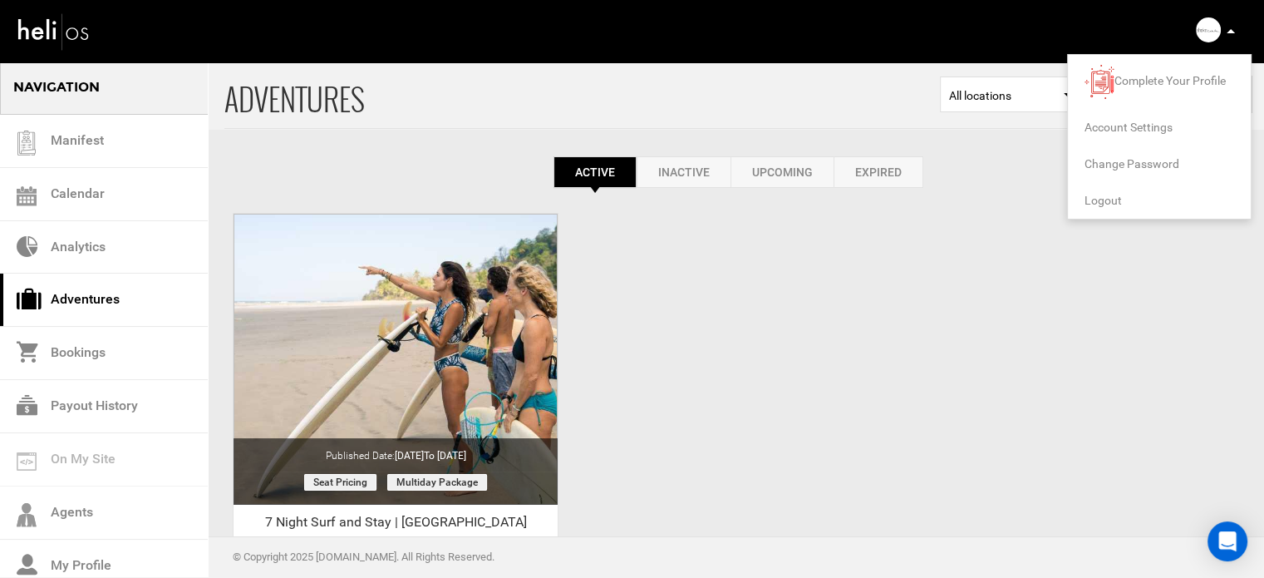
click at [1111, 194] on span "Logout" at bounding box center [1103, 200] width 37 height 13
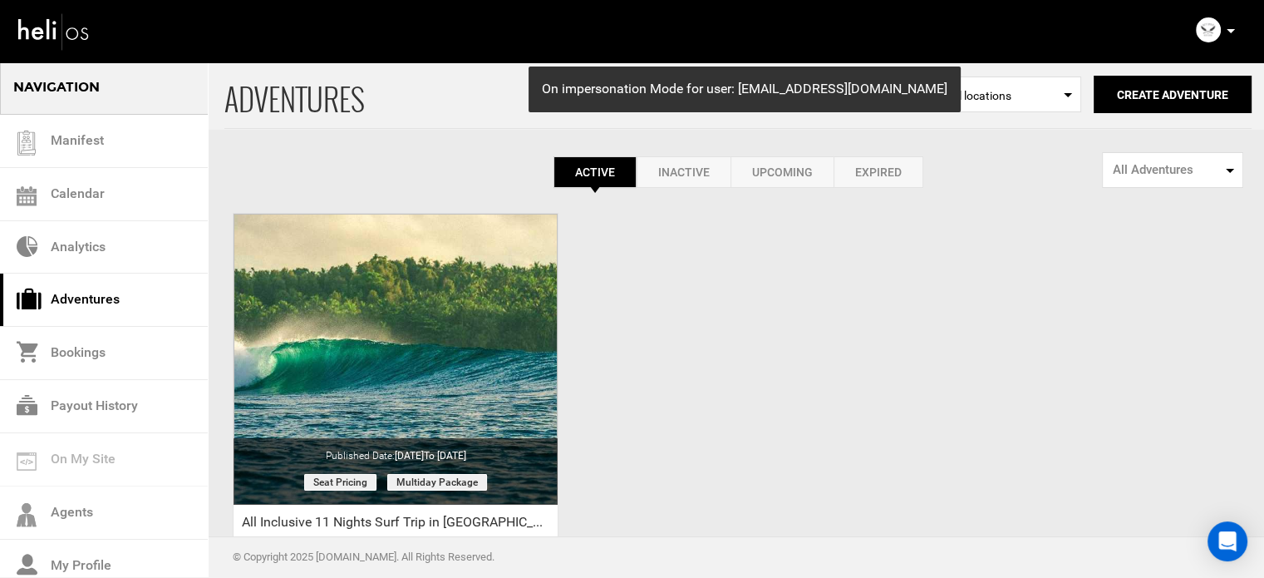
click at [1229, 30] on icon at bounding box center [1231, 31] width 8 height 4
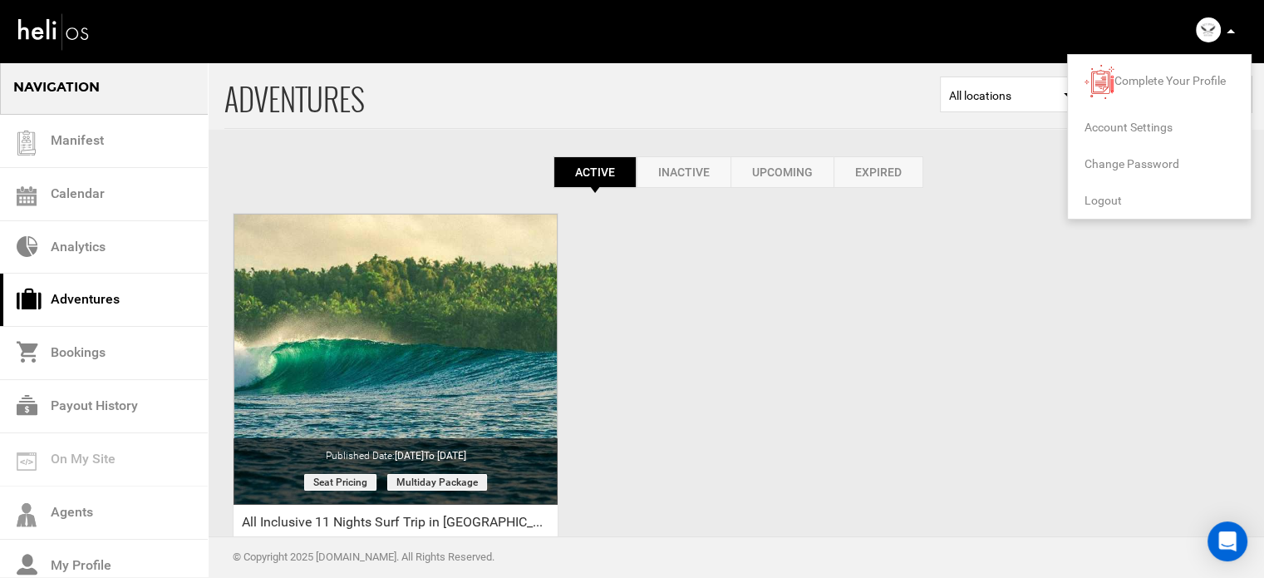
click at [1103, 196] on span "Logout" at bounding box center [1103, 200] width 37 height 13
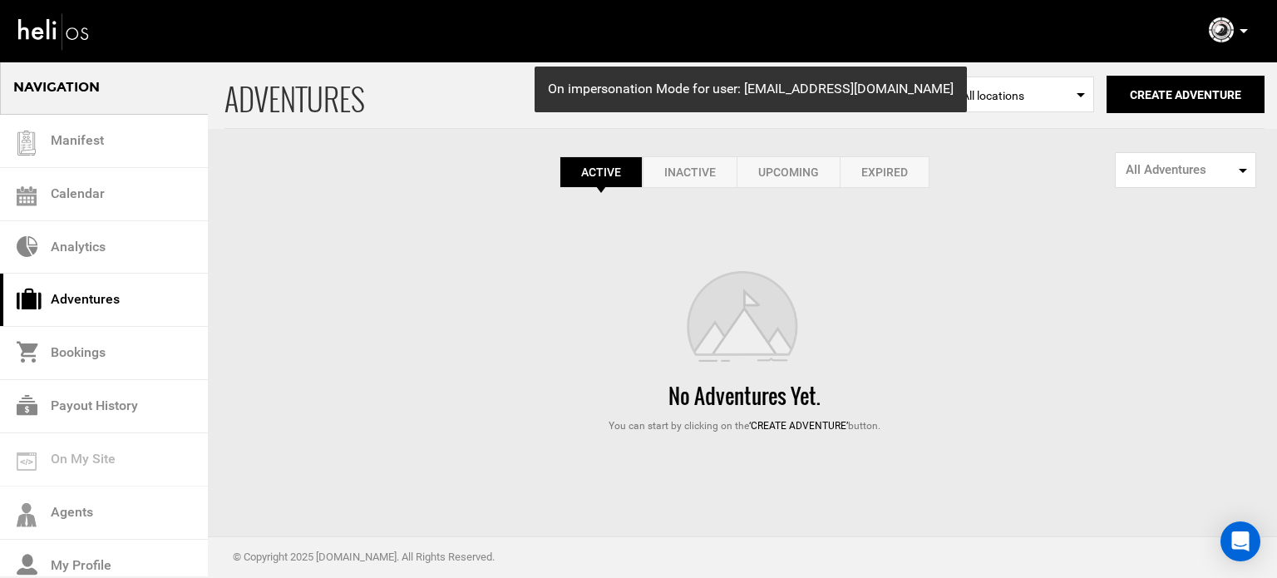
click at [896, 173] on link "Expired" at bounding box center [885, 172] width 90 height 32
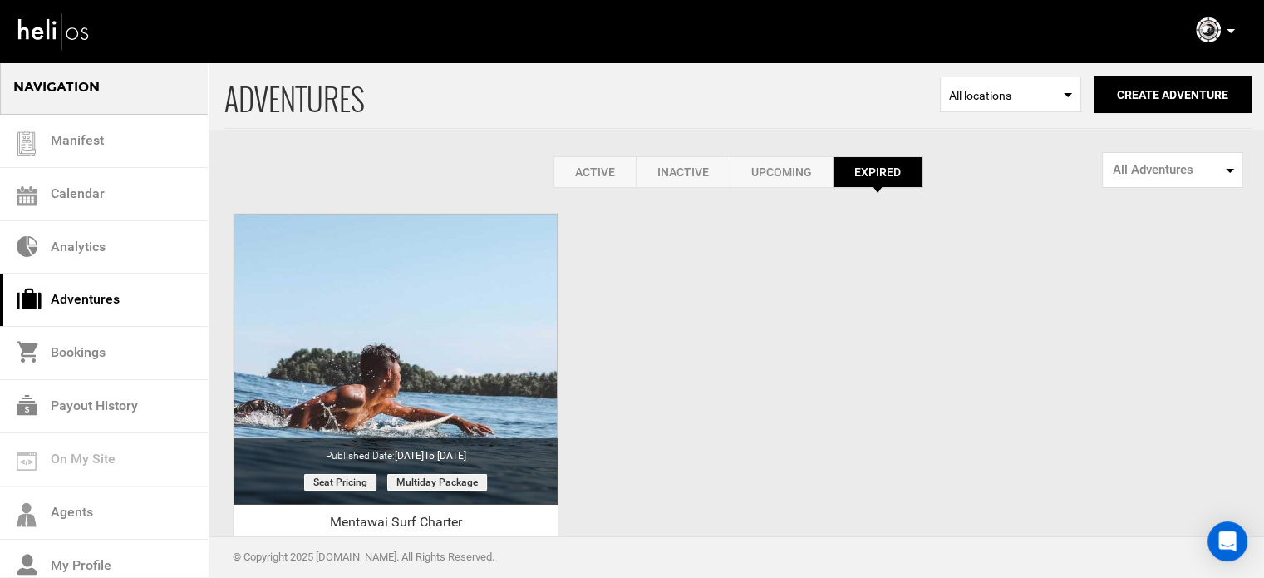
click at [1235, 30] on div "Complete Your Profile Account Settings Change Password Logout" at bounding box center [1218, 30] width 60 height 32
click at [1224, 27] on div "Complete Your Profile Account Settings Change Password Logout" at bounding box center [1218, 30] width 60 height 32
click at [1230, 29] on icon at bounding box center [1231, 31] width 8 height 4
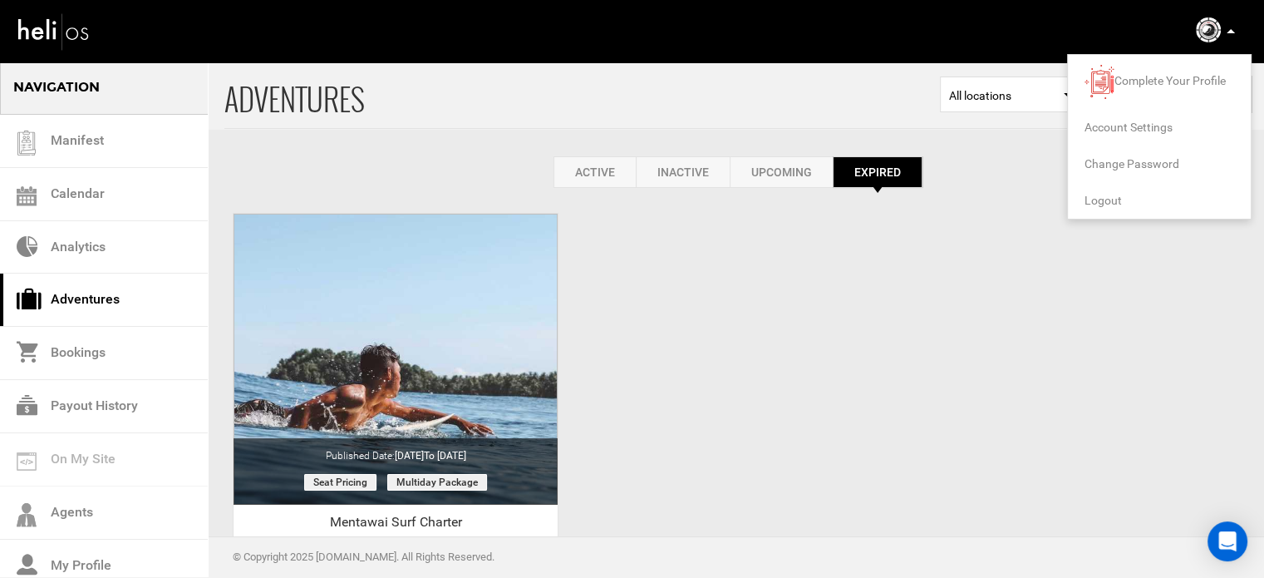
drag, startPoint x: 1112, startPoint y: 199, endPoint x: 848, endPoint y: 319, distance: 290.5
click at [1111, 199] on span "Logout" at bounding box center [1103, 200] width 37 height 13
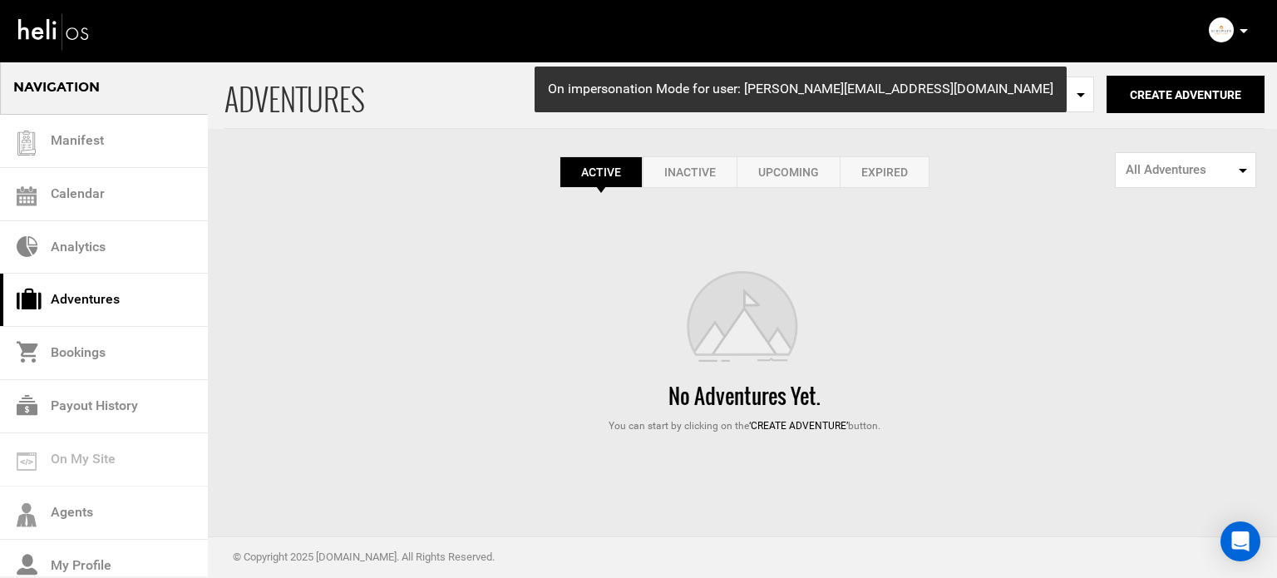
click at [912, 173] on link "Expired" at bounding box center [885, 172] width 90 height 32
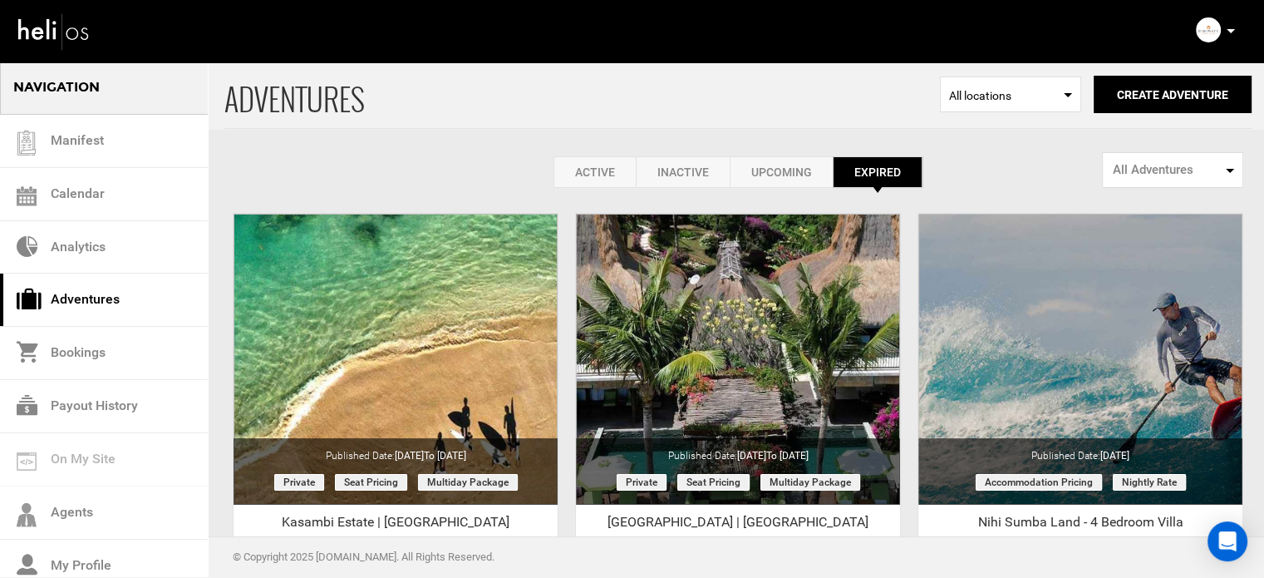
click at [595, 171] on link "Active" at bounding box center [595, 172] width 82 height 32
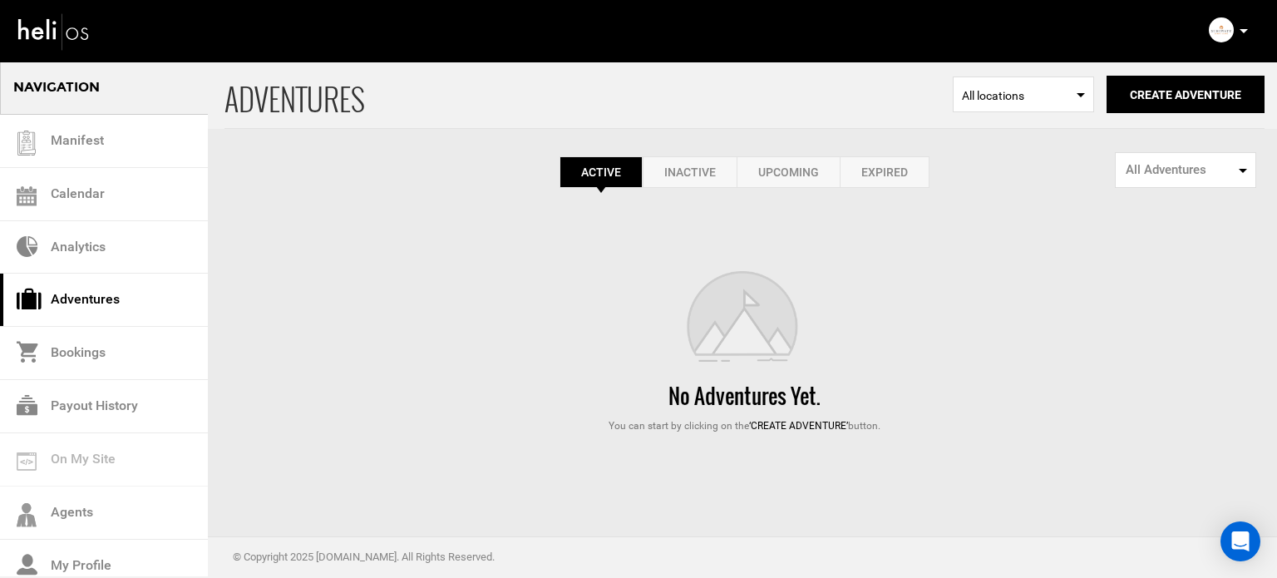
click at [1248, 34] on div "Complete Your Profile Account Settings Change Password Logout" at bounding box center [1230, 30] width 60 height 32
click at [1243, 29] on icon at bounding box center [1243, 31] width 8 height 4
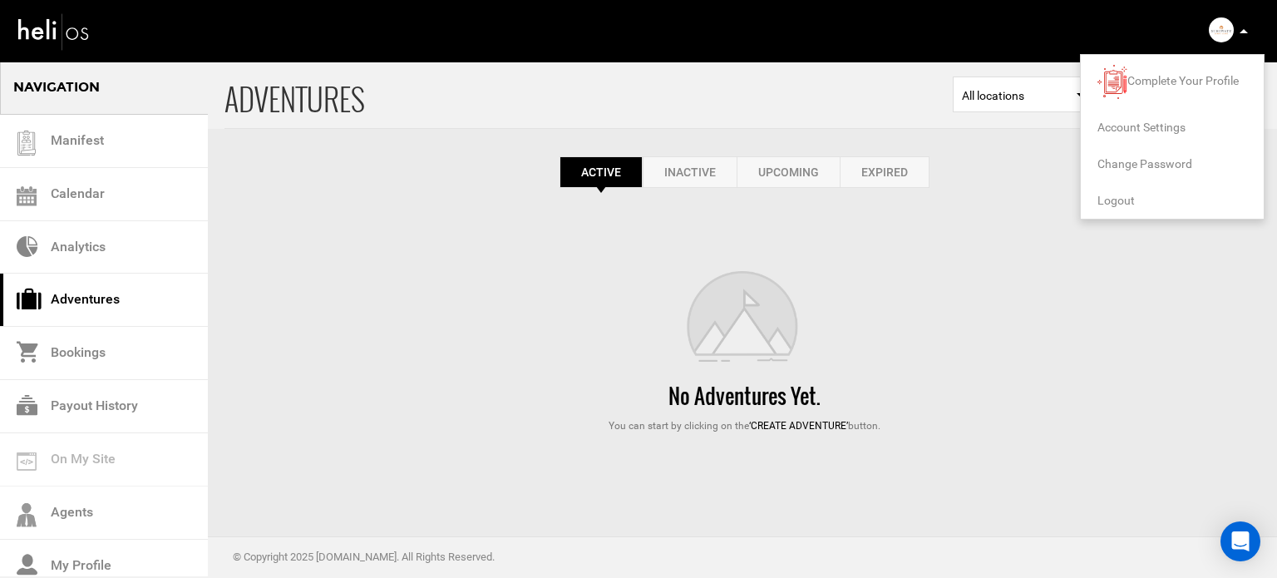
click at [1123, 200] on span "Logout" at bounding box center [1115, 200] width 37 height 13
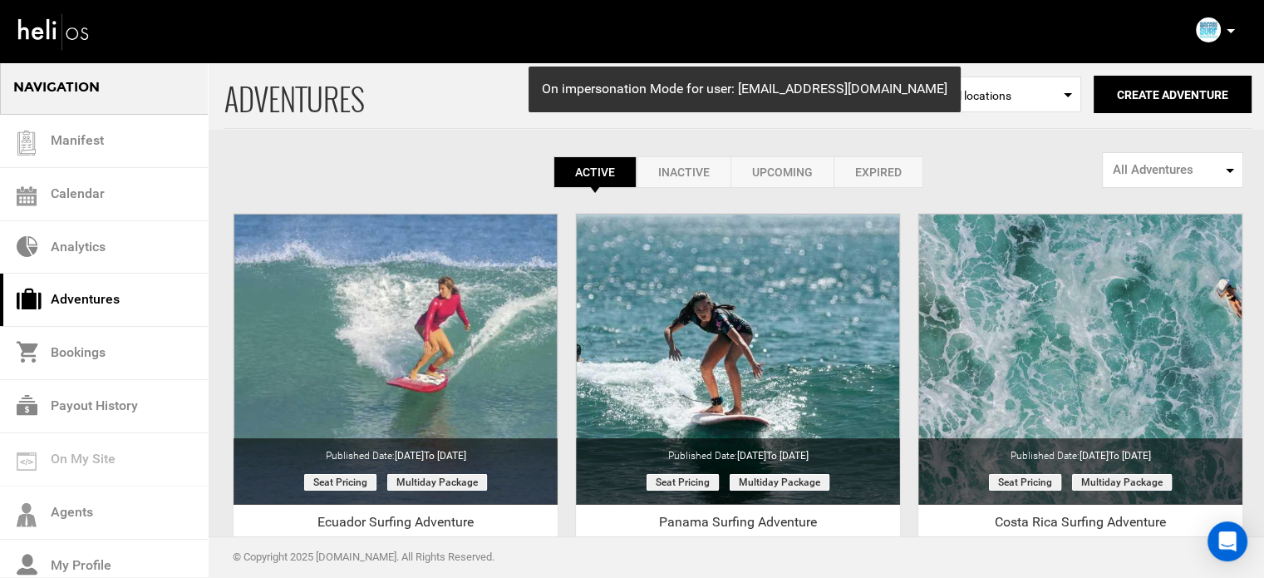
scroll to position [206, 0]
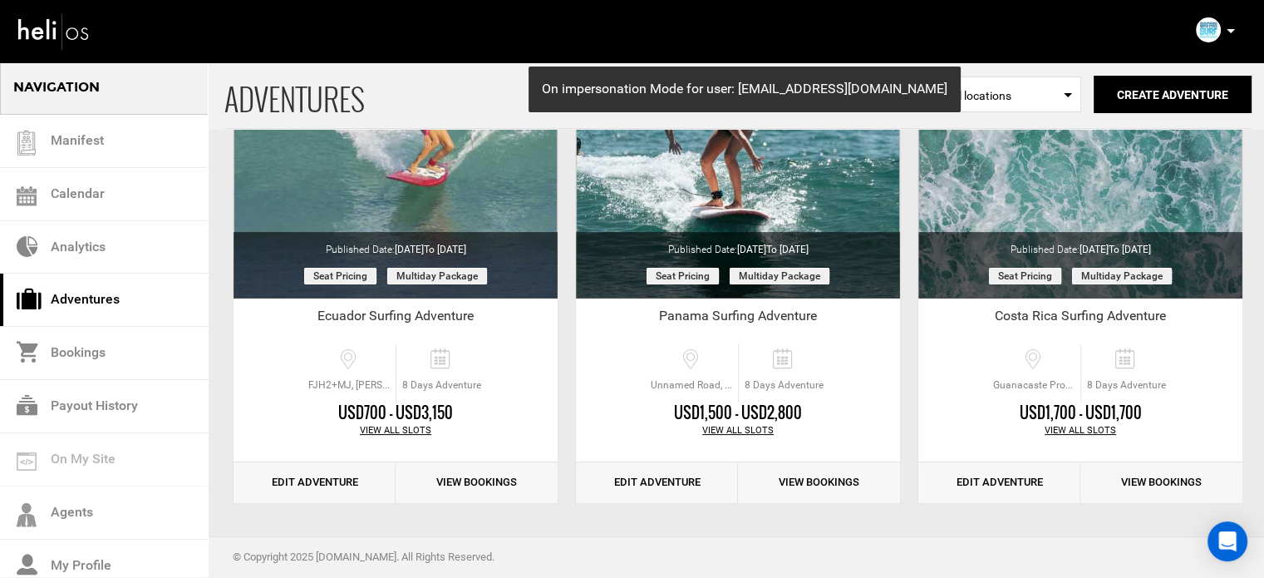
click at [1232, 34] on p at bounding box center [1230, 31] width 10 height 19
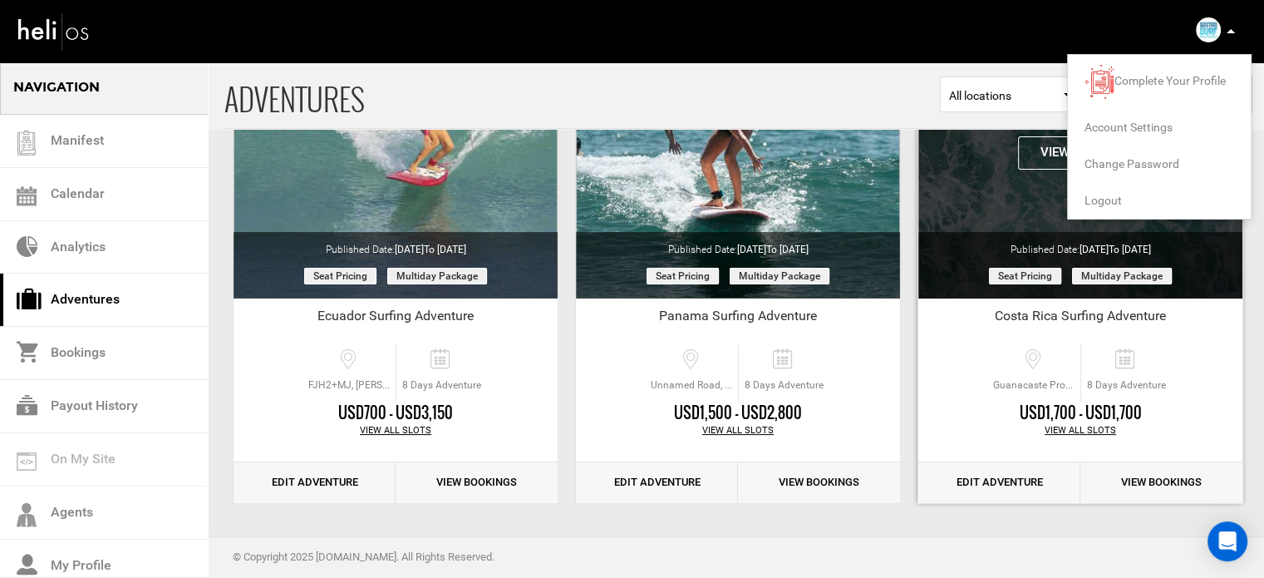
click at [1118, 195] on span "Logout" at bounding box center [1103, 200] width 37 height 13
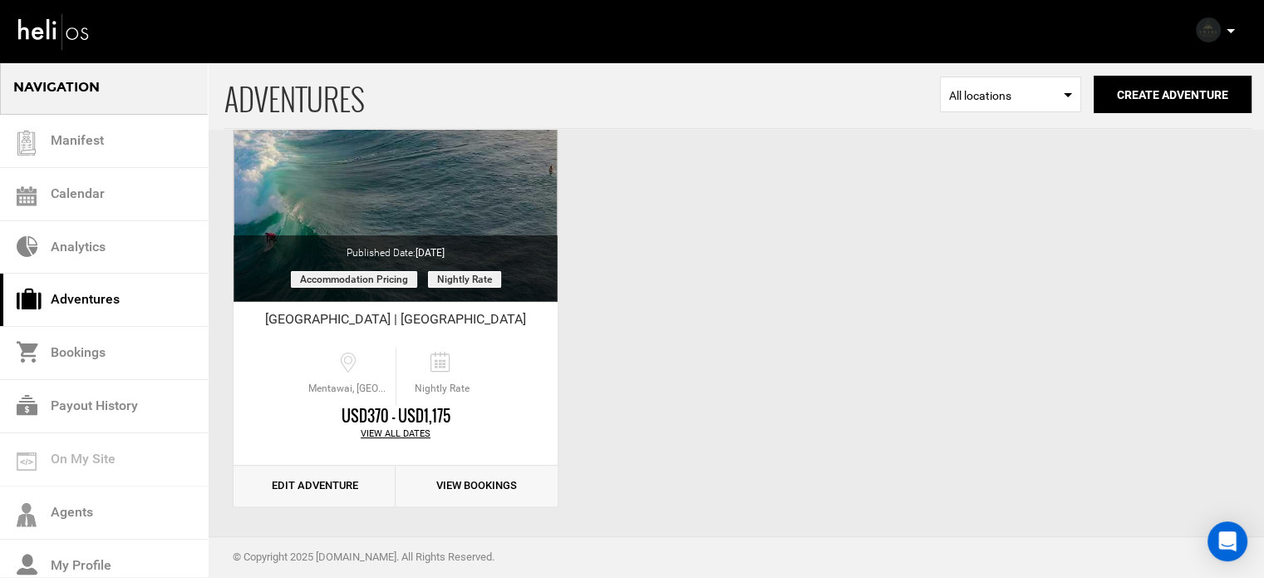
scroll to position [206, 0]
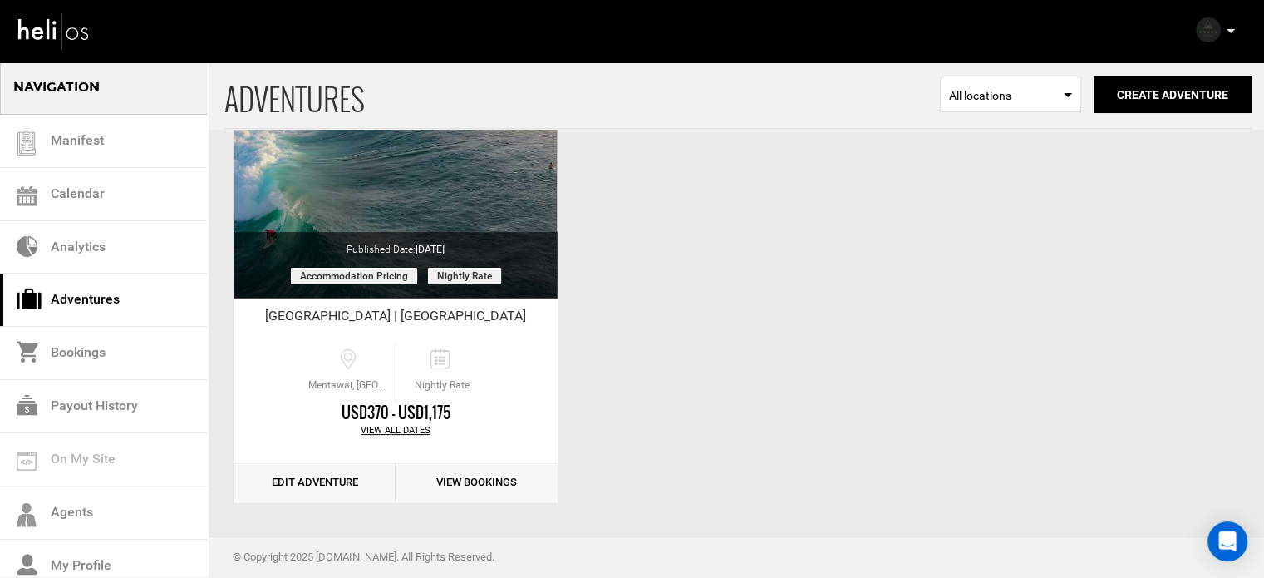
click at [1230, 33] on p at bounding box center [1230, 31] width 10 height 19
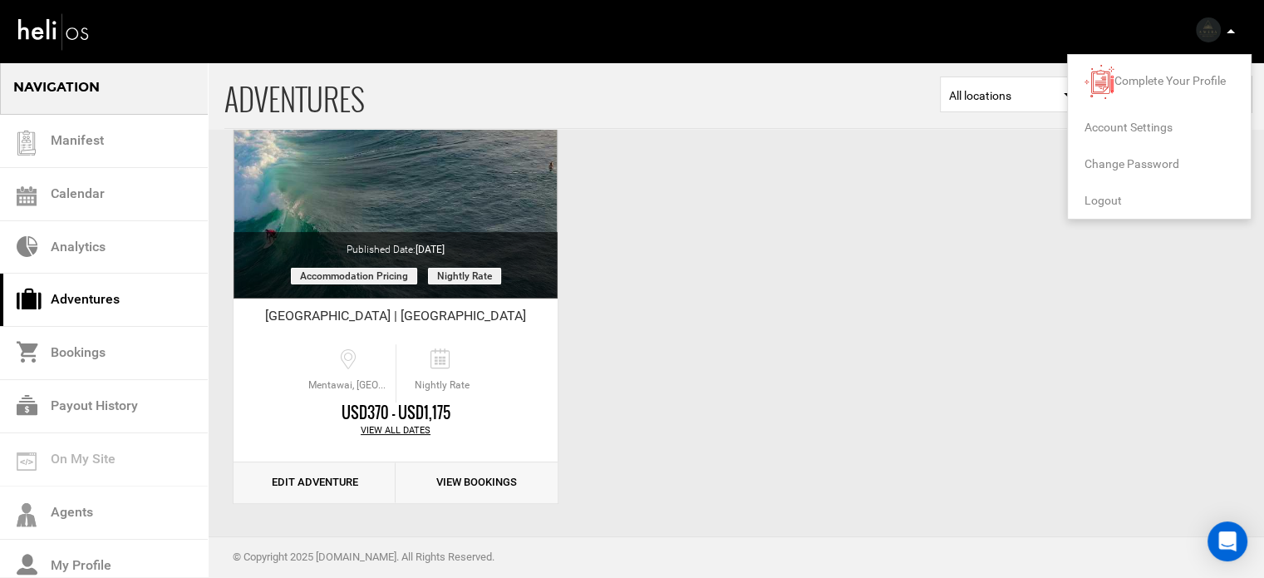
click at [781, 308] on div "ADVENTURES Select Location All locations Create Adventure Public Adventure This…" at bounding box center [632, 188] width 1264 height 666
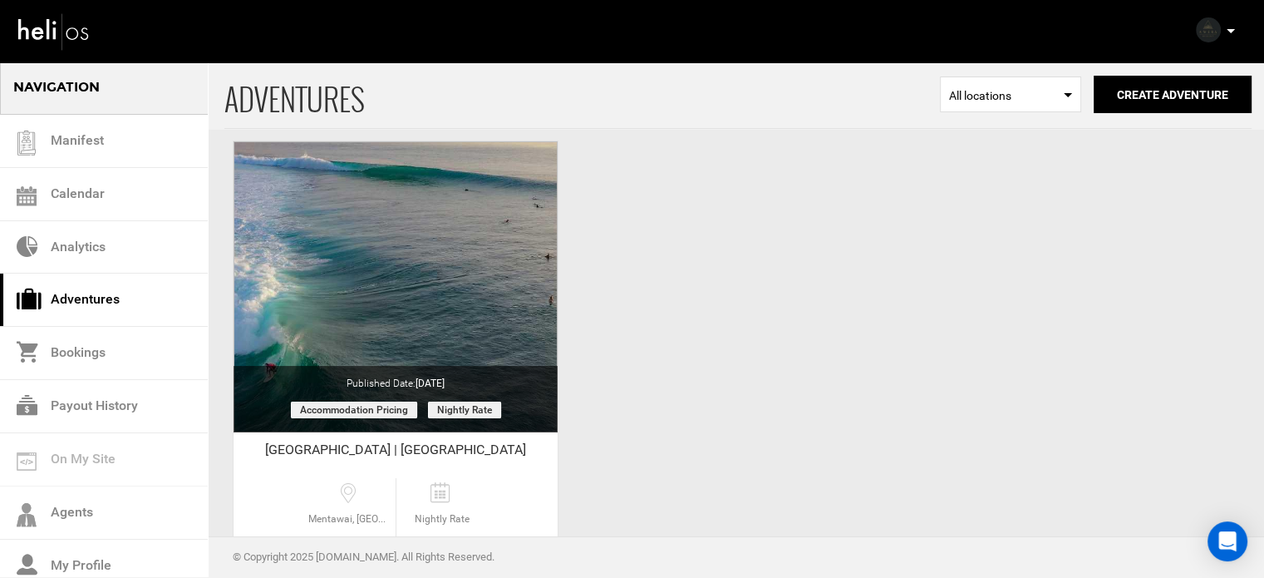
scroll to position [0, 0]
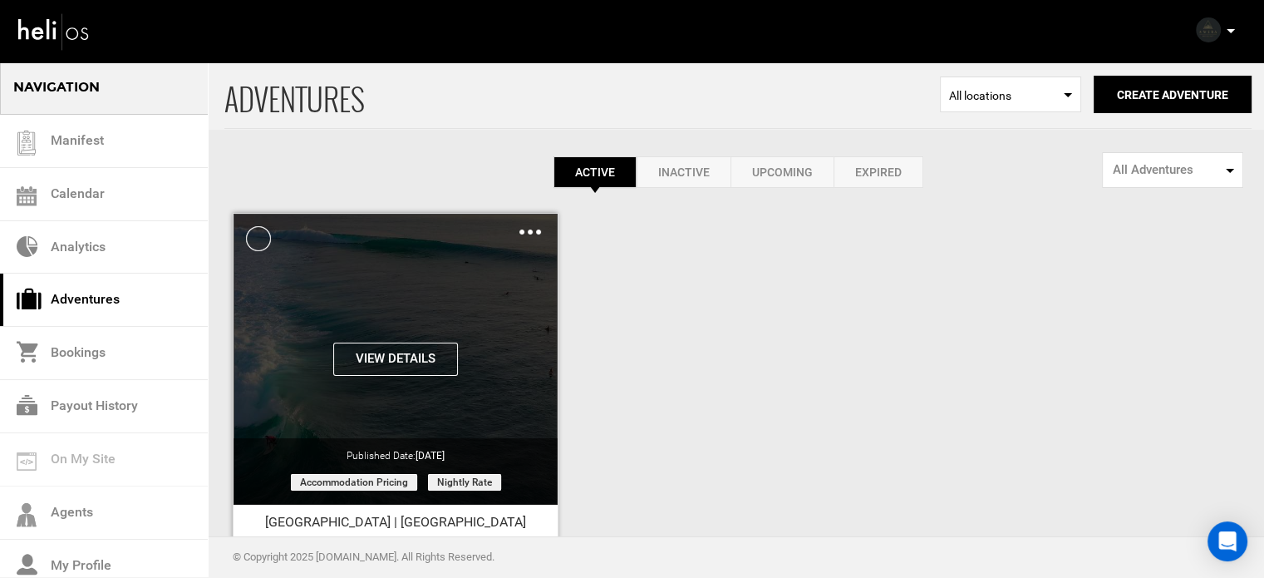
click at [427, 363] on button "View Details" at bounding box center [395, 358] width 125 height 33
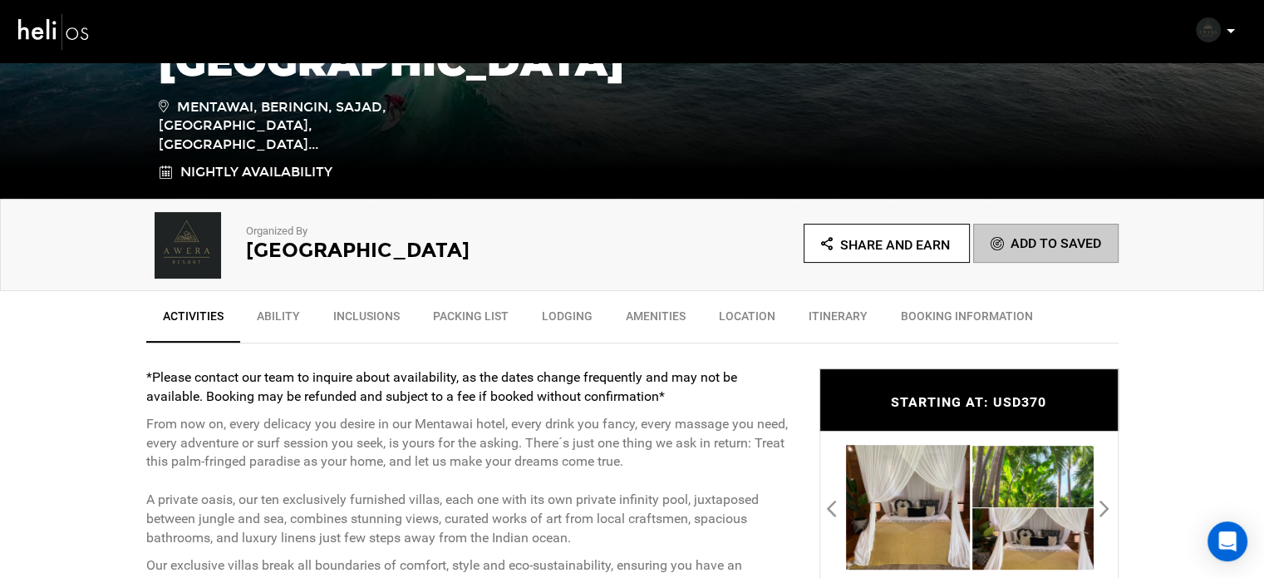
scroll to position [362, 0]
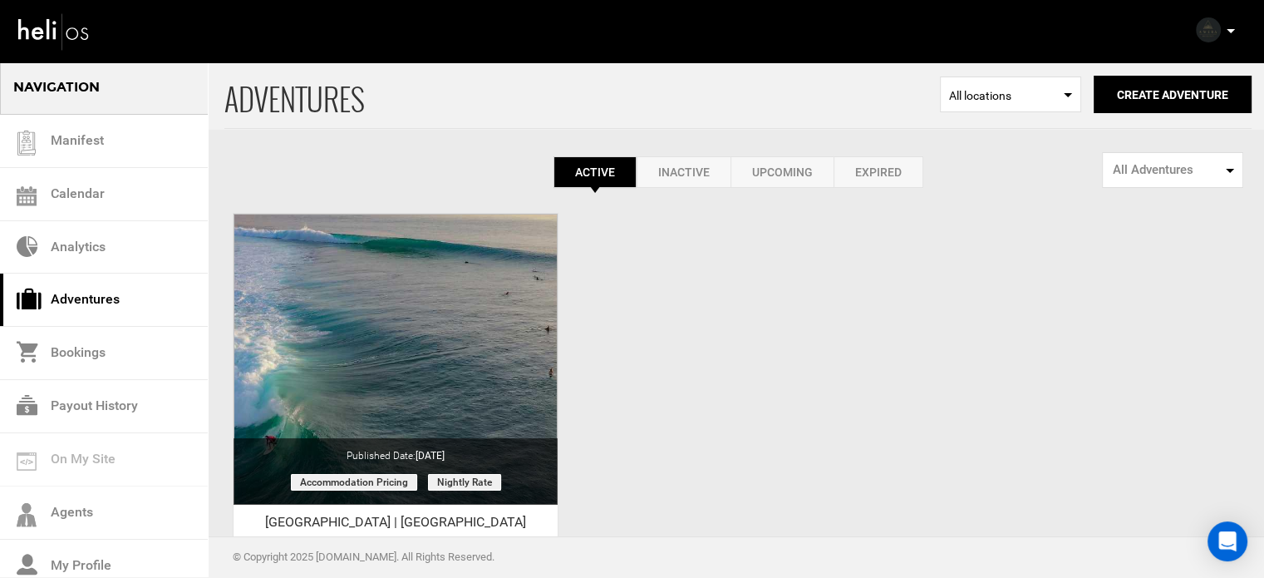
click at [1230, 33] on p at bounding box center [1230, 31] width 10 height 19
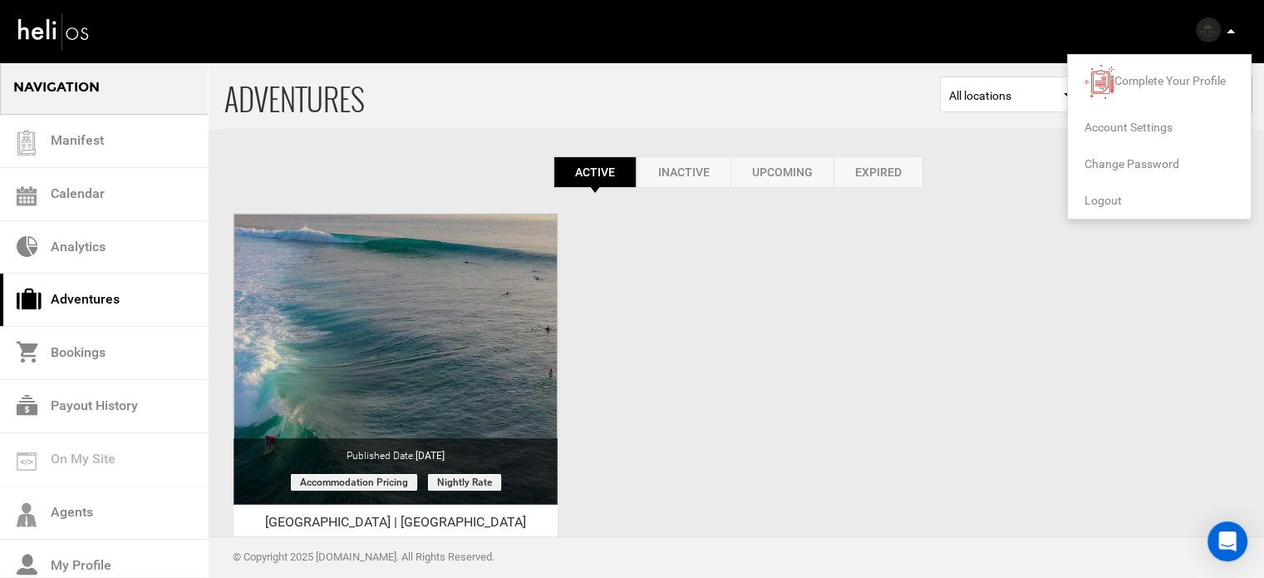
drag, startPoint x: 1111, startPoint y: 197, endPoint x: 820, endPoint y: 143, distance: 295.9
click at [1111, 197] on span "Logout" at bounding box center [1103, 200] width 37 height 13
